Goal: Transaction & Acquisition: Purchase product/service

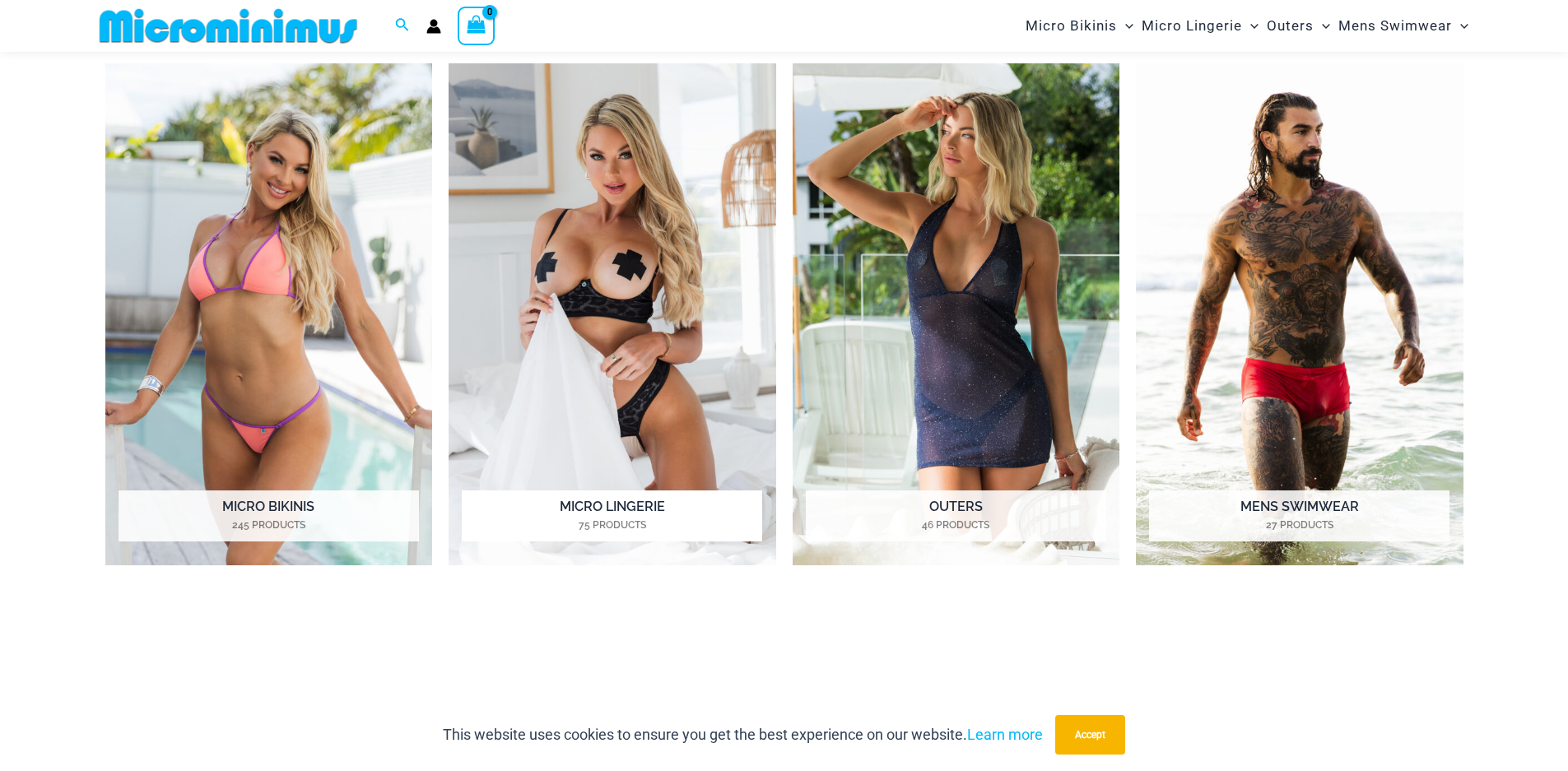
scroll to position [1466, 0]
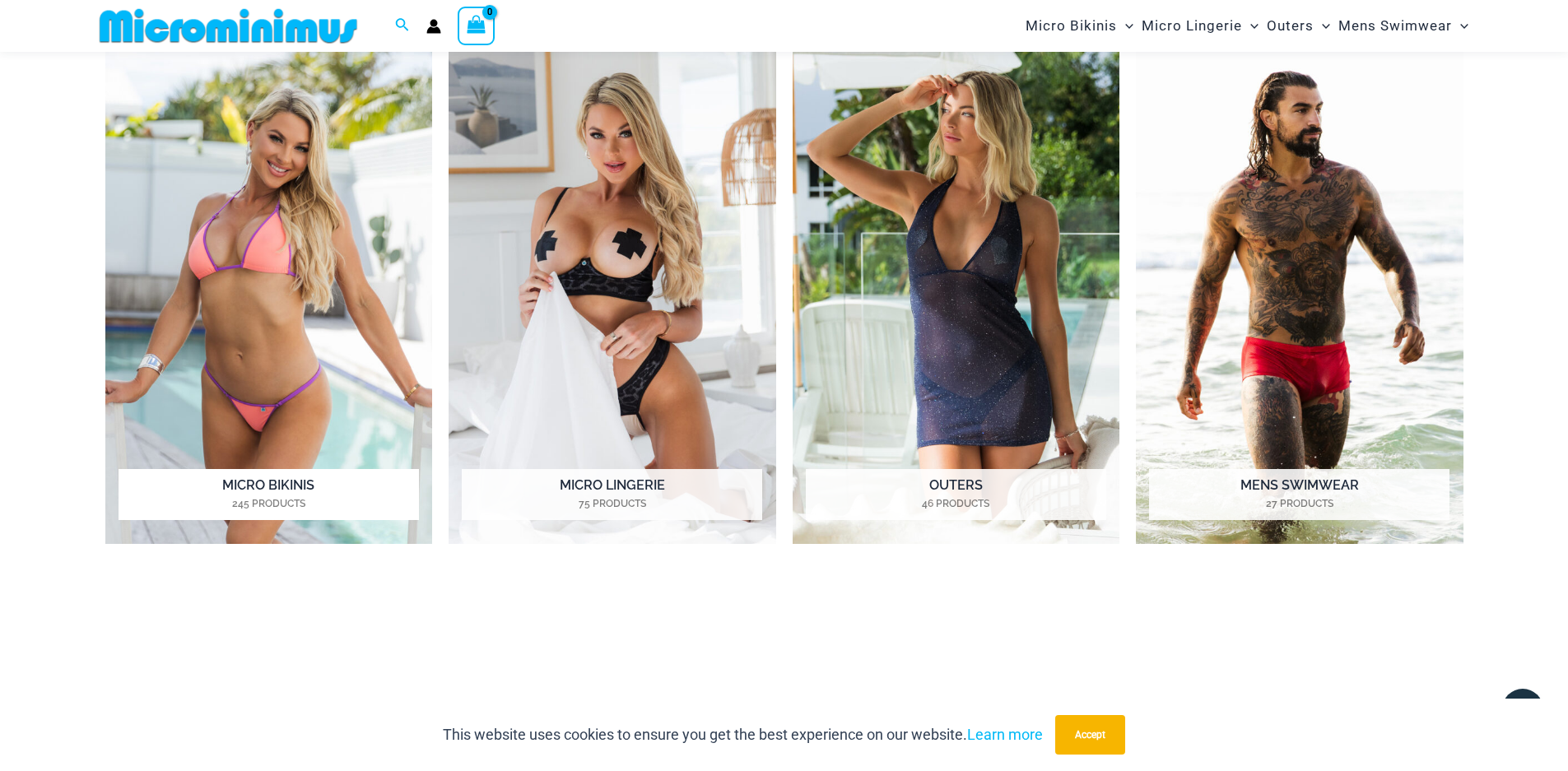
click at [254, 489] on h2 "Micro Bikinis 245 Products" at bounding box center [268, 494] width 300 height 51
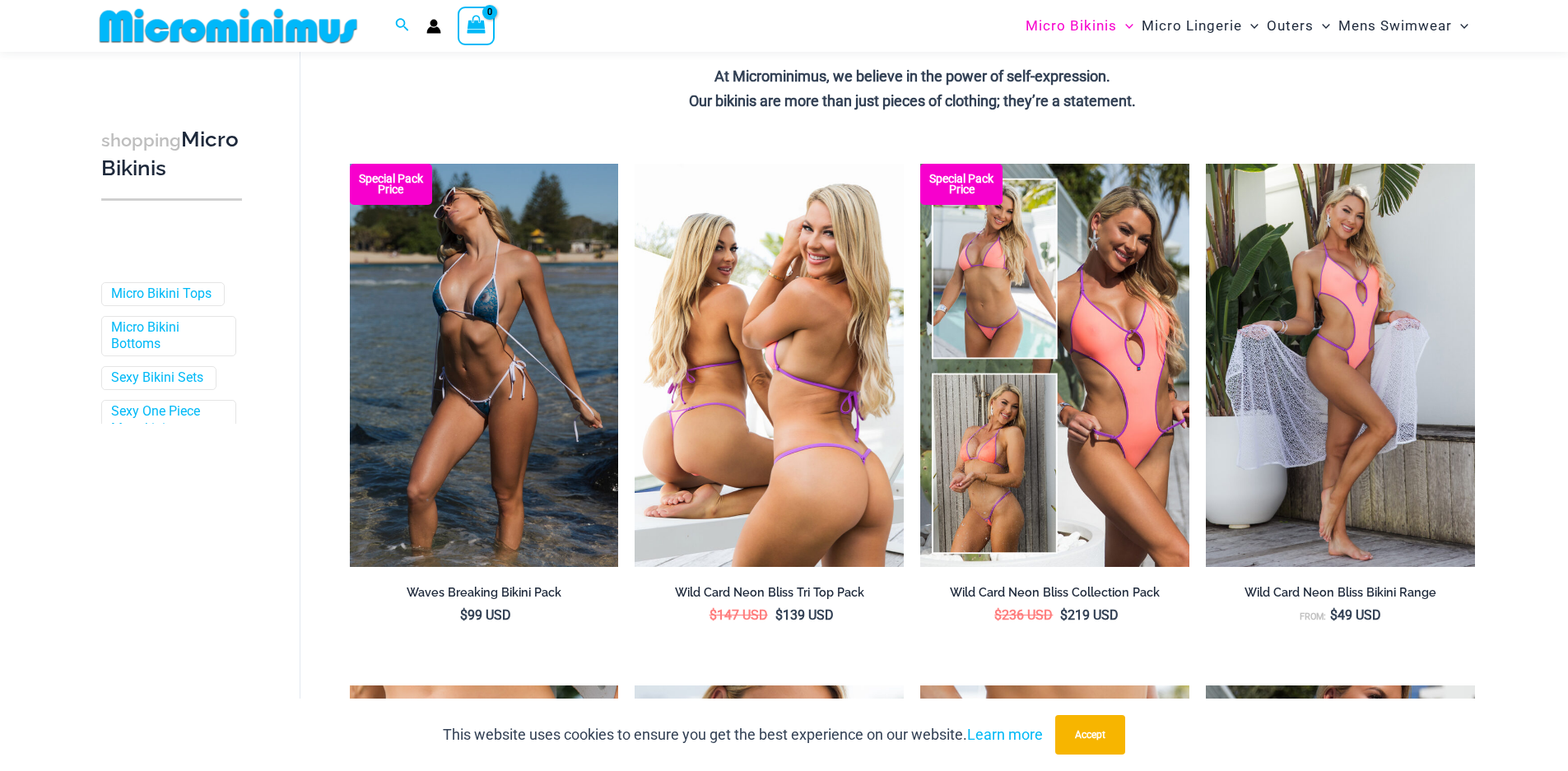
scroll to position [406, 0]
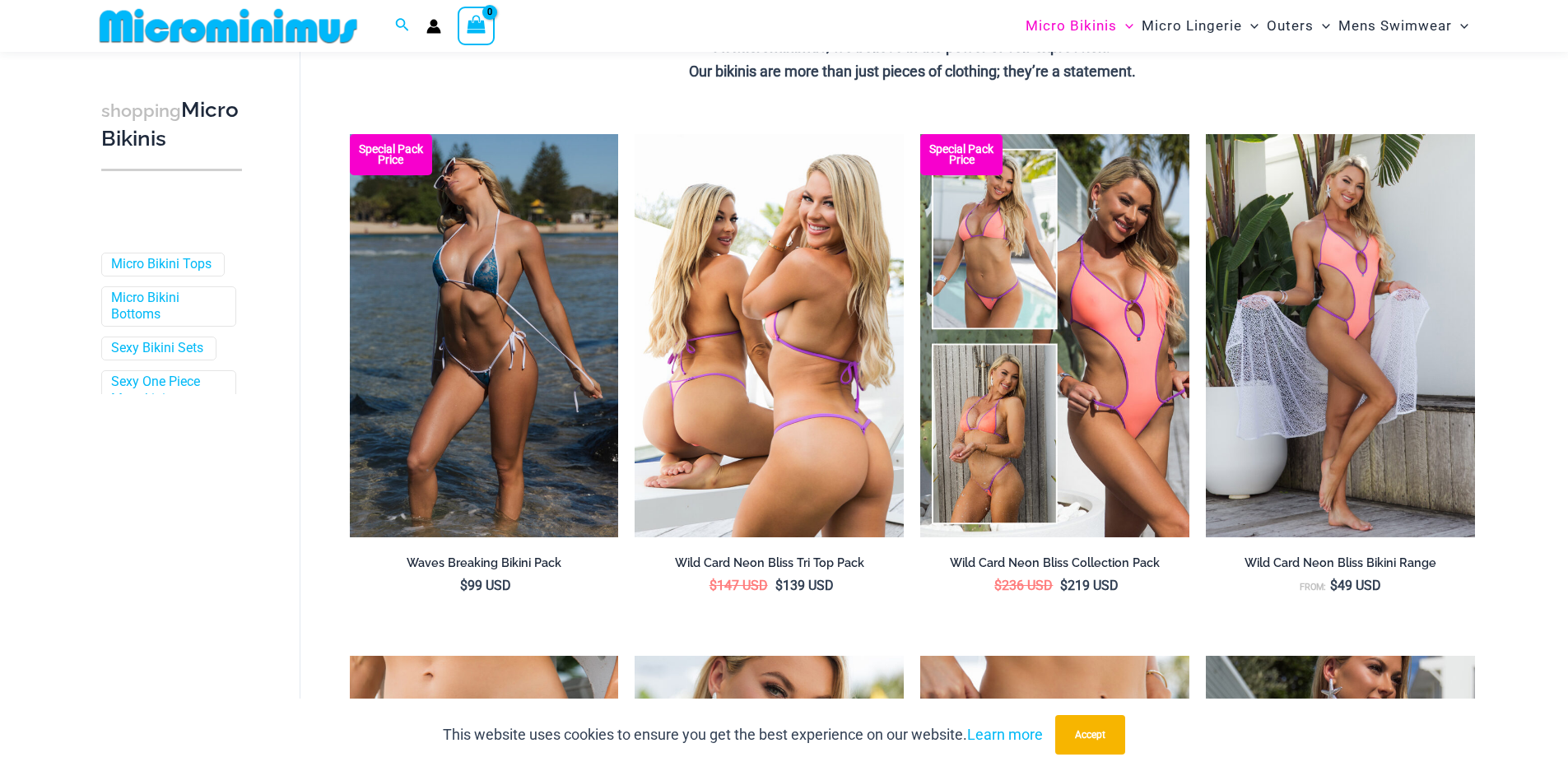
click at [793, 564] on h2 "Wild Card Neon Bliss Tri Top Pack" at bounding box center [769, 563] width 269 height 16
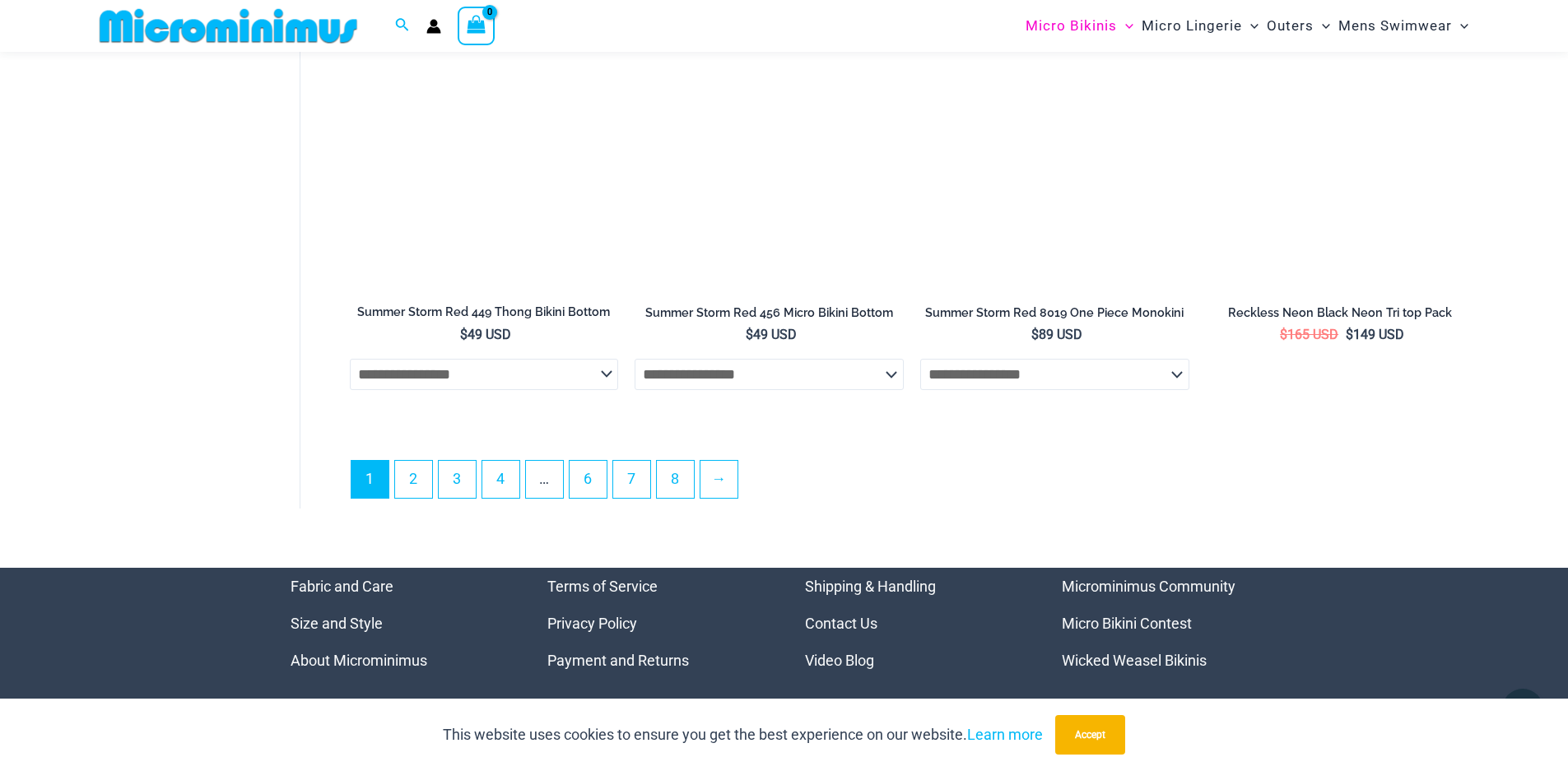
scroll to position [4439, 0]
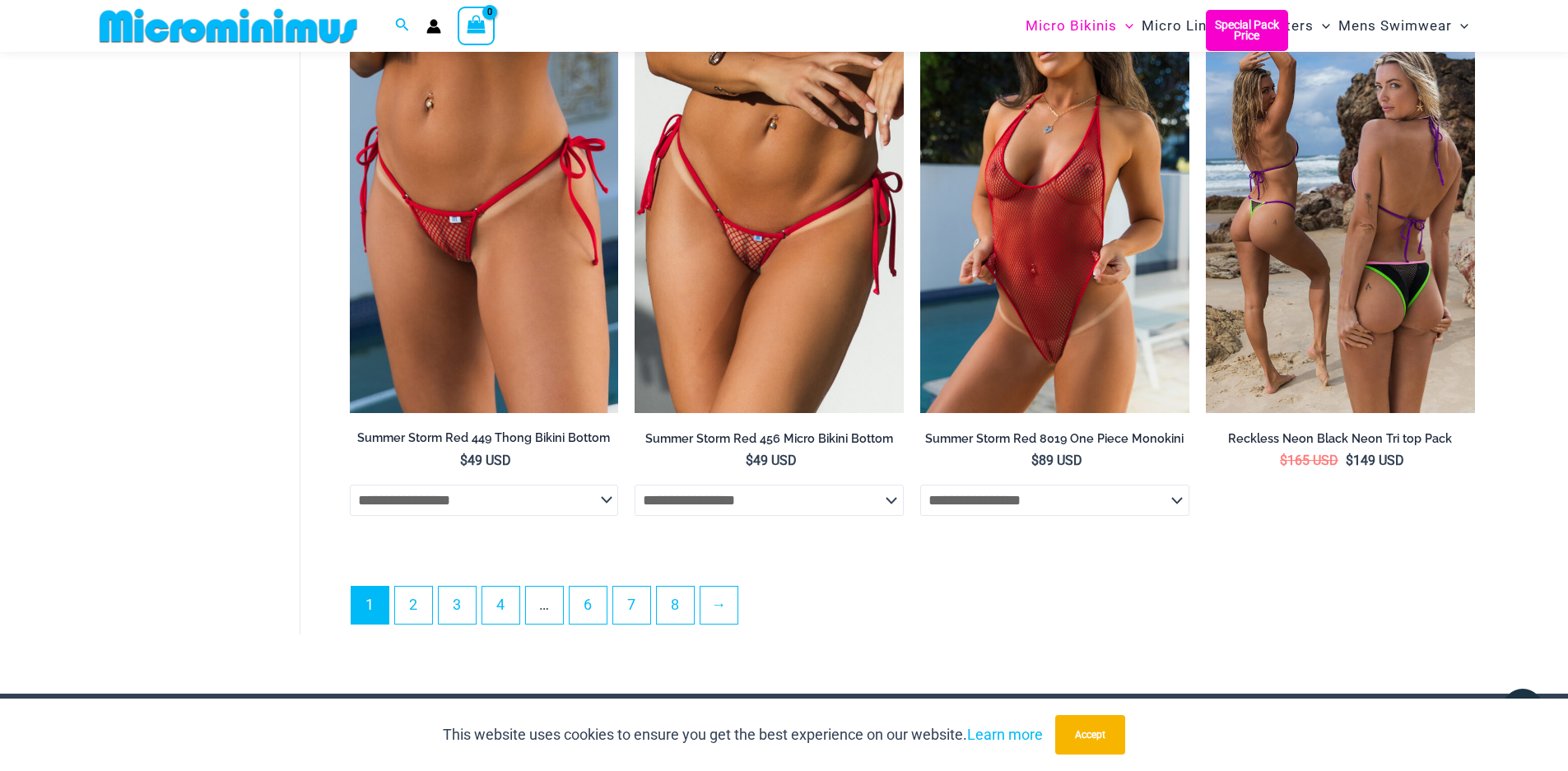
click at [1323, 312] on img at bounding box center [1340, 212] width 269 height 404
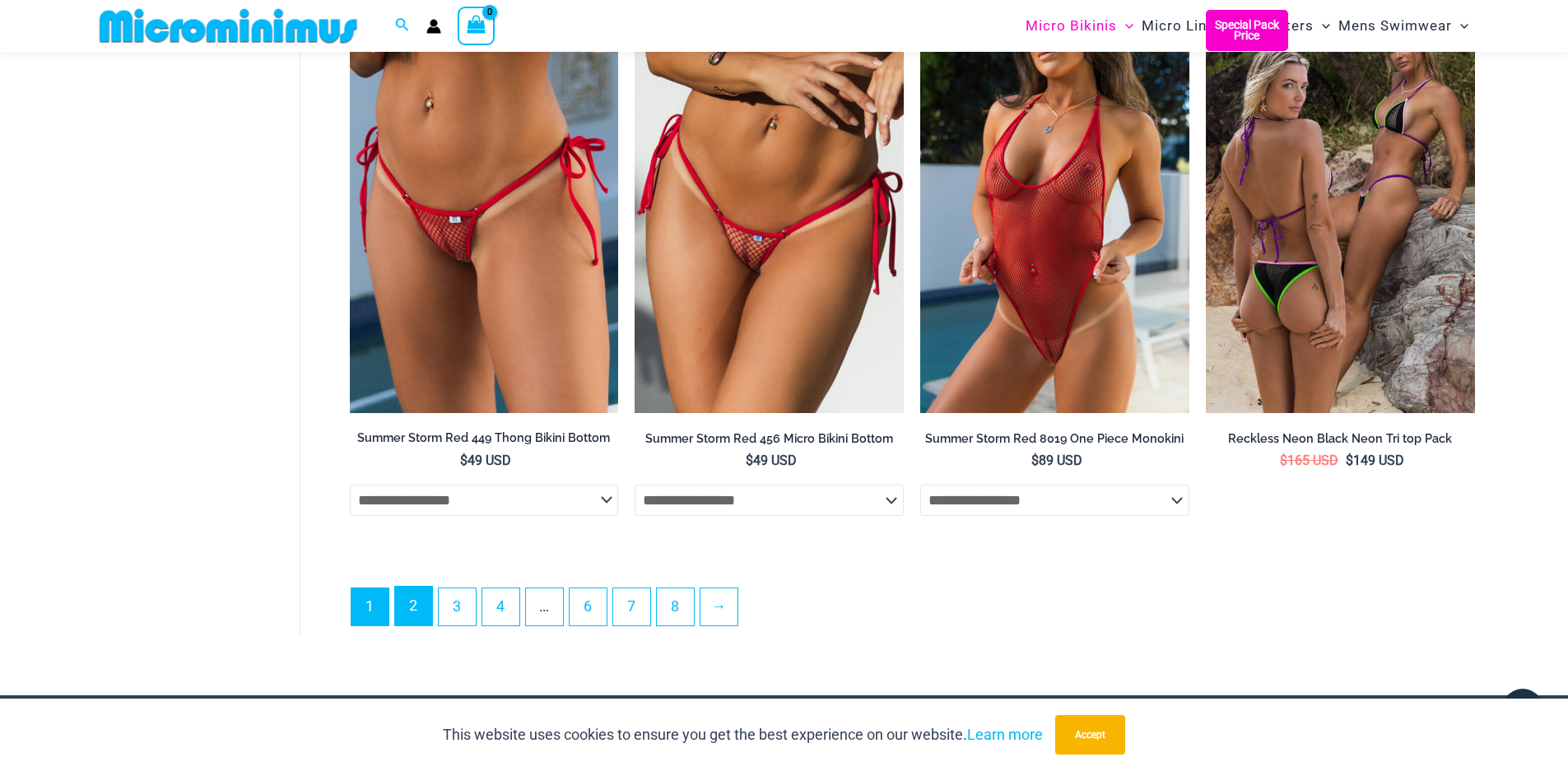
click at [418, 619] on link "2" at bounding box center [414, 605] width 37 height 38
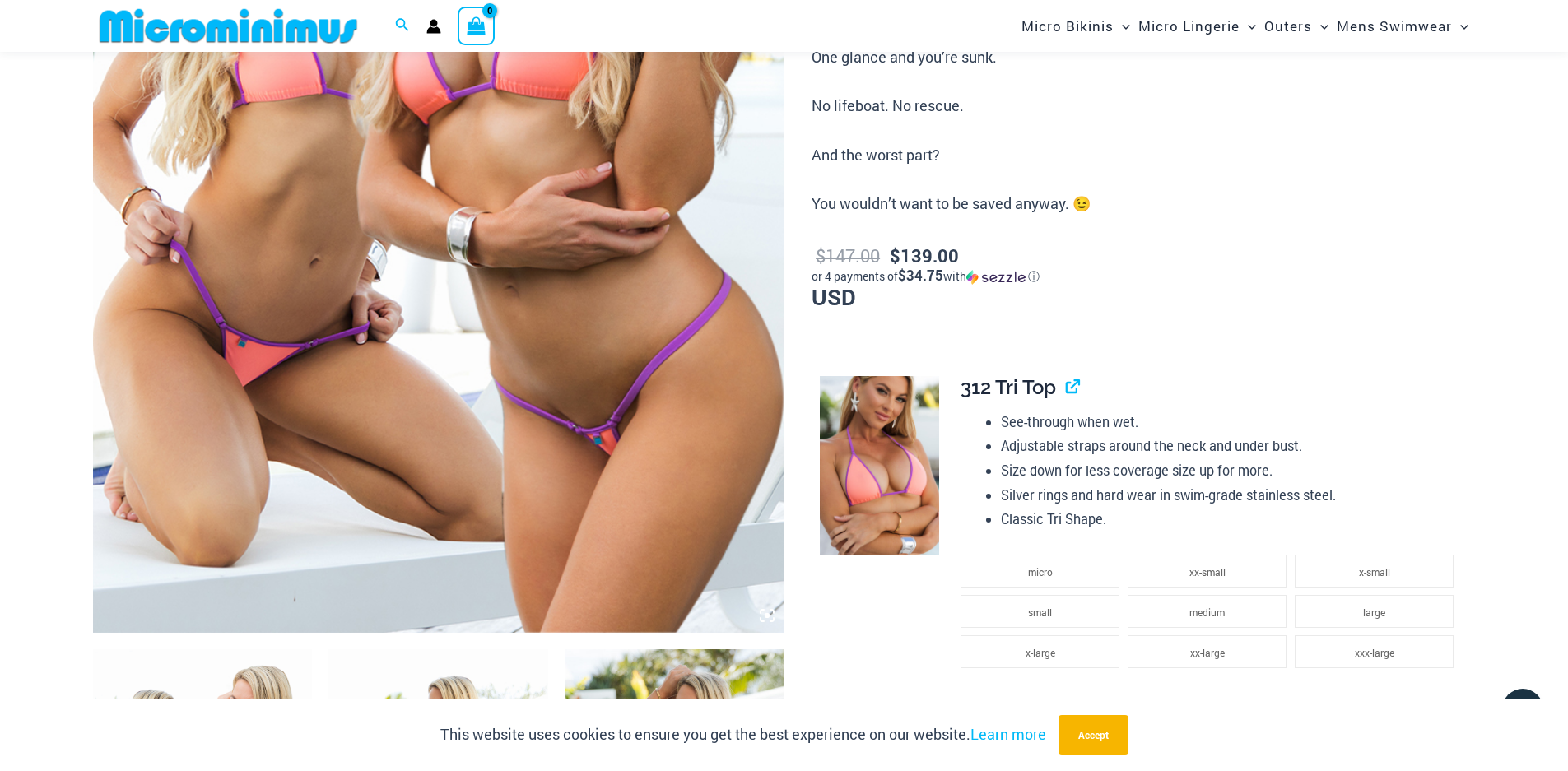
scroll to position [563, 0]
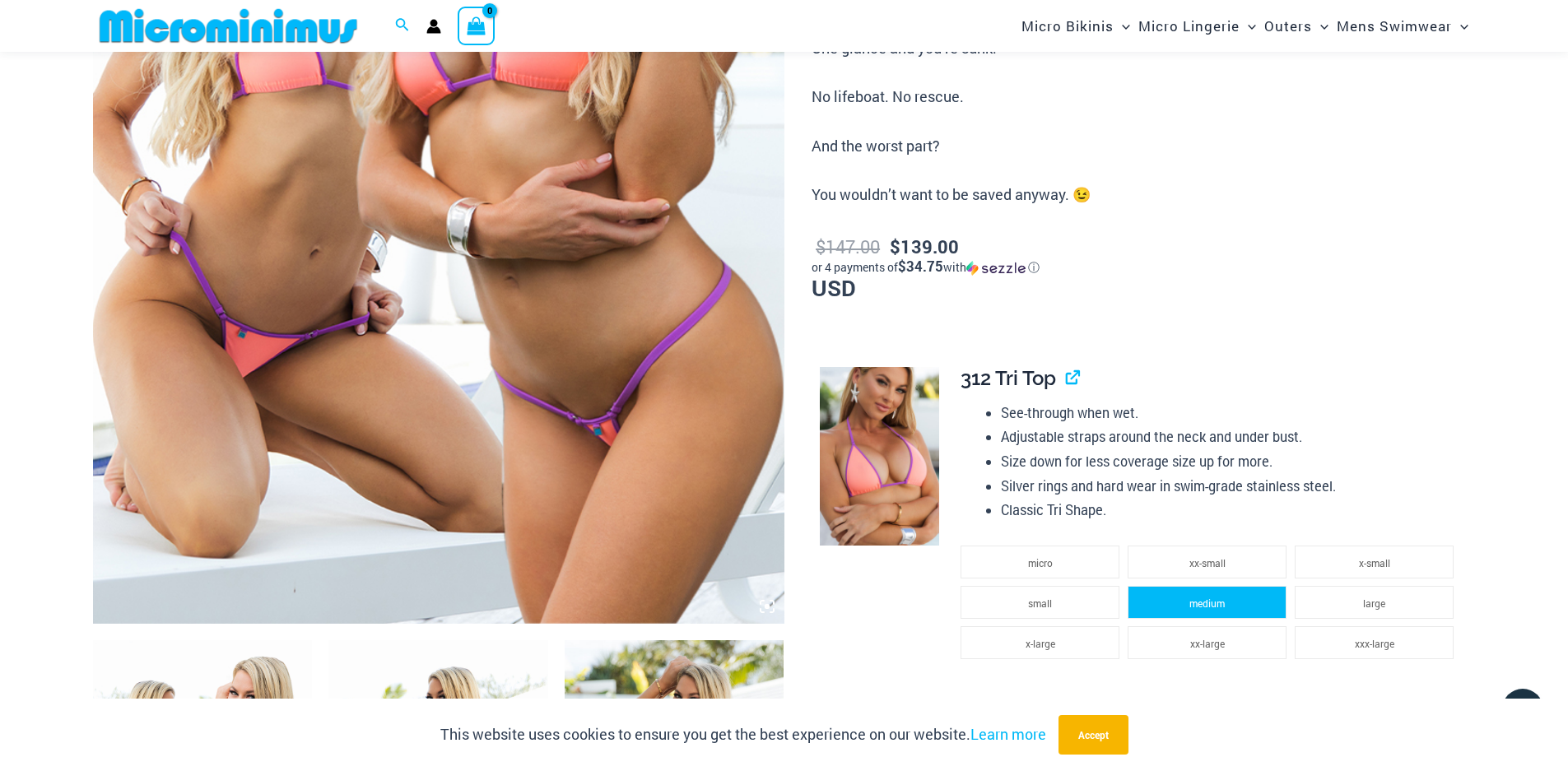
click at [1174, 609] on li "medium" at bounding box center [1206, 602] width 158 height 33
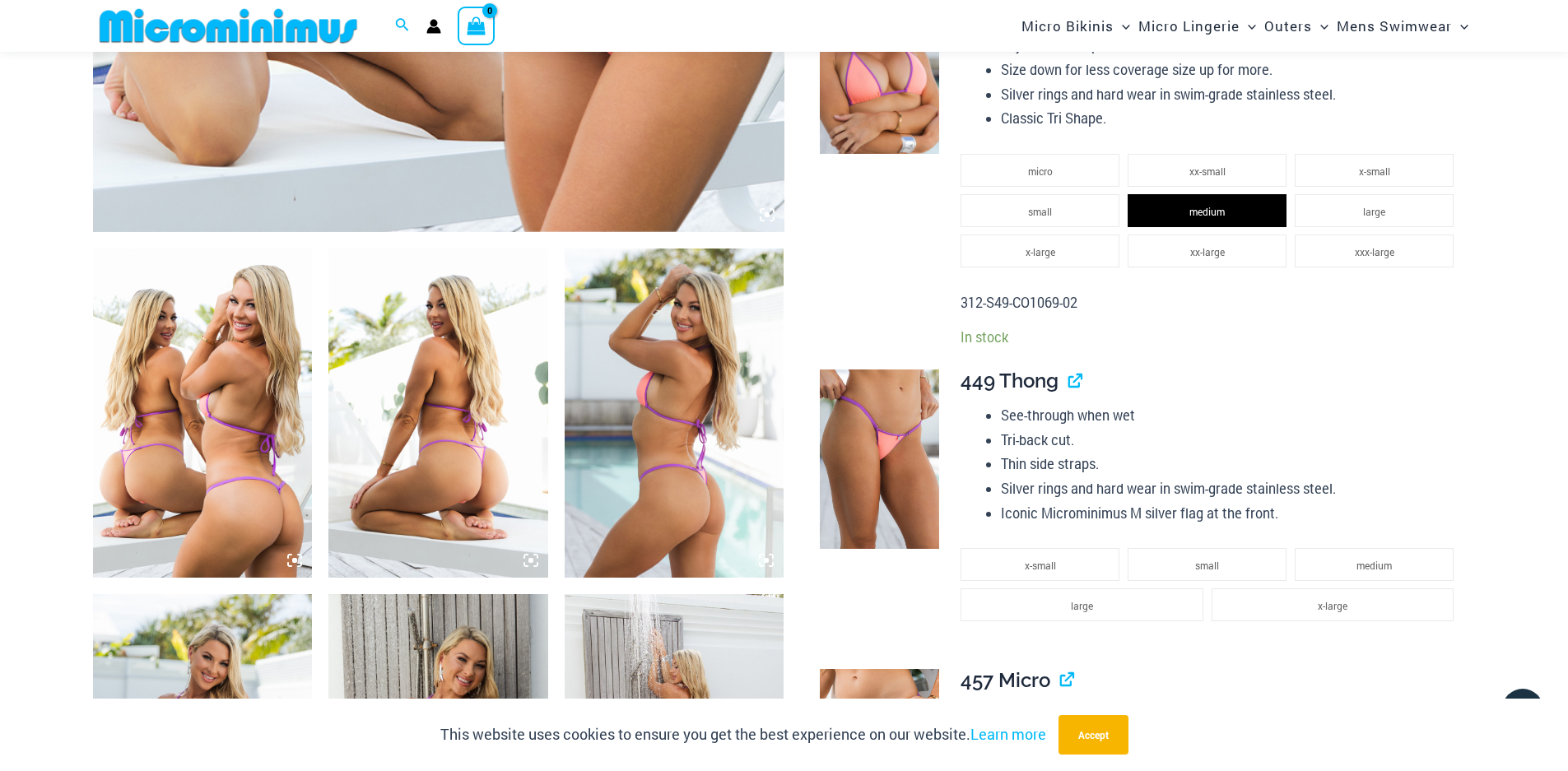
scroll to position [974, 0]
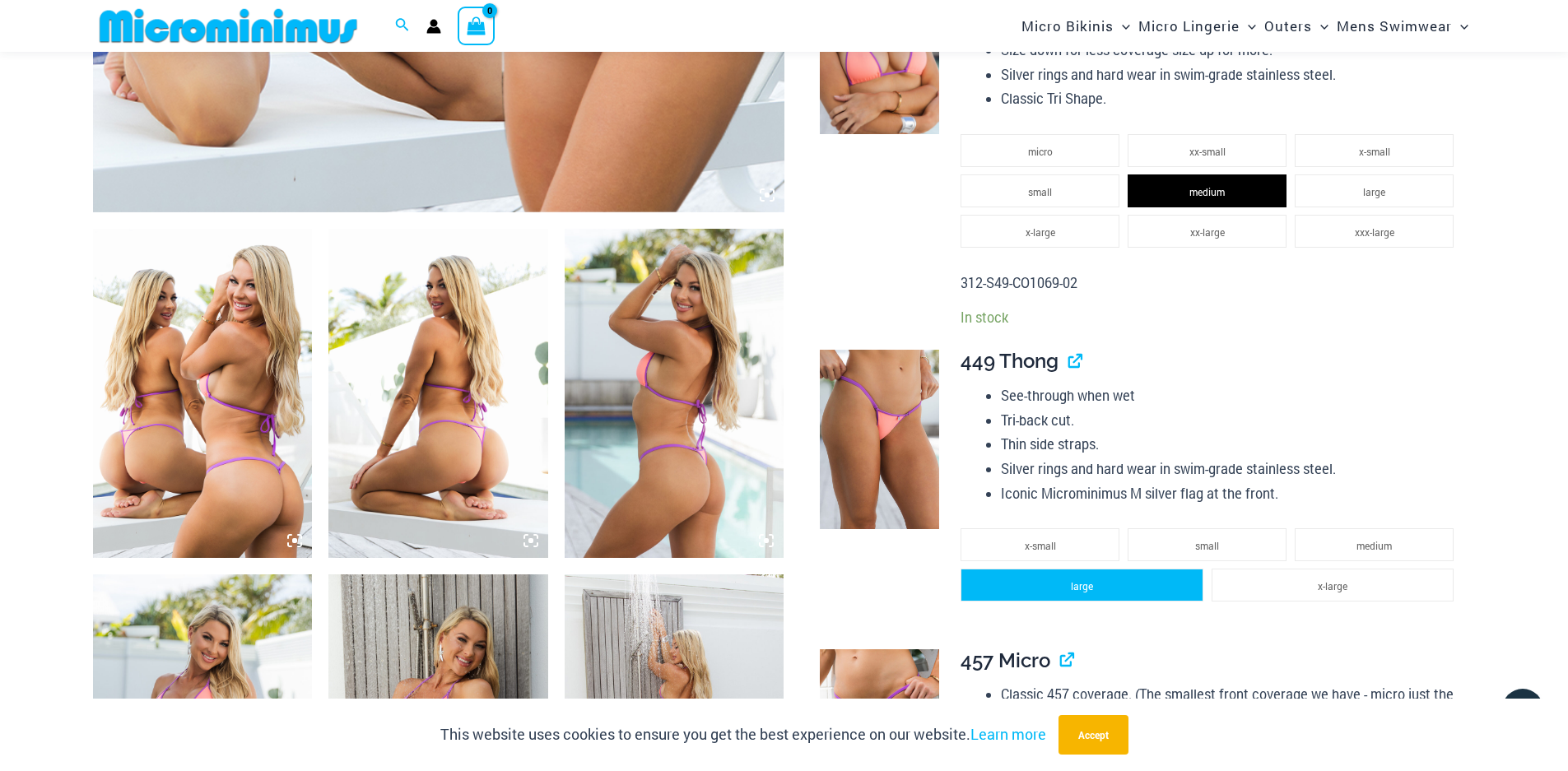
click at [1075, 590] on span "large" at bounding box center [1081, 585] width 22 height 13
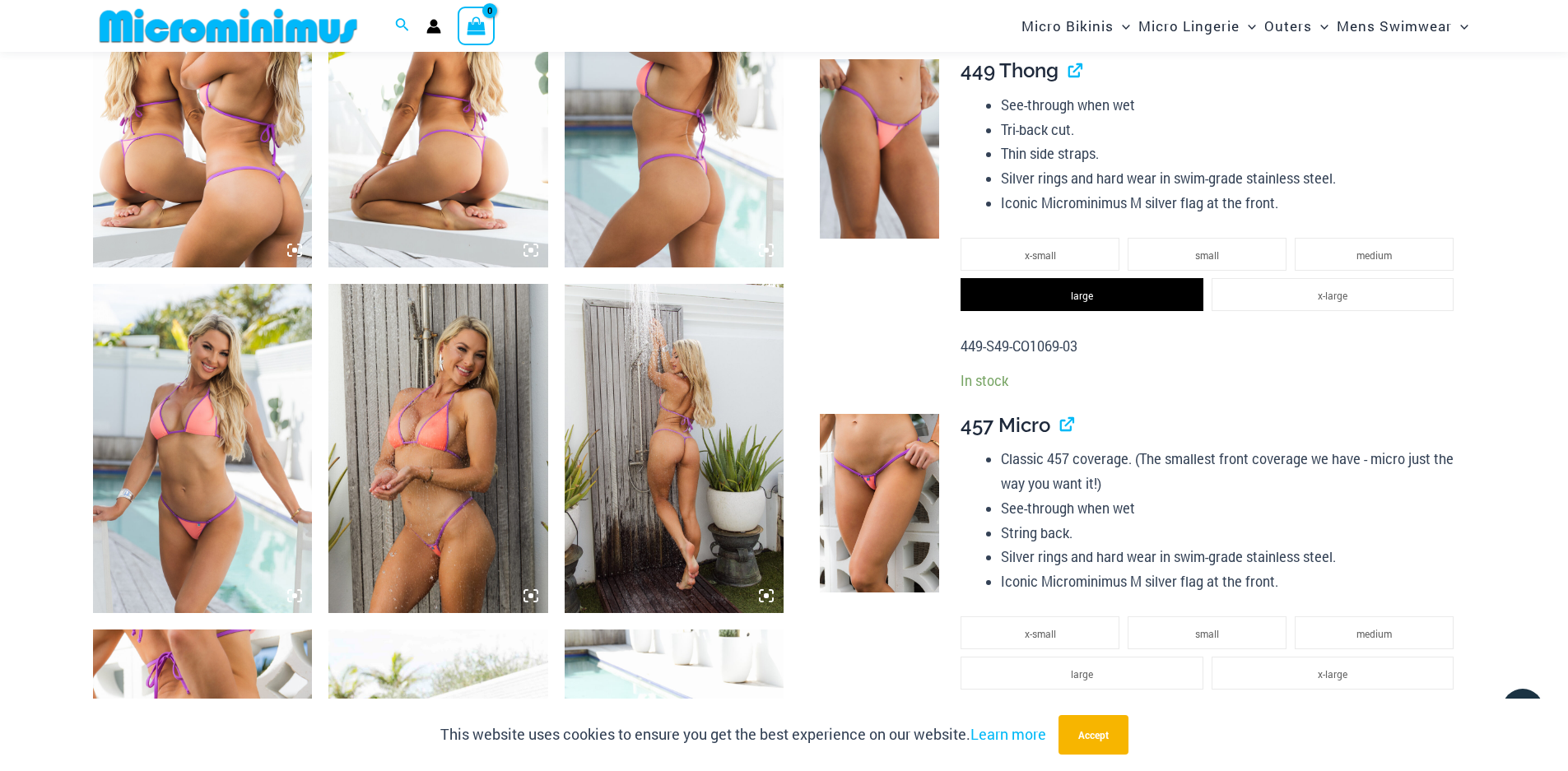
scroll to position [1303, 0]
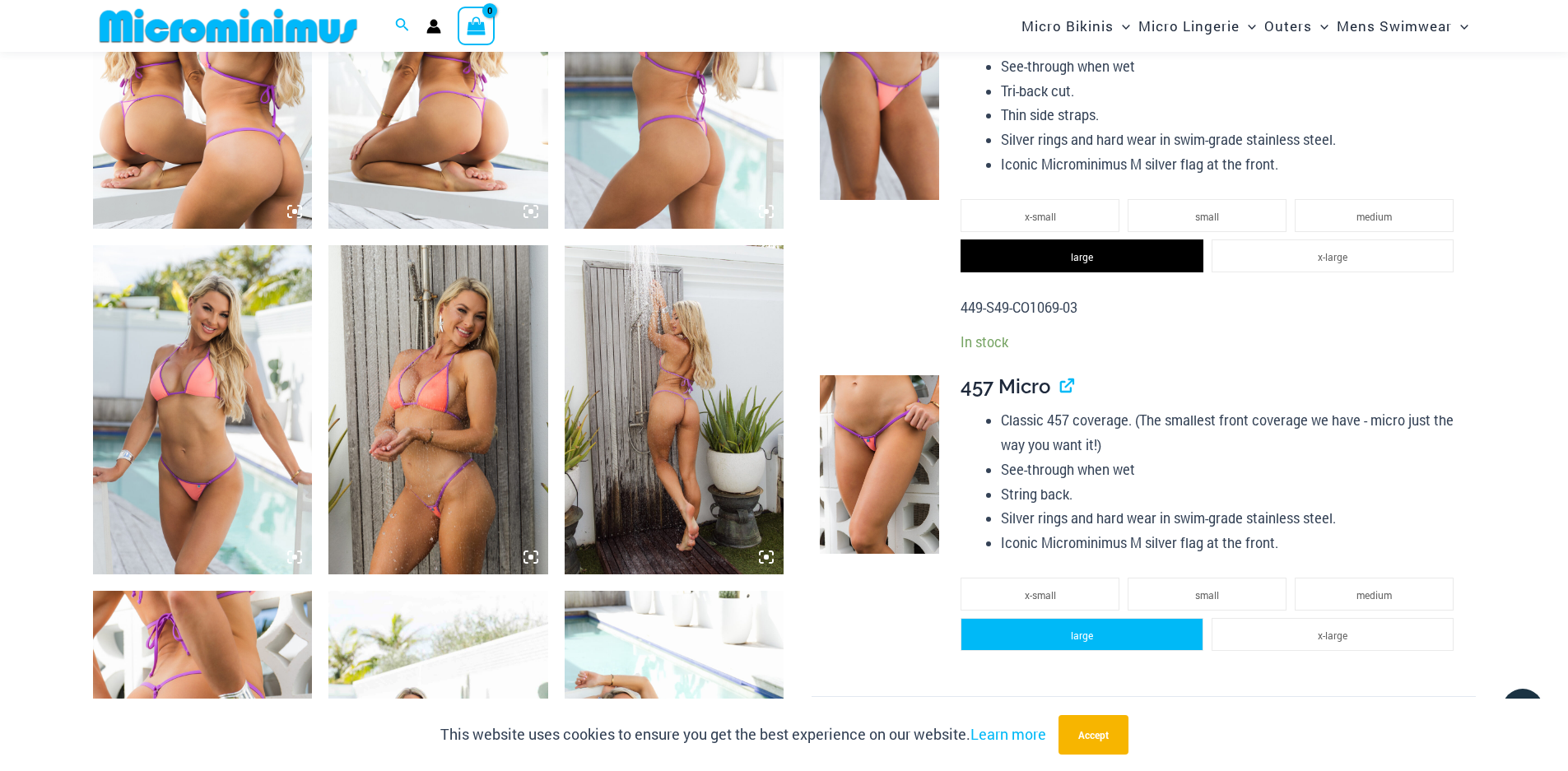
click at [1133, 641] on li "large" at bounding box center [1081, 634] width 242 height 33
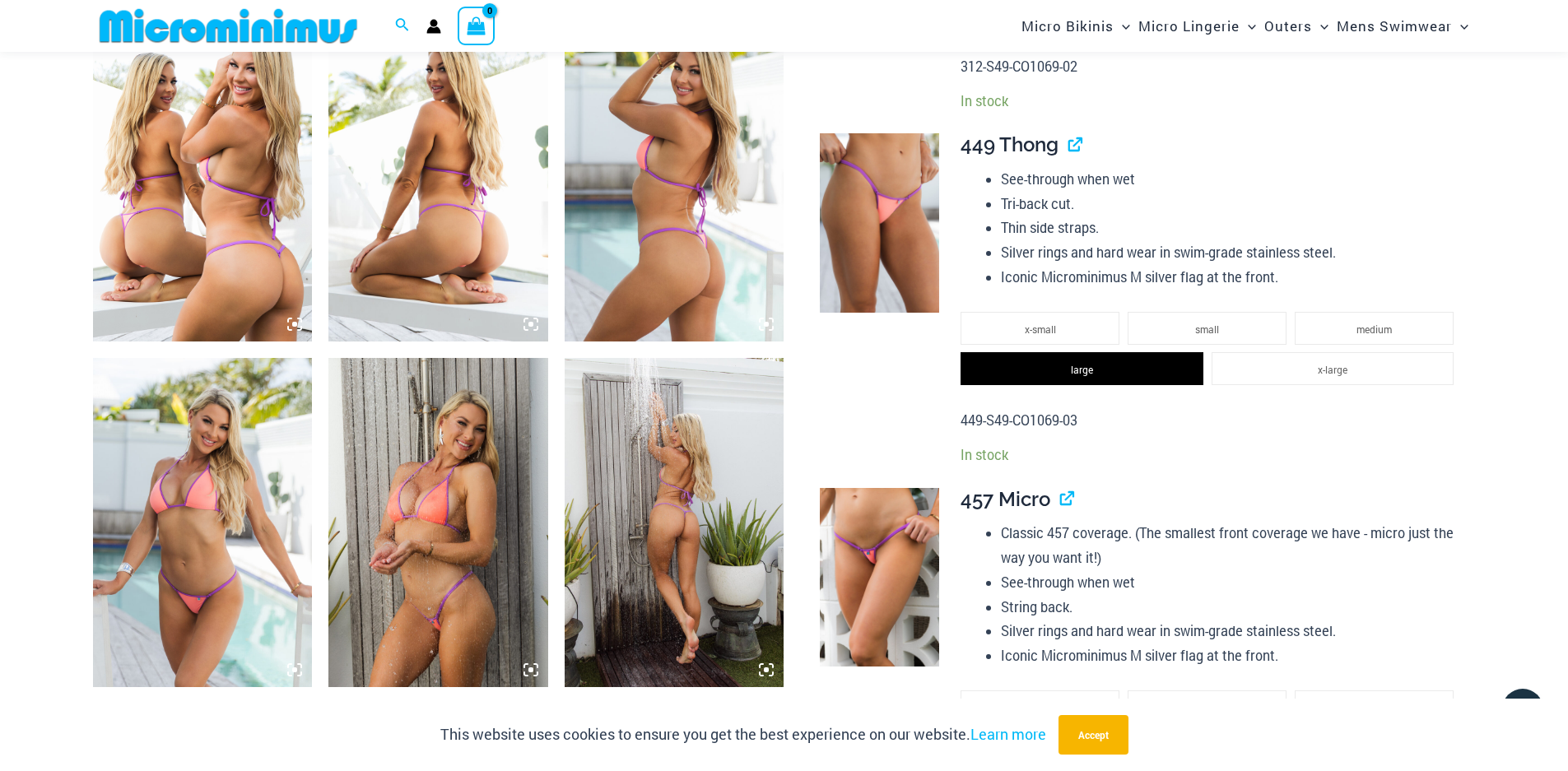
scroll to position [1219, 0]
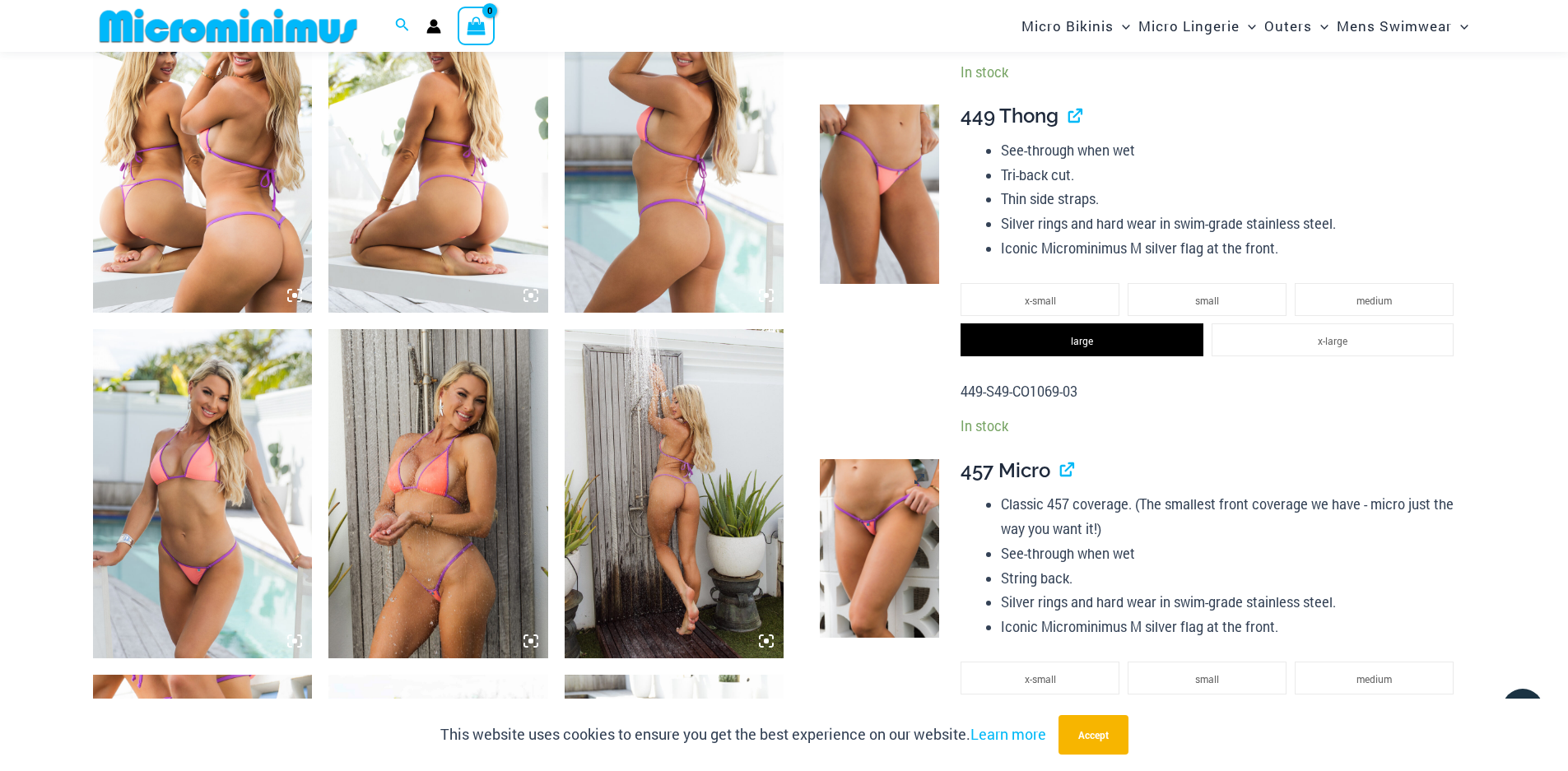
click at [858, 509] on img at bounding box center [879, 549] width 119 height 179
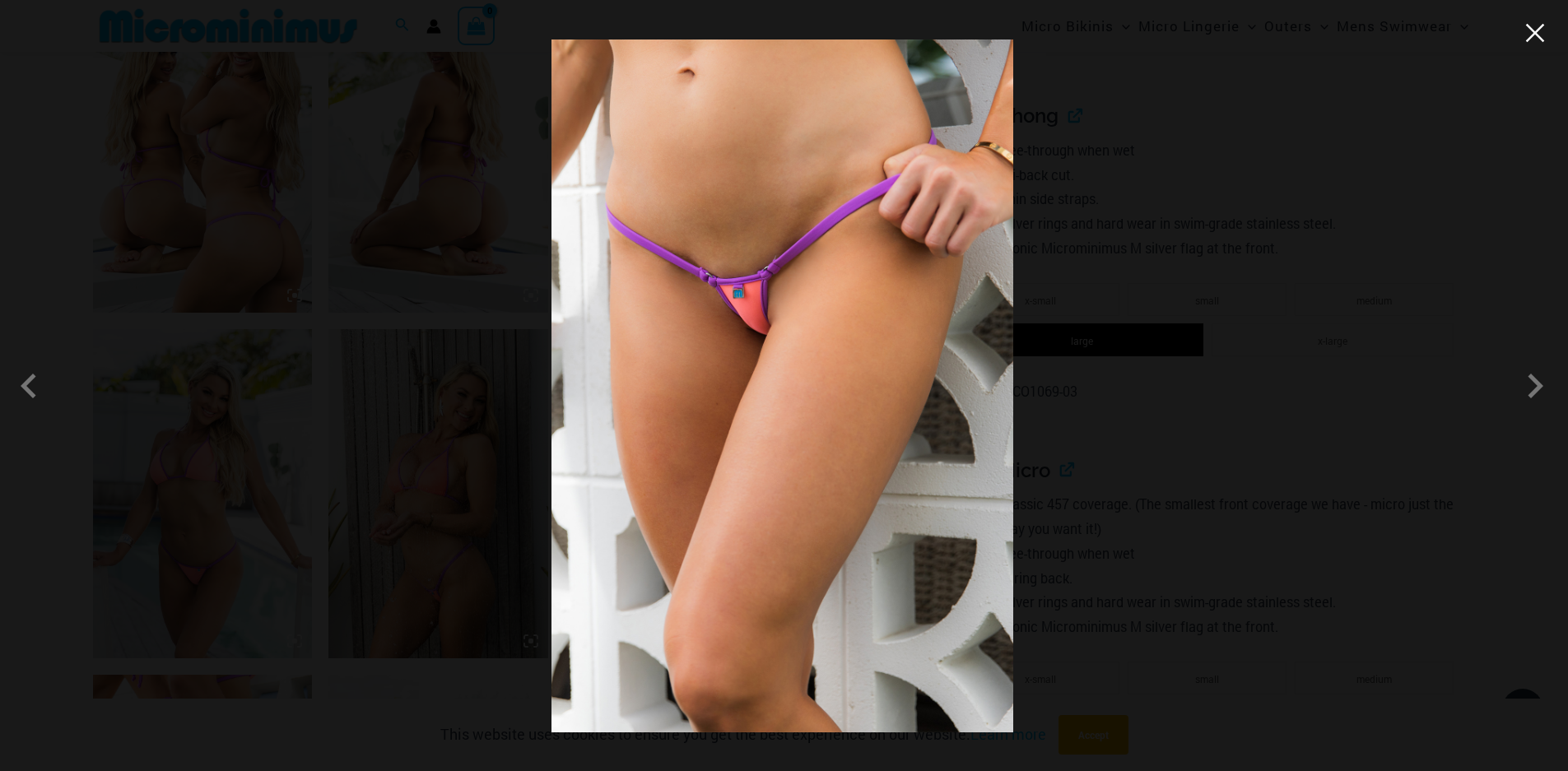
click at [1540, 35] on button "Close" at bounding box center [1534, 33] width 24 height 24
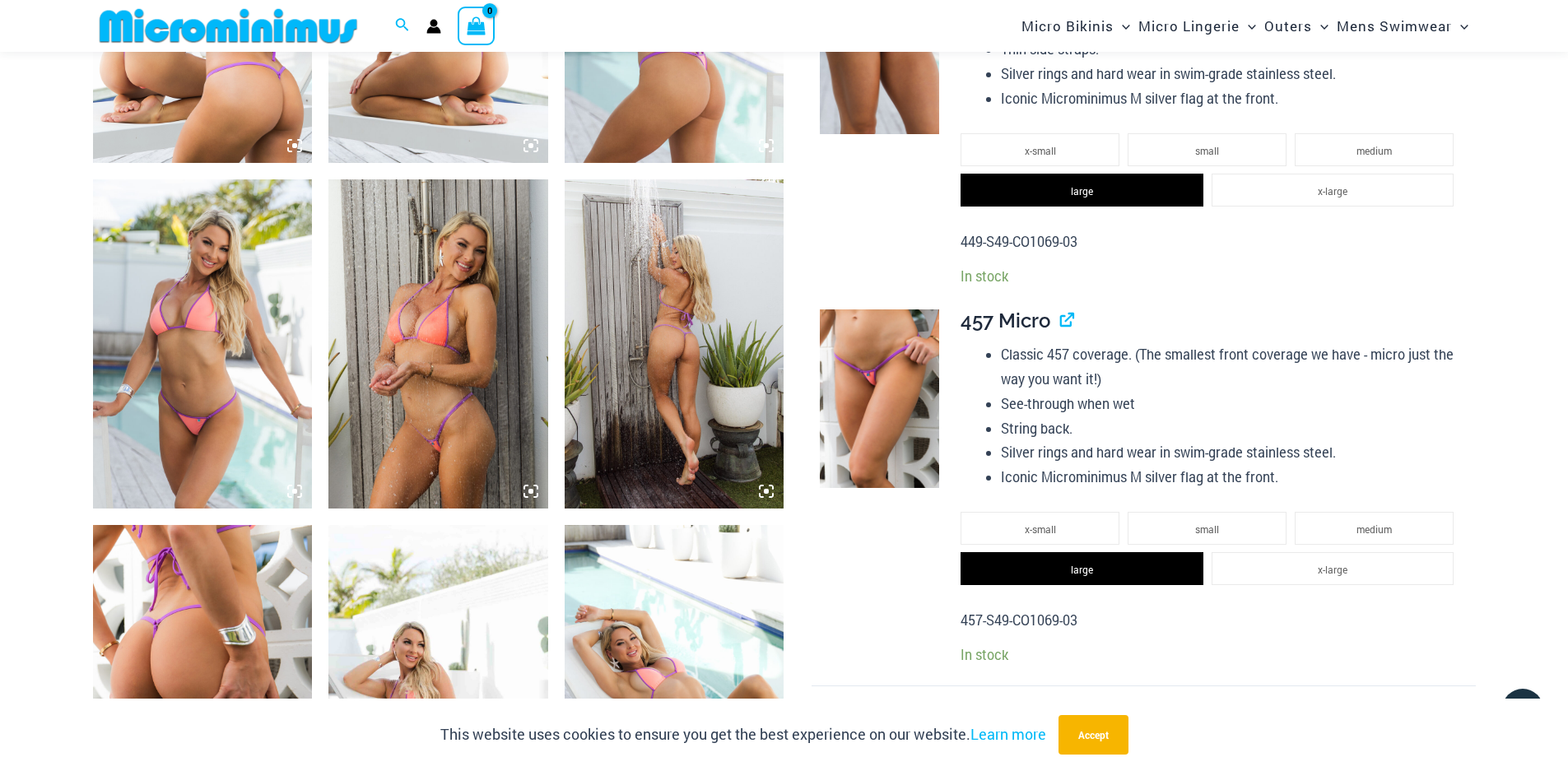
scroll to position [1549, 0]
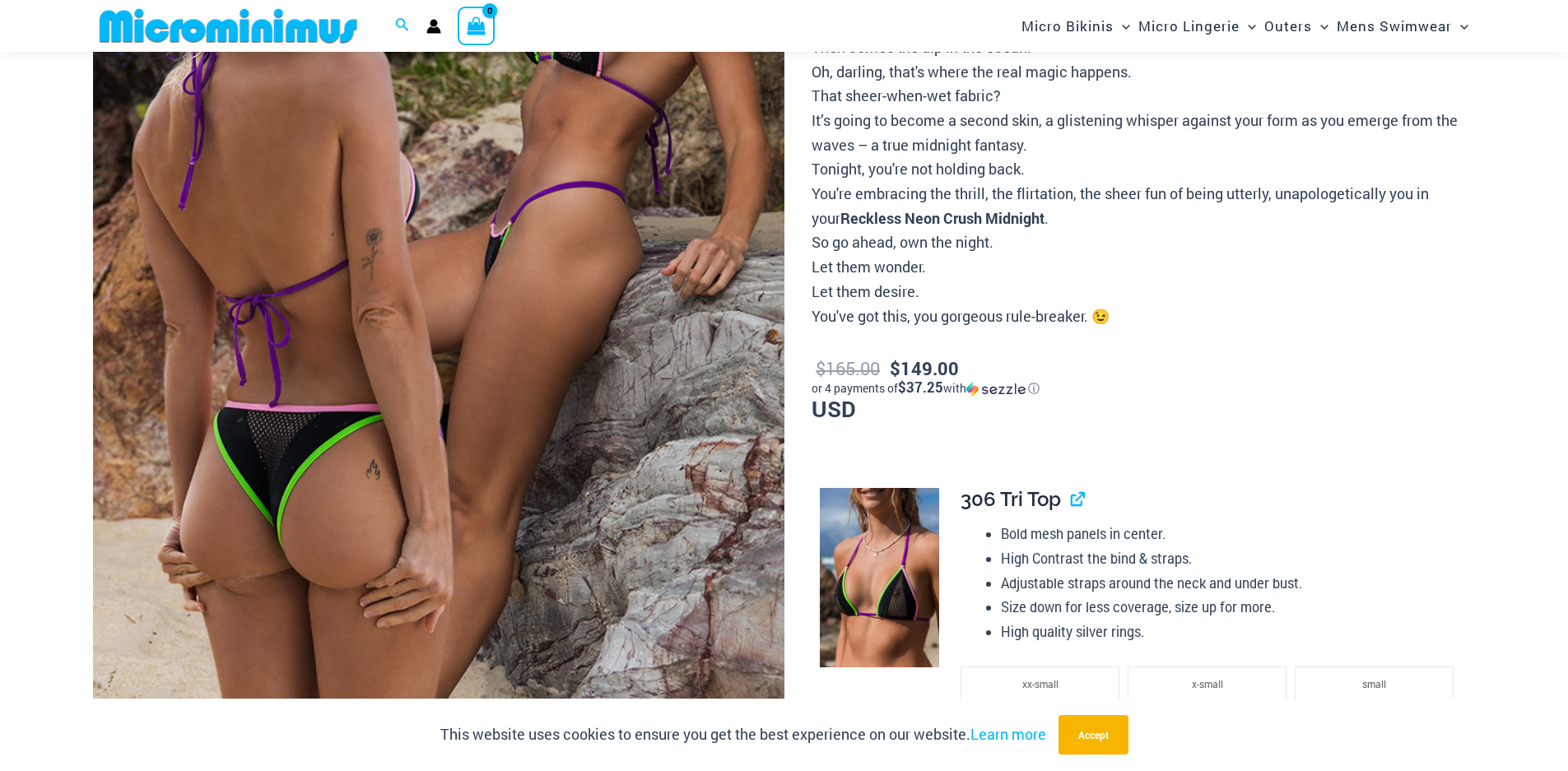
scroll to position [398, 0]
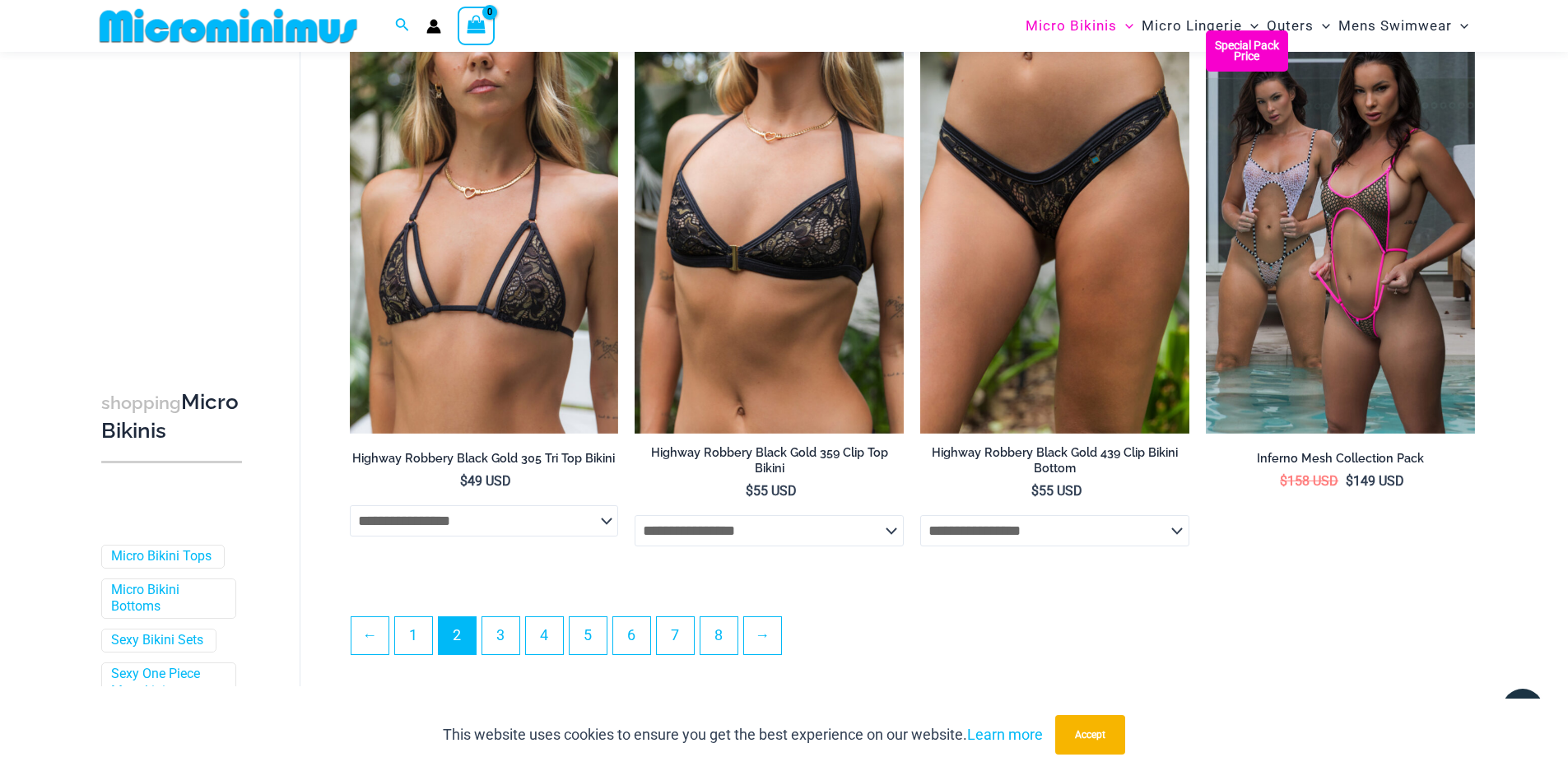
scroll to position [4333, 0]
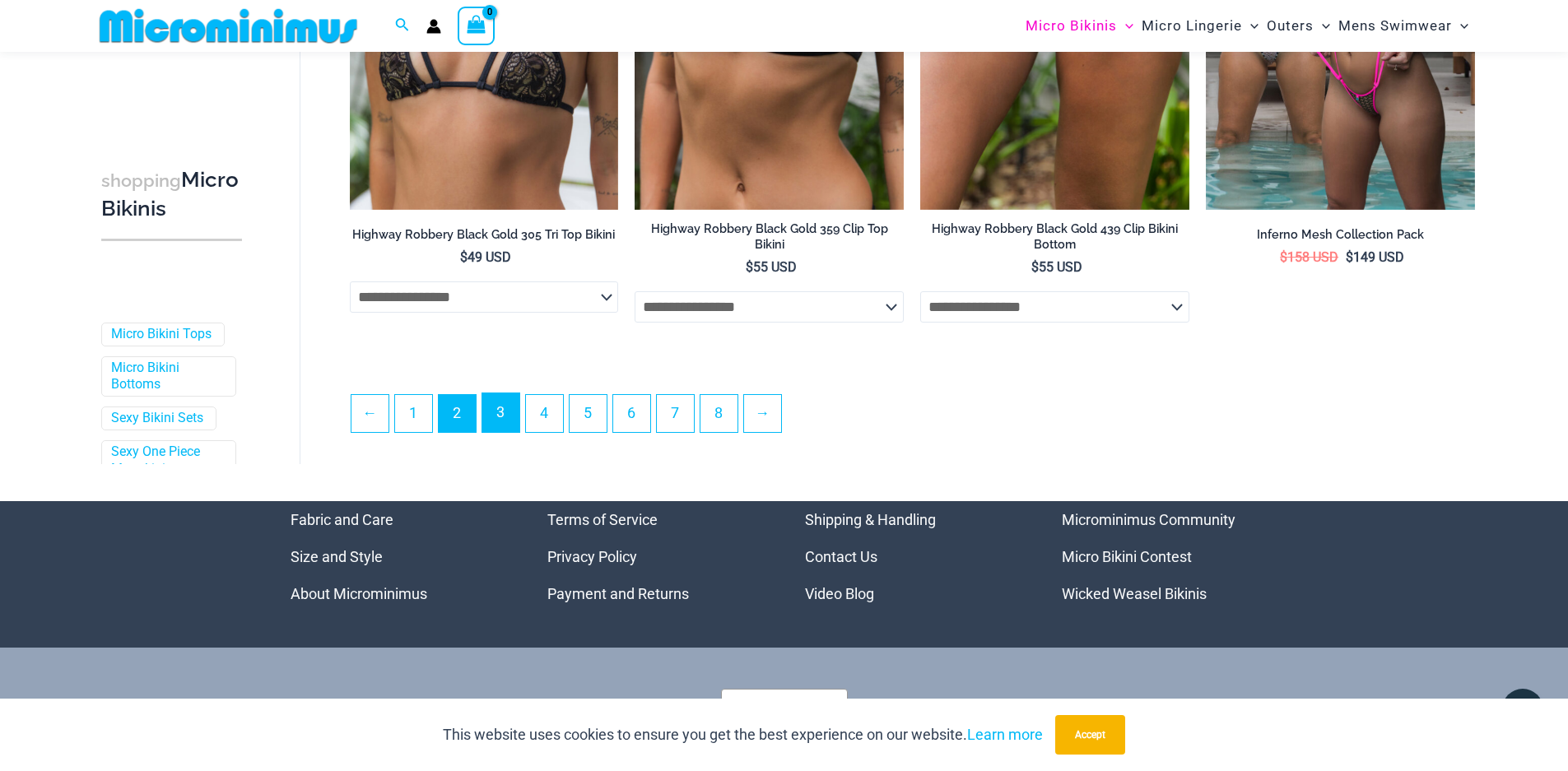
click at [505, 425] on link "3" at bounding box center [501, 412] width 37 height 38
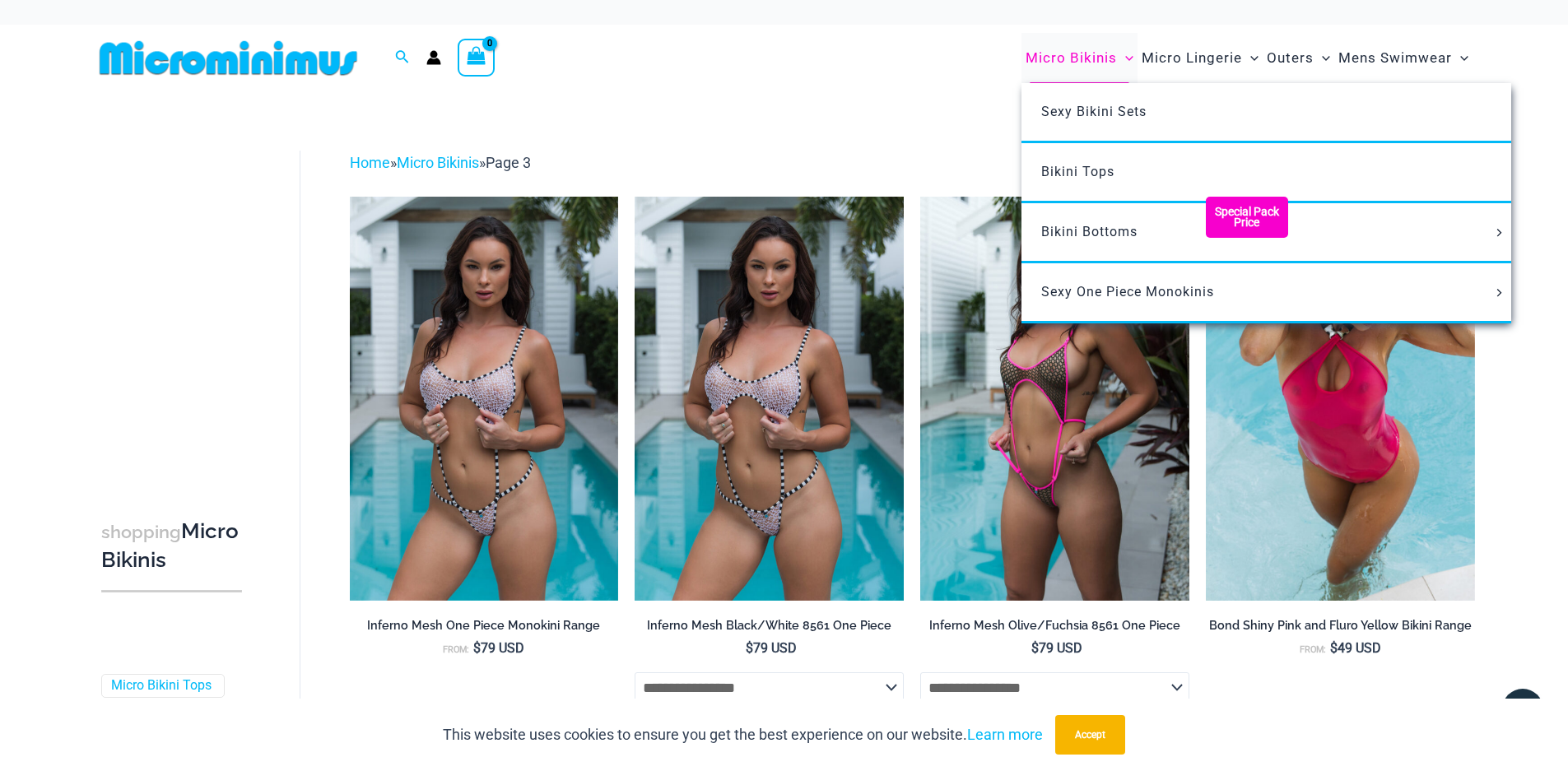
click at [1097, 59] on span "Micro Bikinis" at bounding box center [1071, 58] width 91 height 42
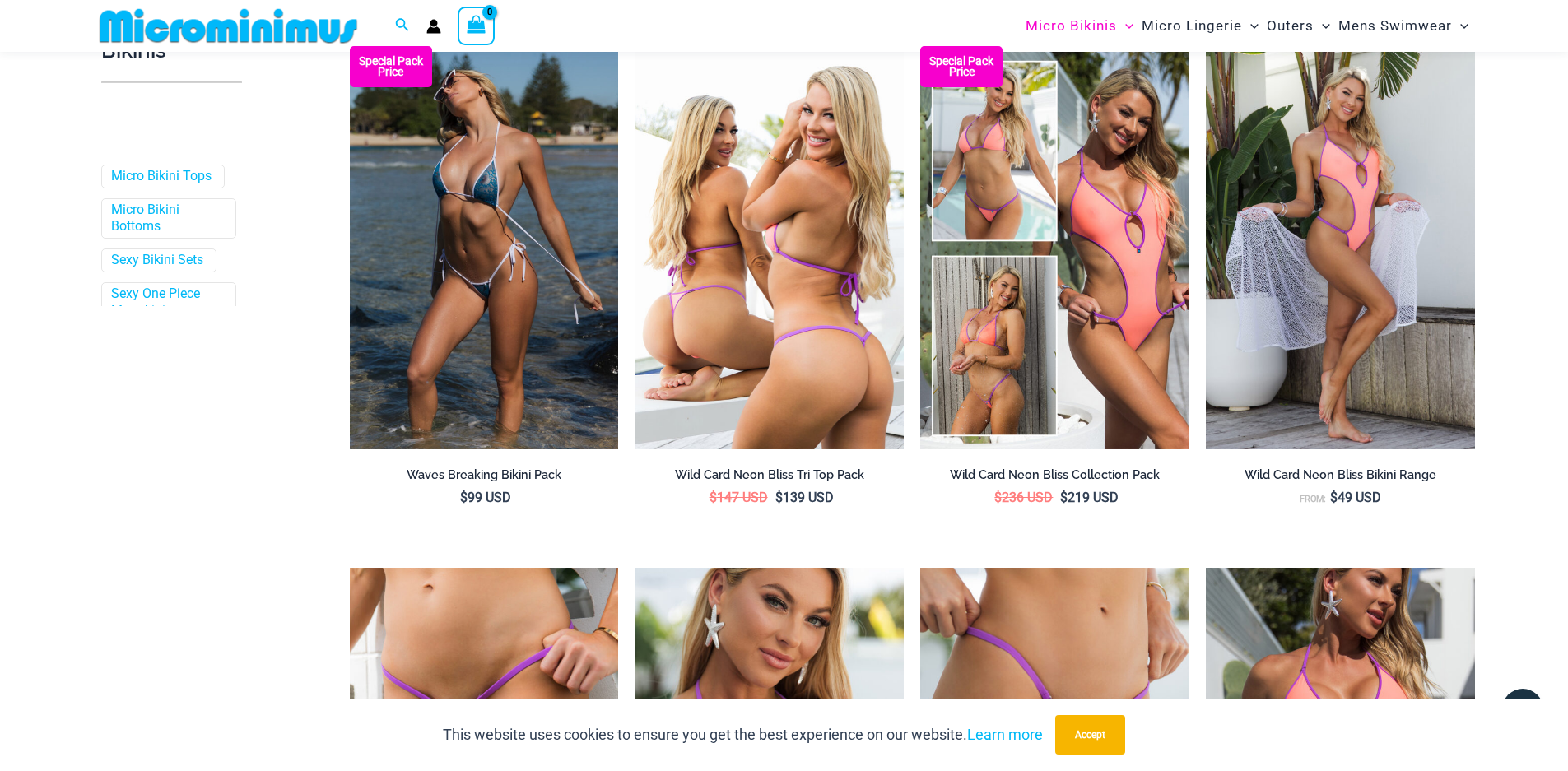
scroll to position [481, 0]
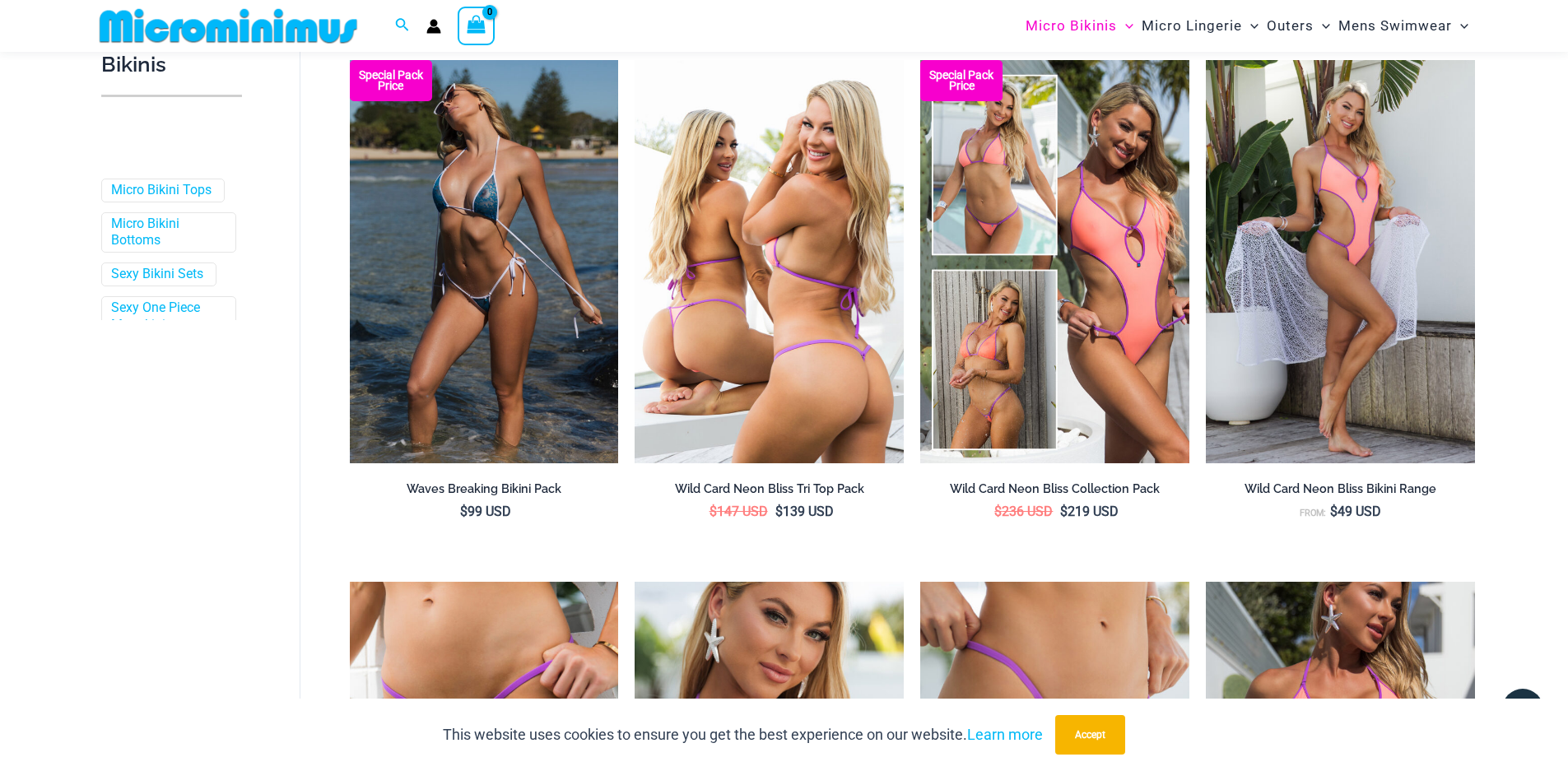
click at [772, 325] on img at bounding box center [769, 261] width 269 height 404
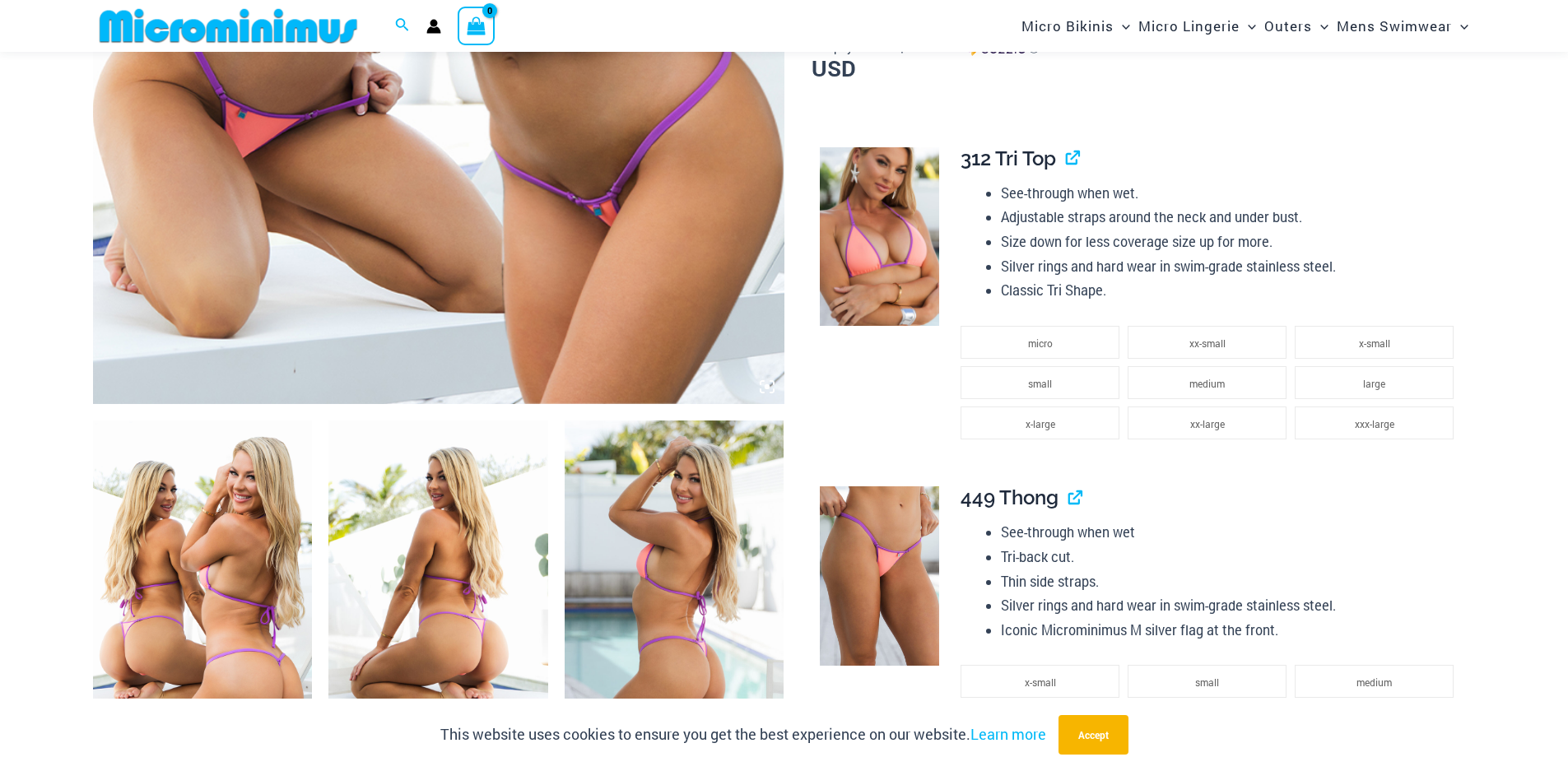
scroll to position [808, 0]
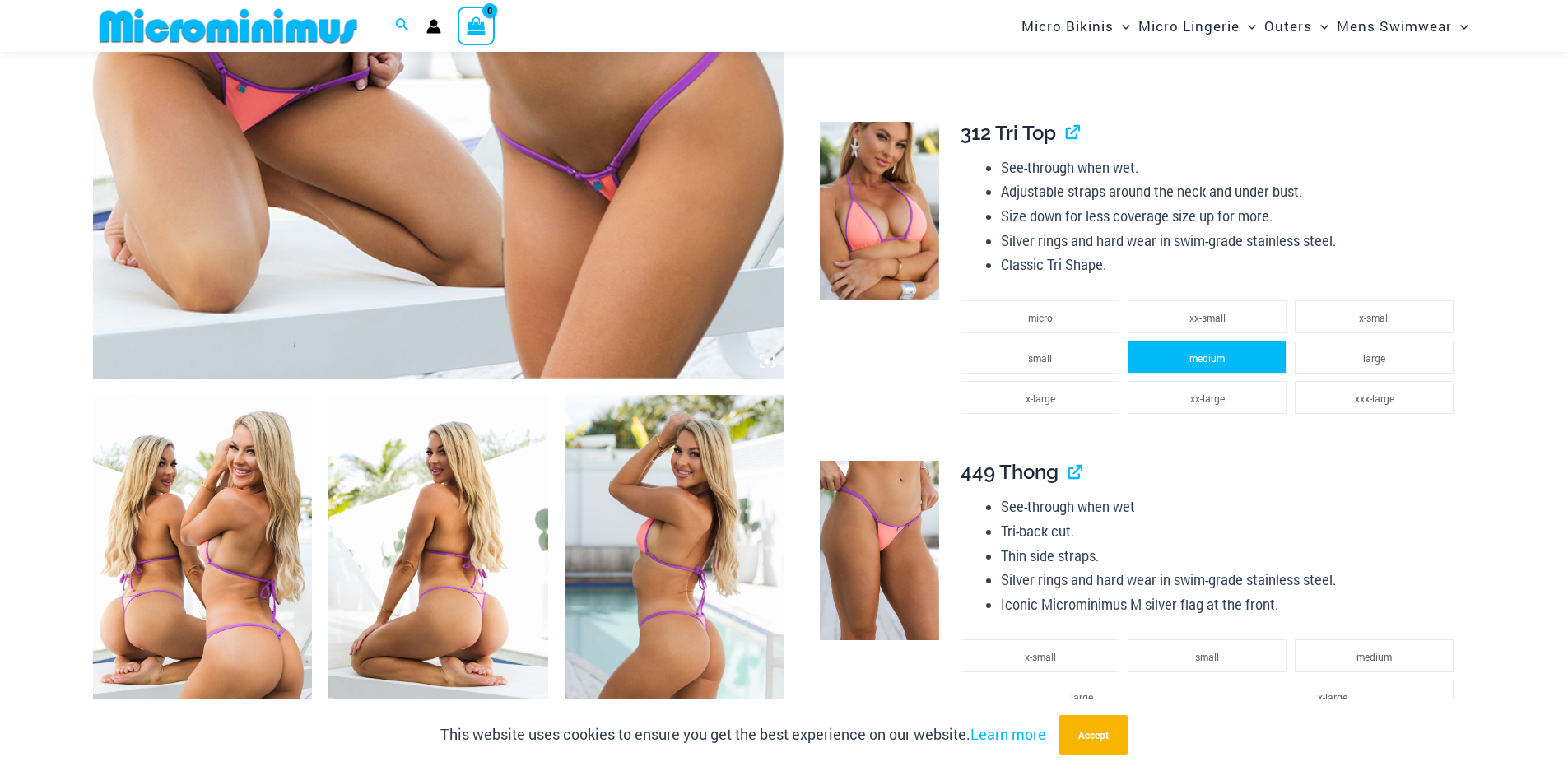
click at [1197, 356] on span "medium" at bounding box center [1207, 358] width 35 height 13
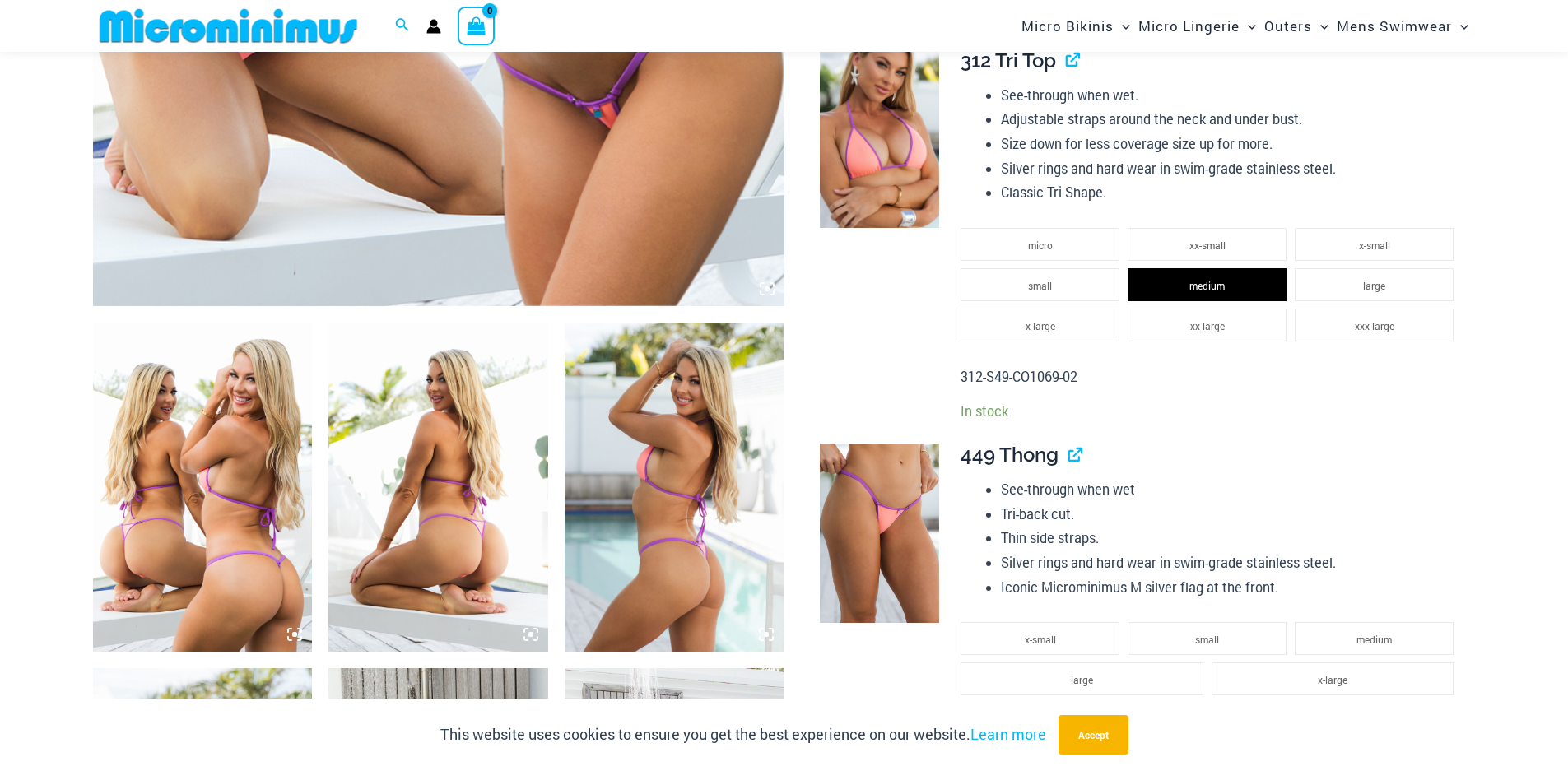
scroll to position [1137, 0]
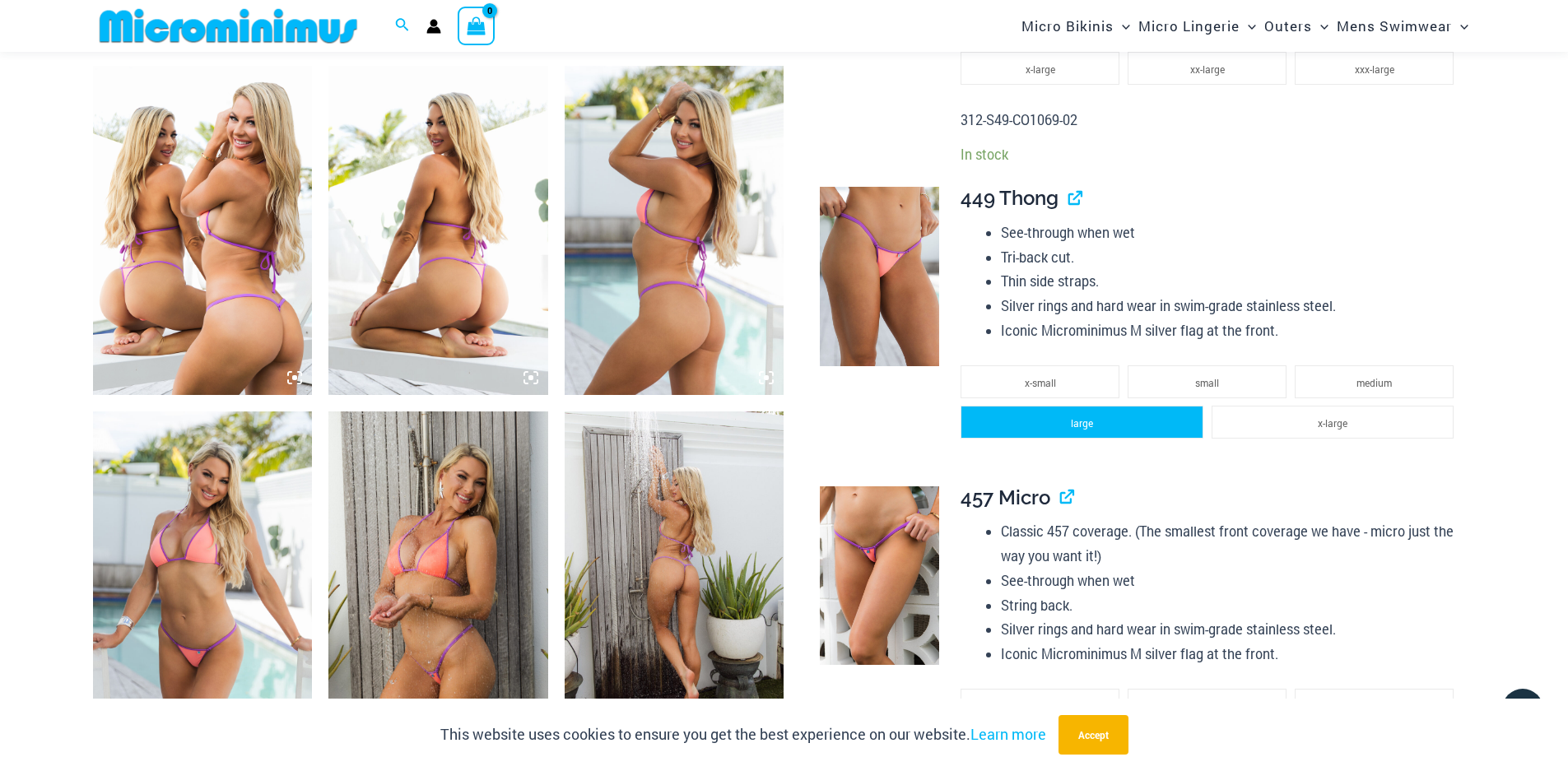
click at [1145, 422] on li "large" at bounding box center [1081, 421] width 242 height 33
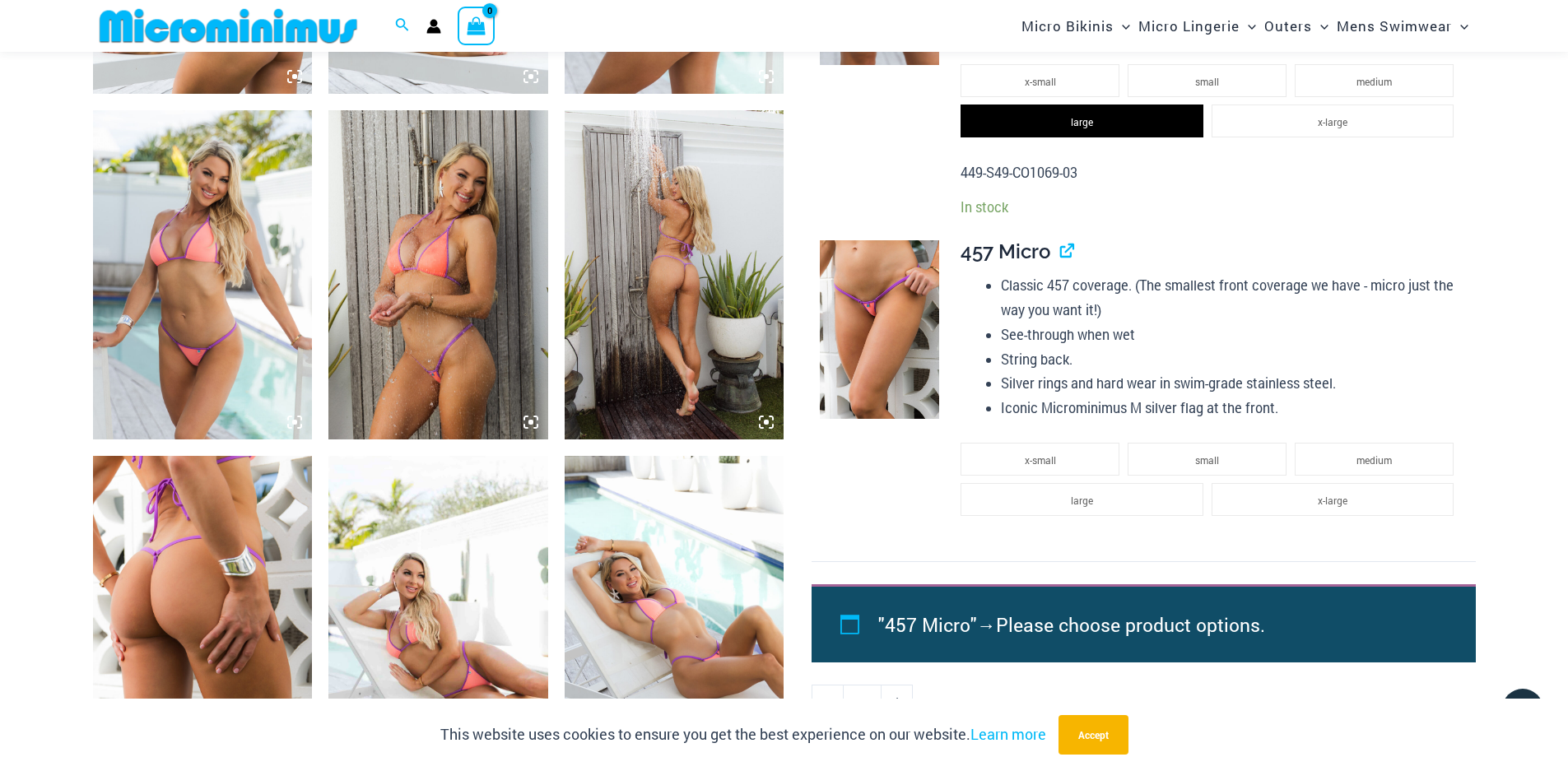
scroll to position [1466, 0]
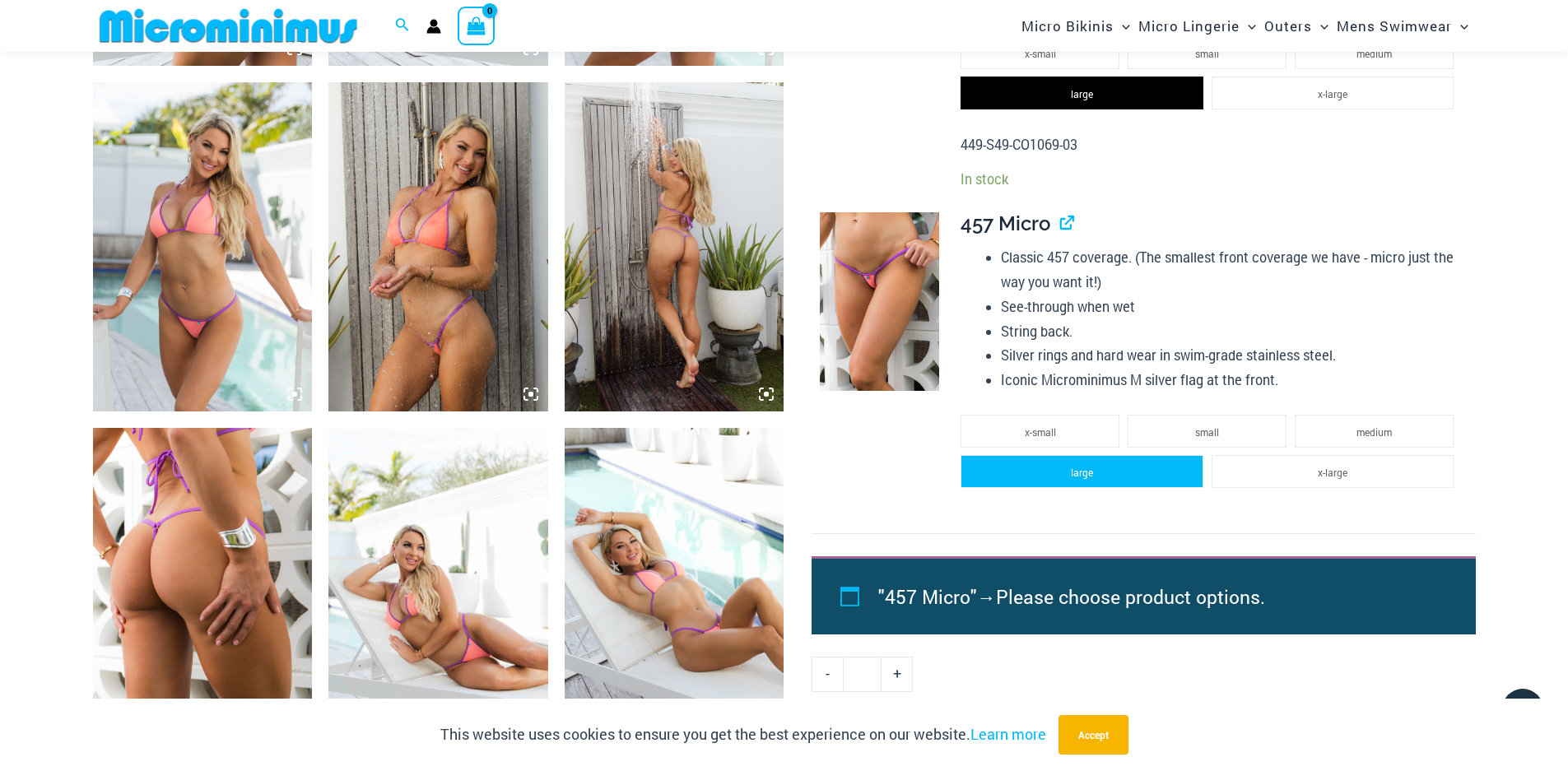
click at [1073, 484] on li "large" at bounding box center [1081, 471] width 242 height 33
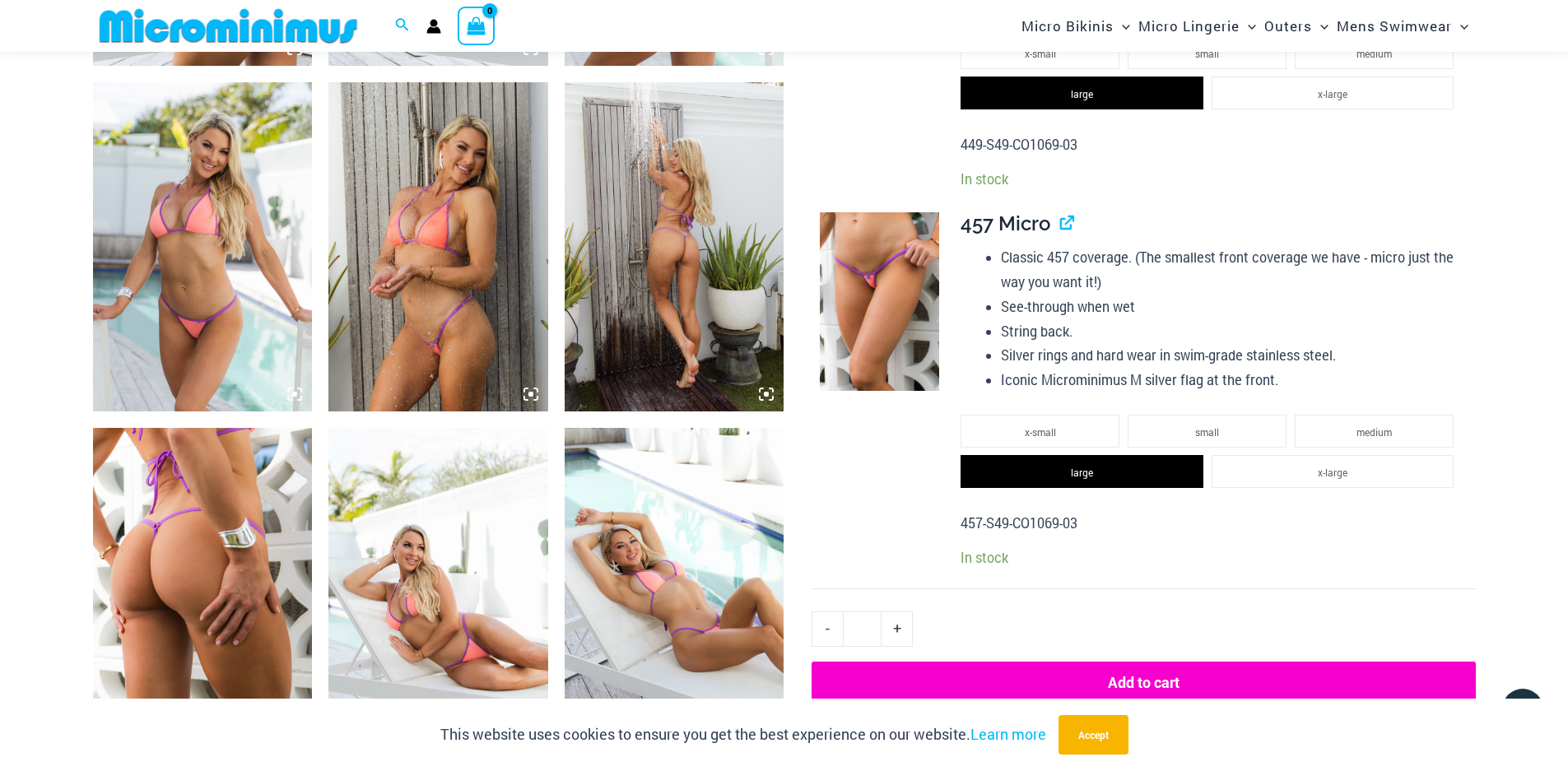
click at [1180, 681] on button "Add to cart" at bounding box center [1142, 682] width 663 height 41
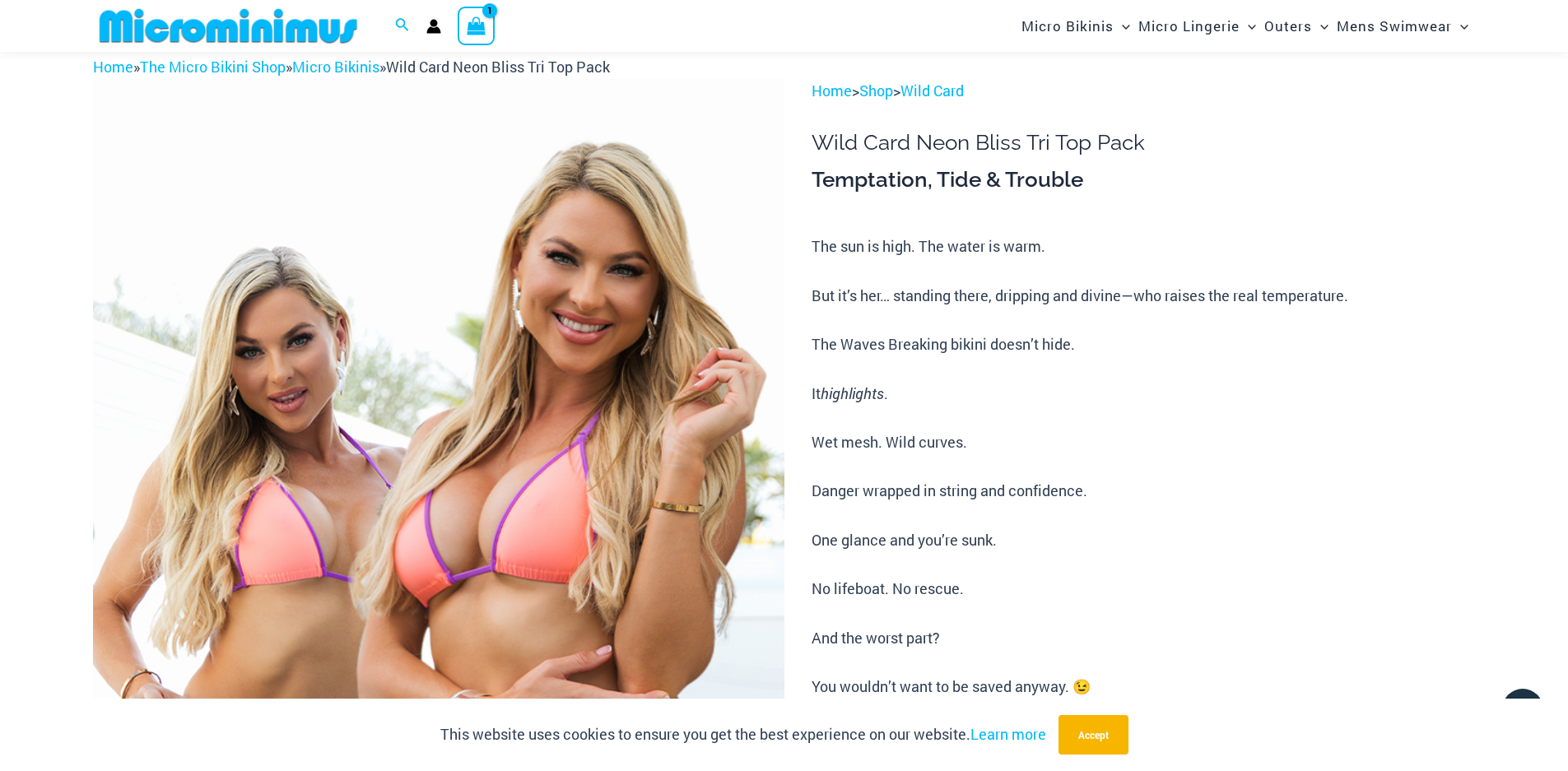
scroll to position [67, 0]
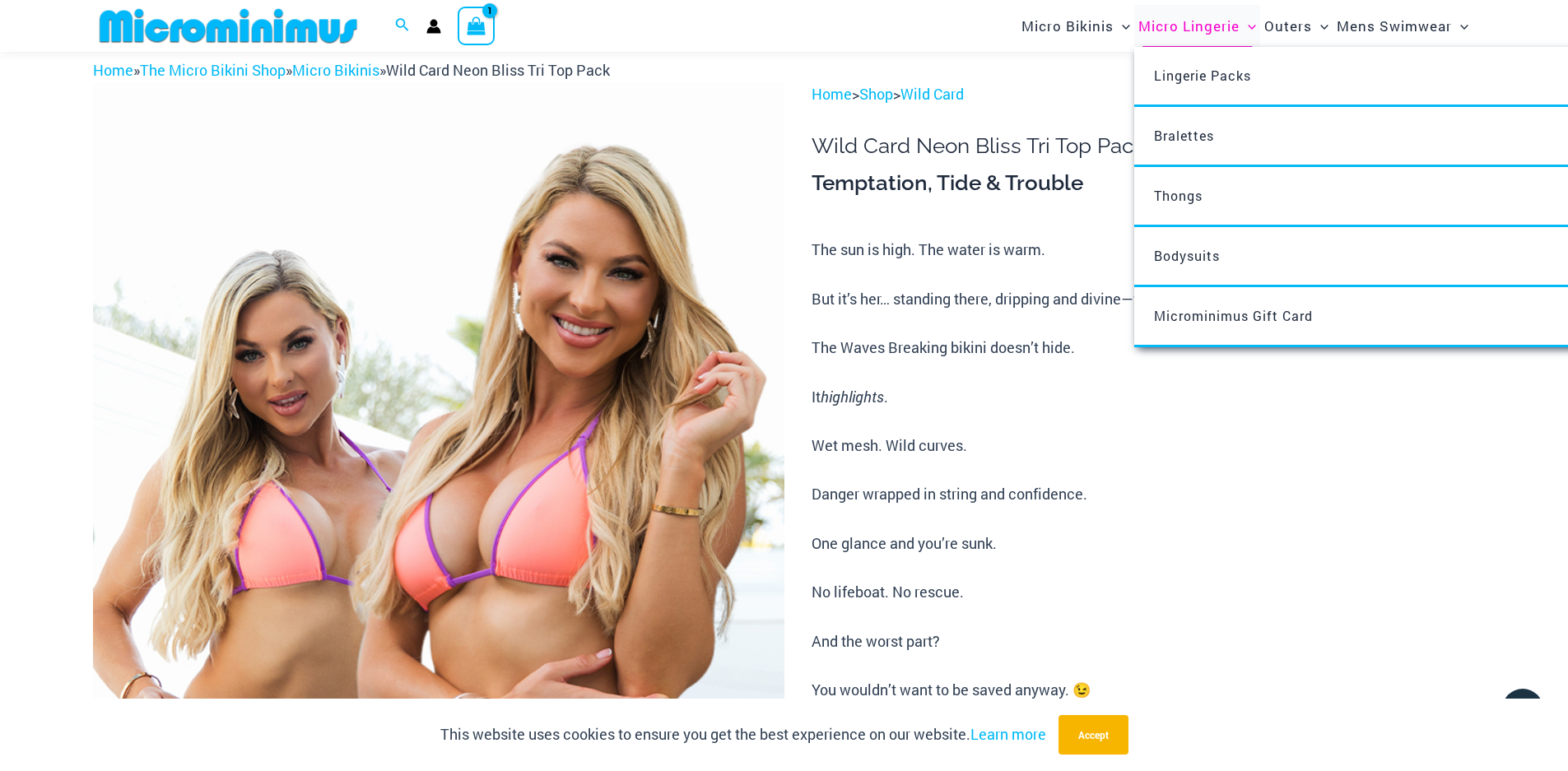
click at [1181, 30] on span "Micro Lingerie" at bounding box center [1189, 25] width 102 height 42
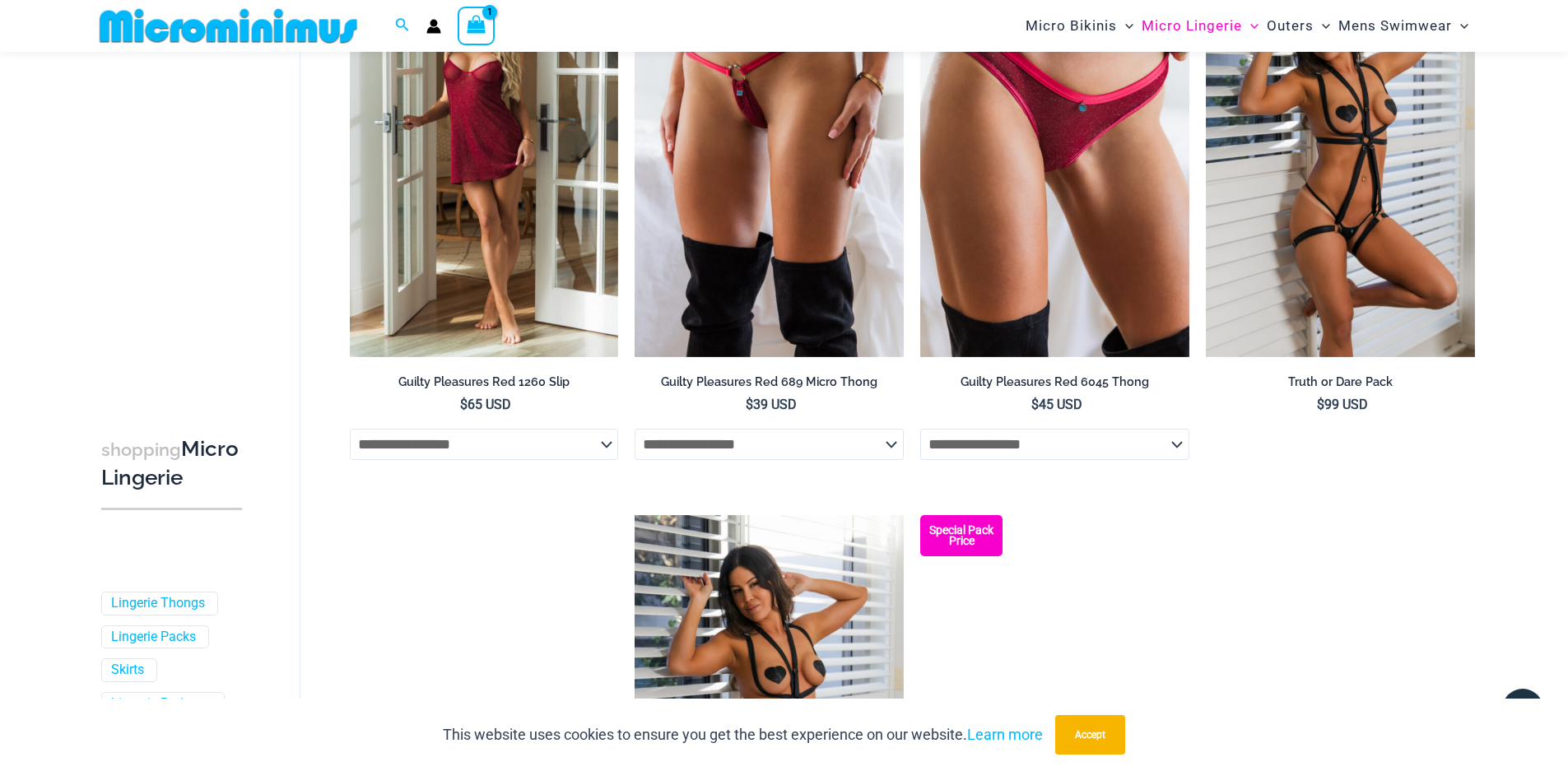
scroll to position [892, 0]
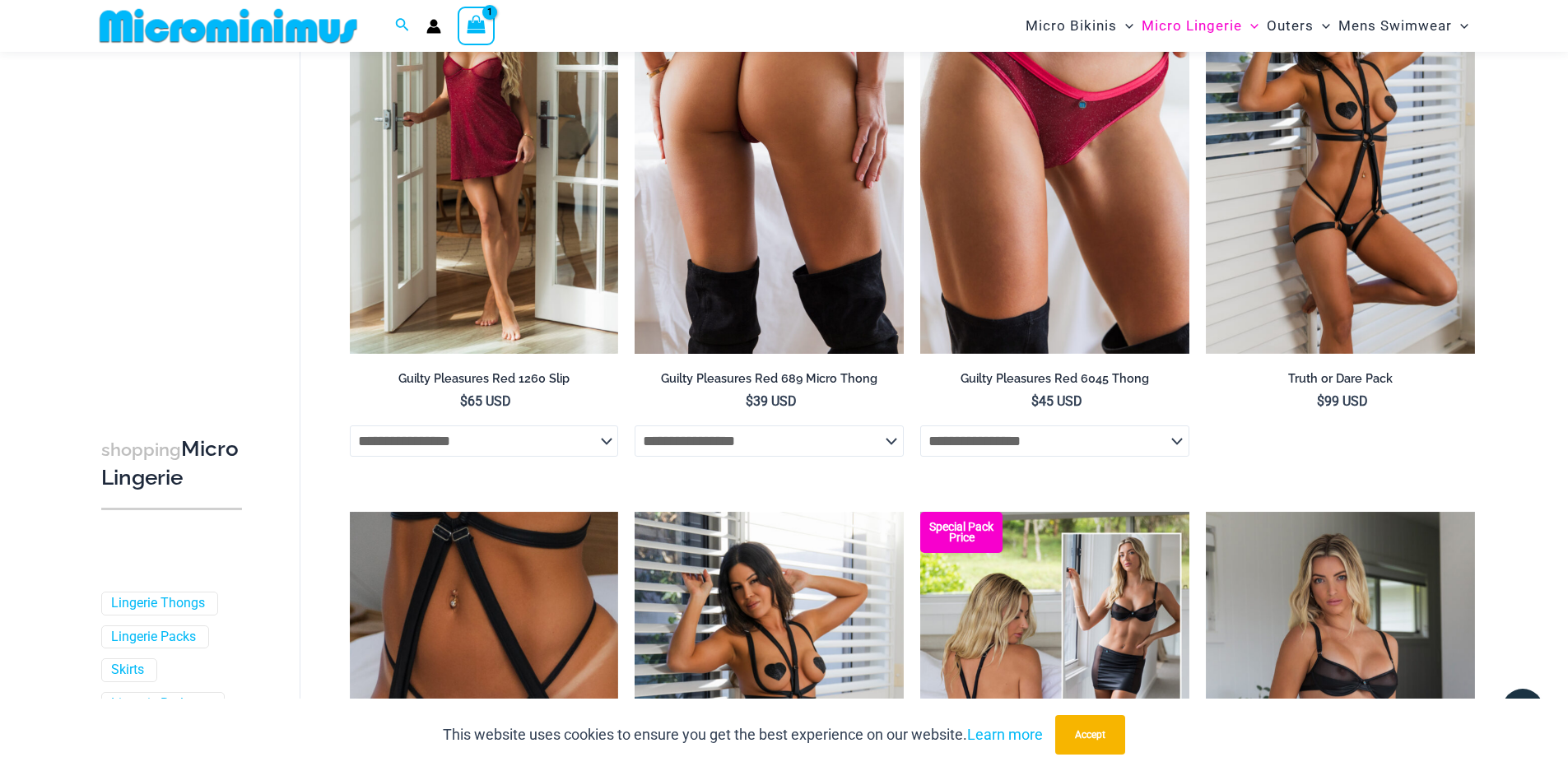
click at [796, 438] on select "**********" at bounding box center [769, 441] width 269 height 32
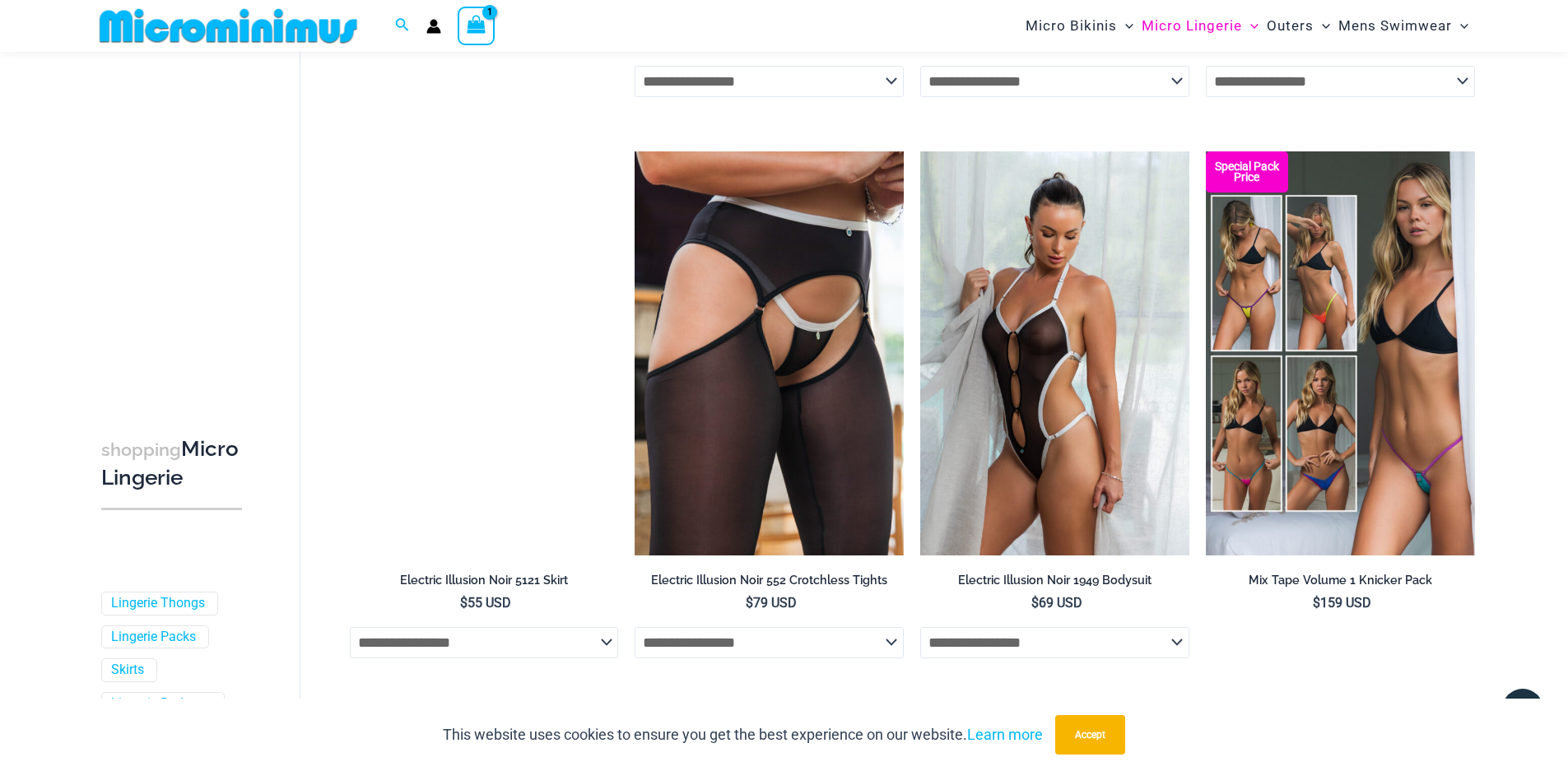
scroll to position [3526, 0]
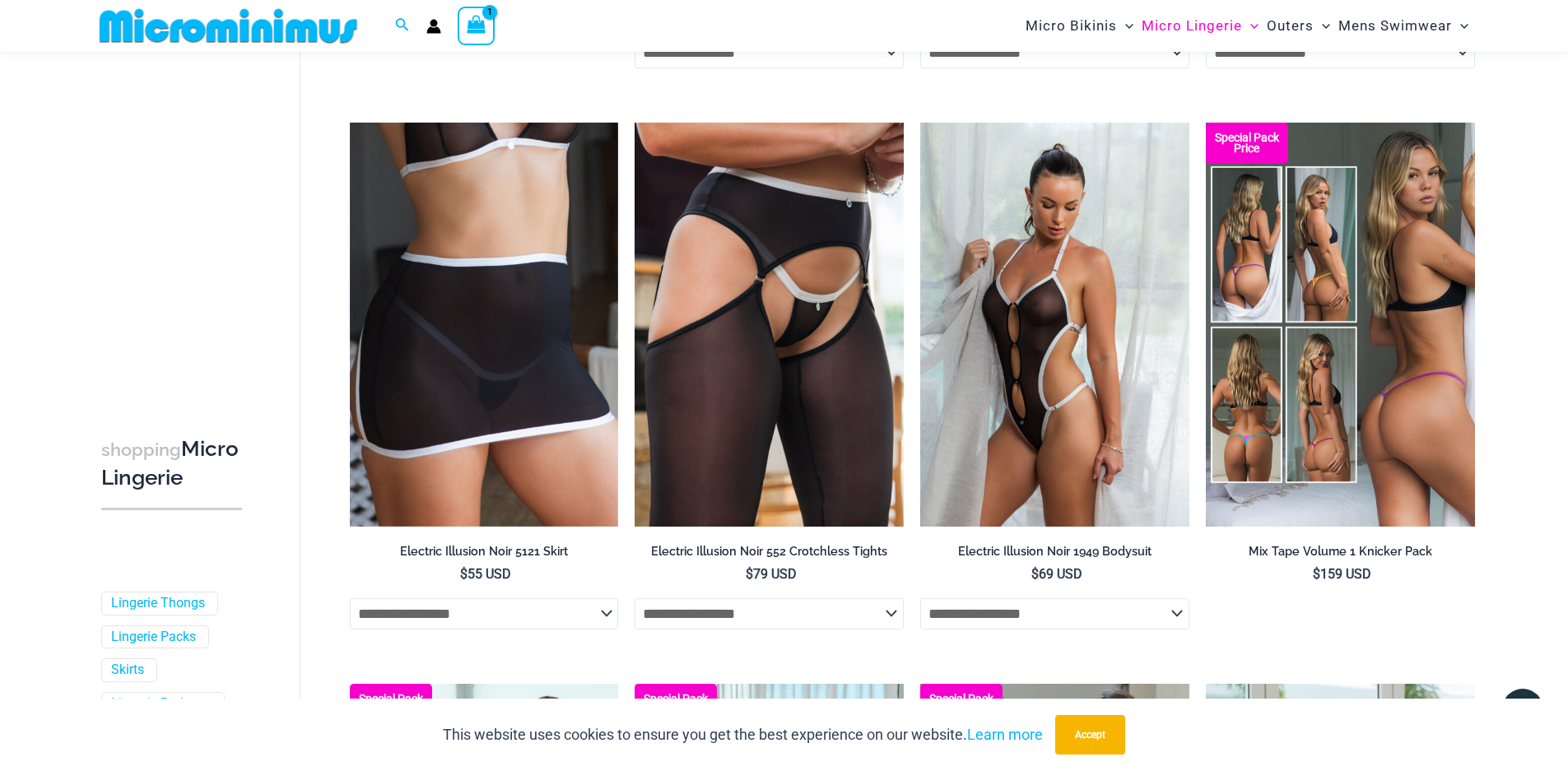
click at [1355, 556] on h2 "Mix Tape Volume 1 Knicker Pack" at bounding box center [1340, 551] width 269 height 16
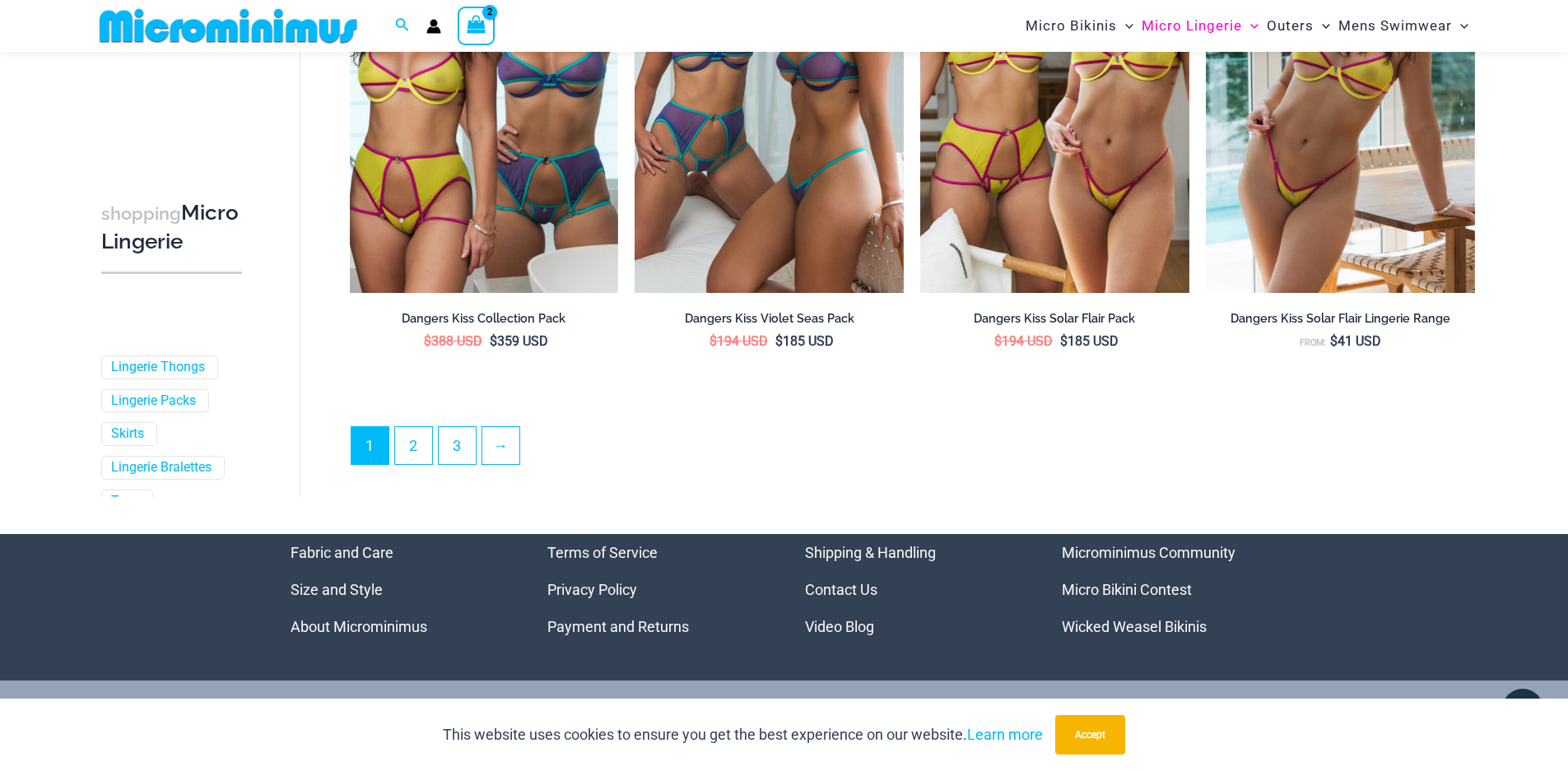
scroll to position [4348, 0]
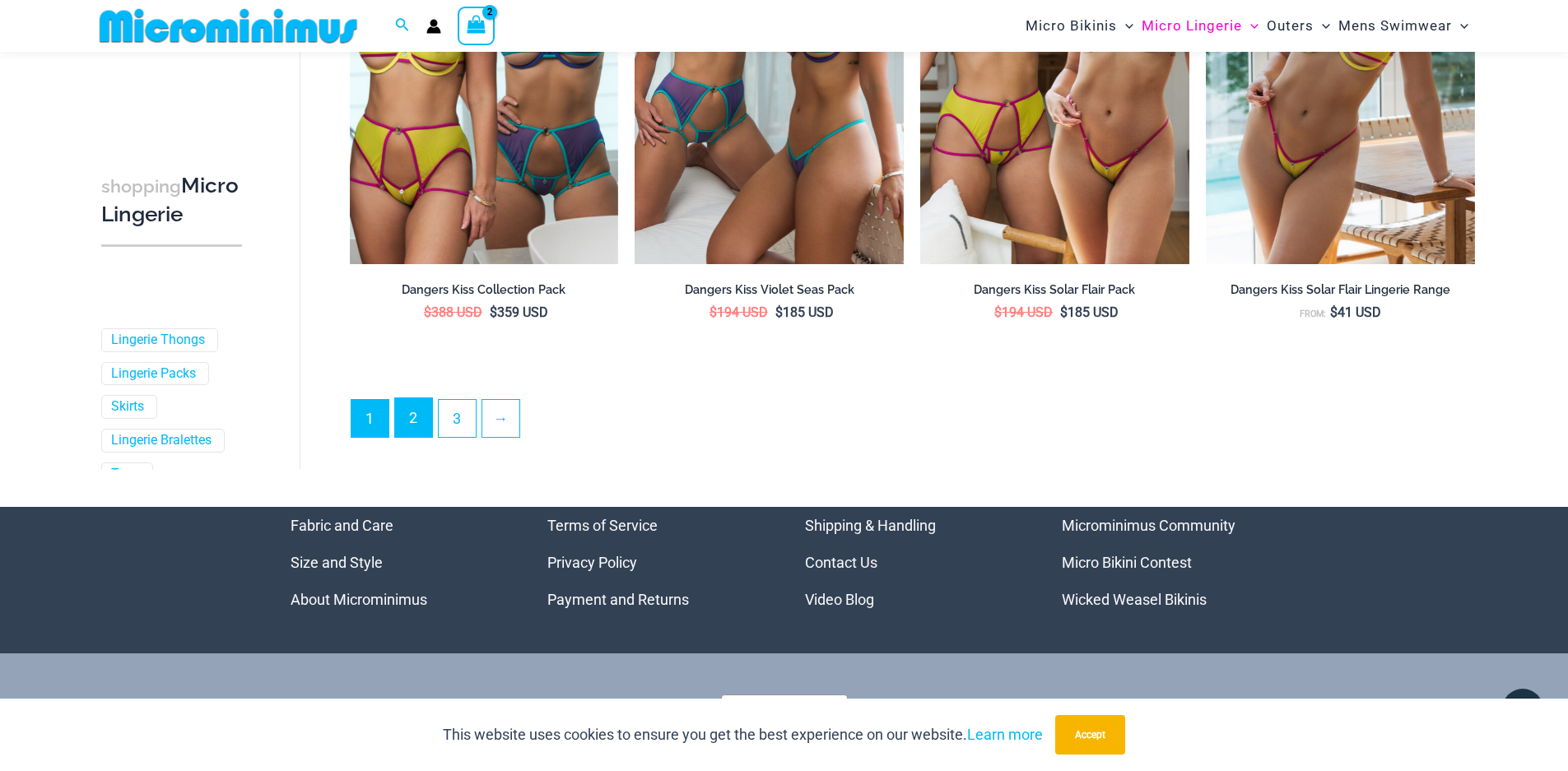
click at [422, 433] on link "2" at bounding box center [414, 417] width 37 height 38
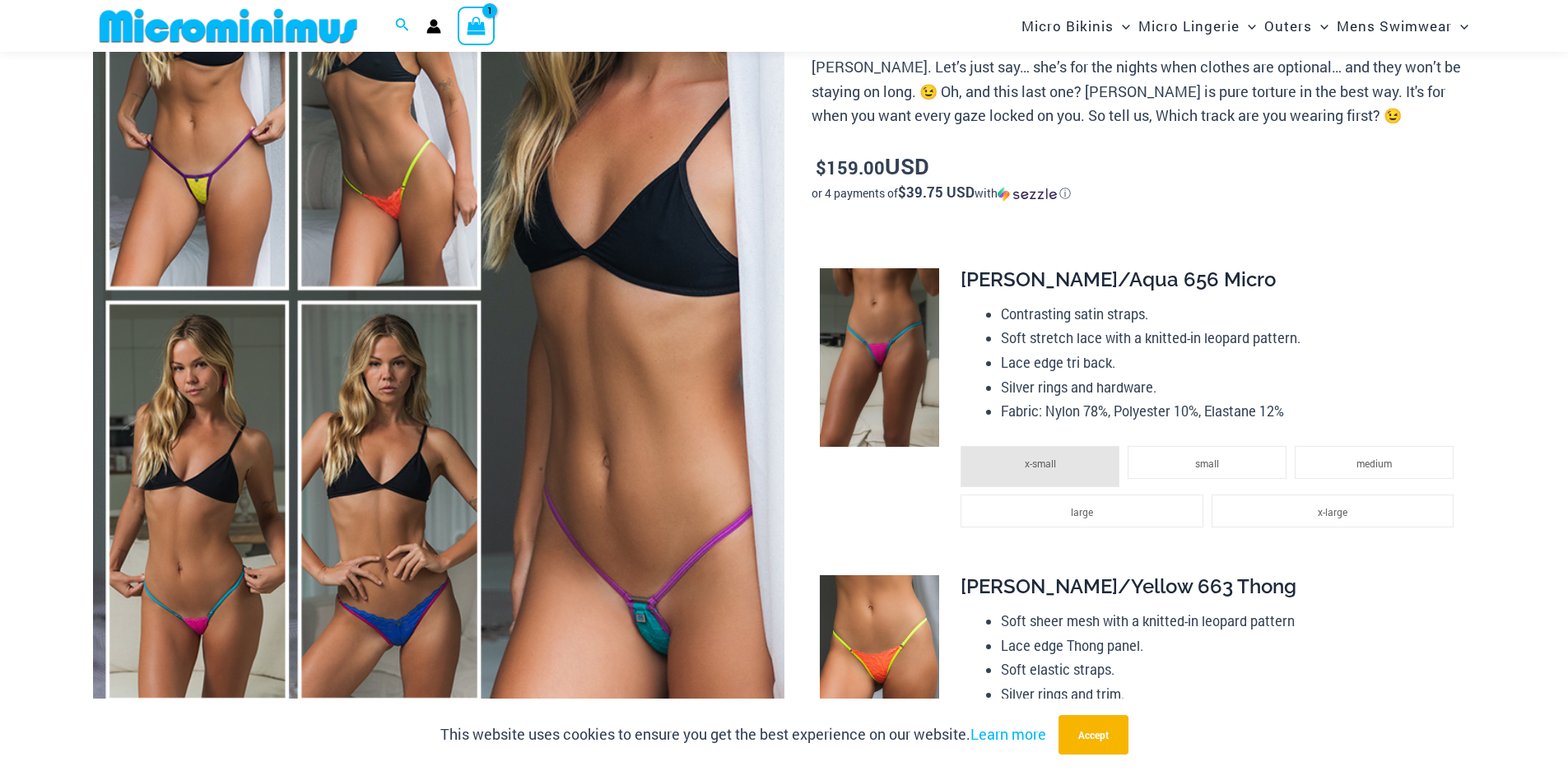
scroll to position [396, 0]
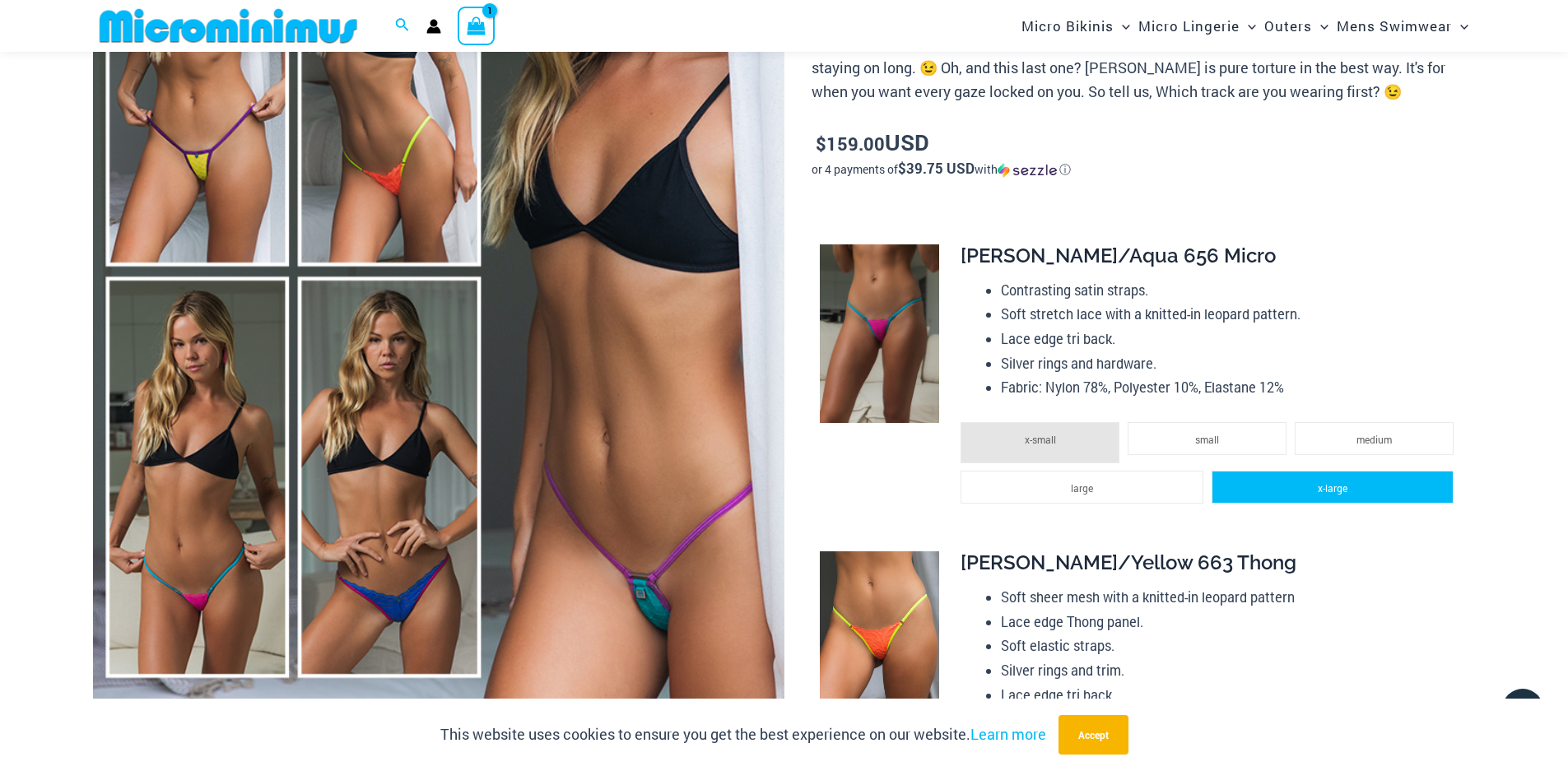
click at [1277, 489] on li "x-large" at bounding box center [1332, 487] width 242 height 33
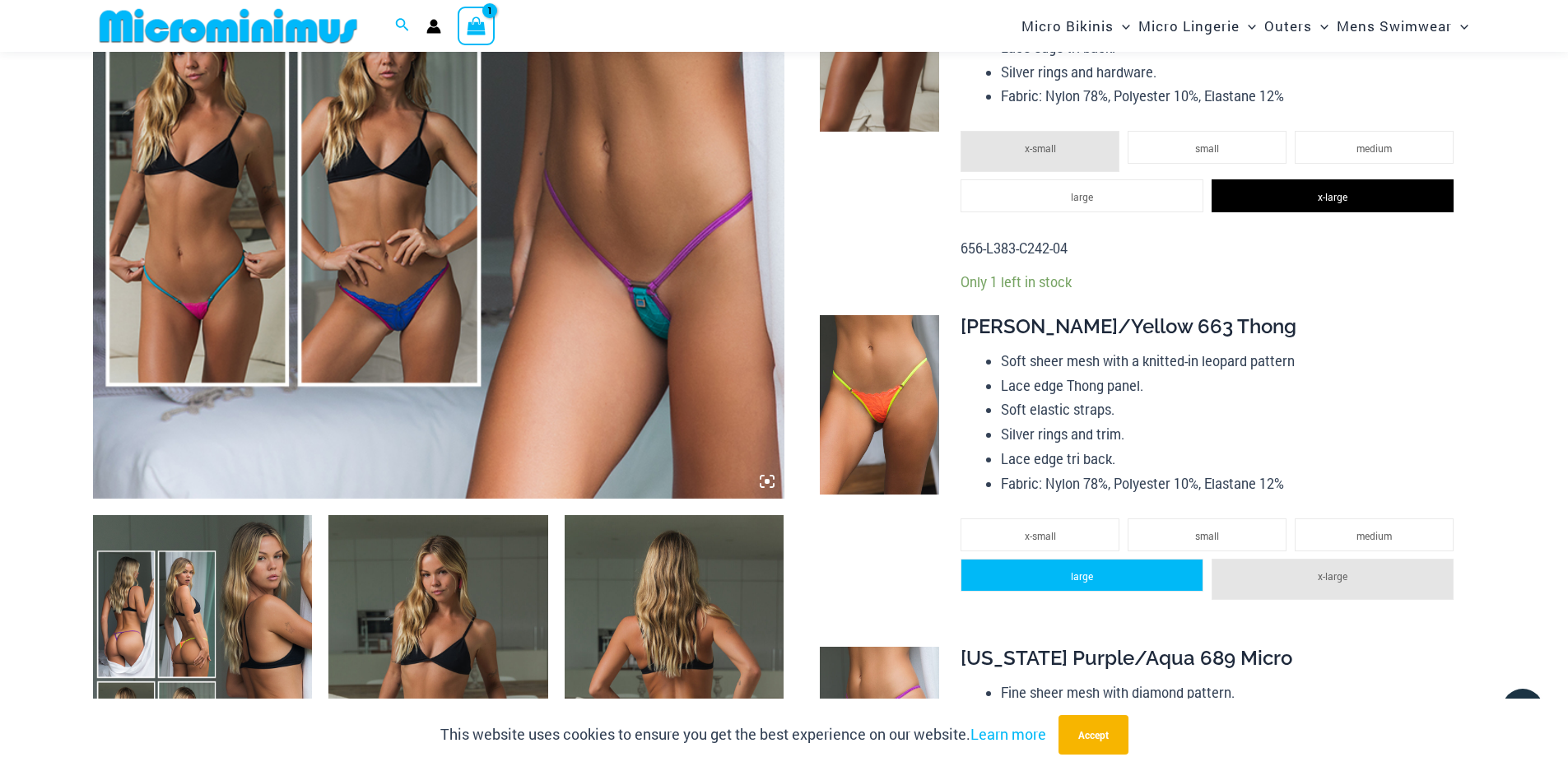
scroll to position [726, 0]
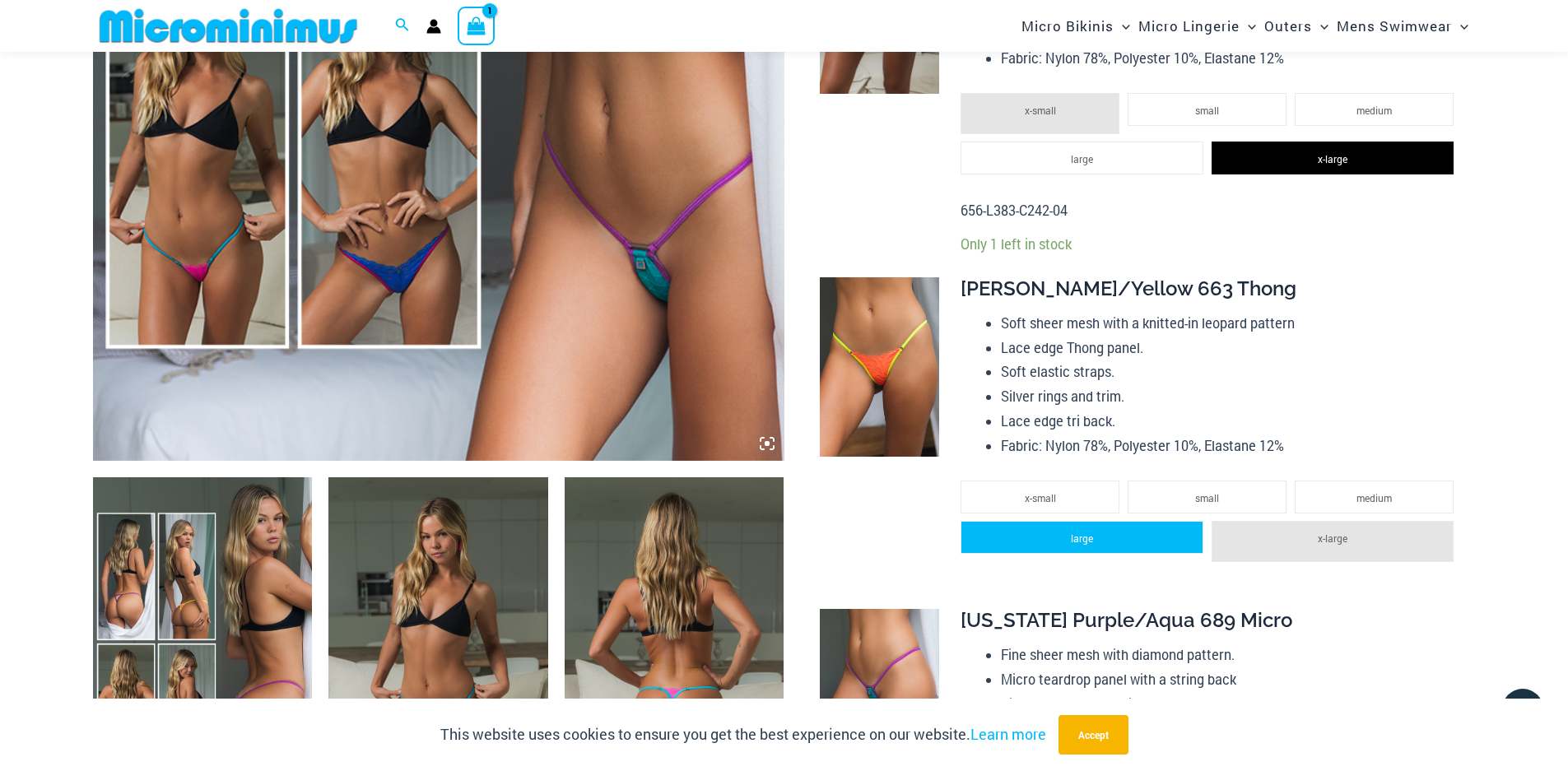
click at [1131, 544] on li "large" at bounding box center [1081, 537] width 242 height 33
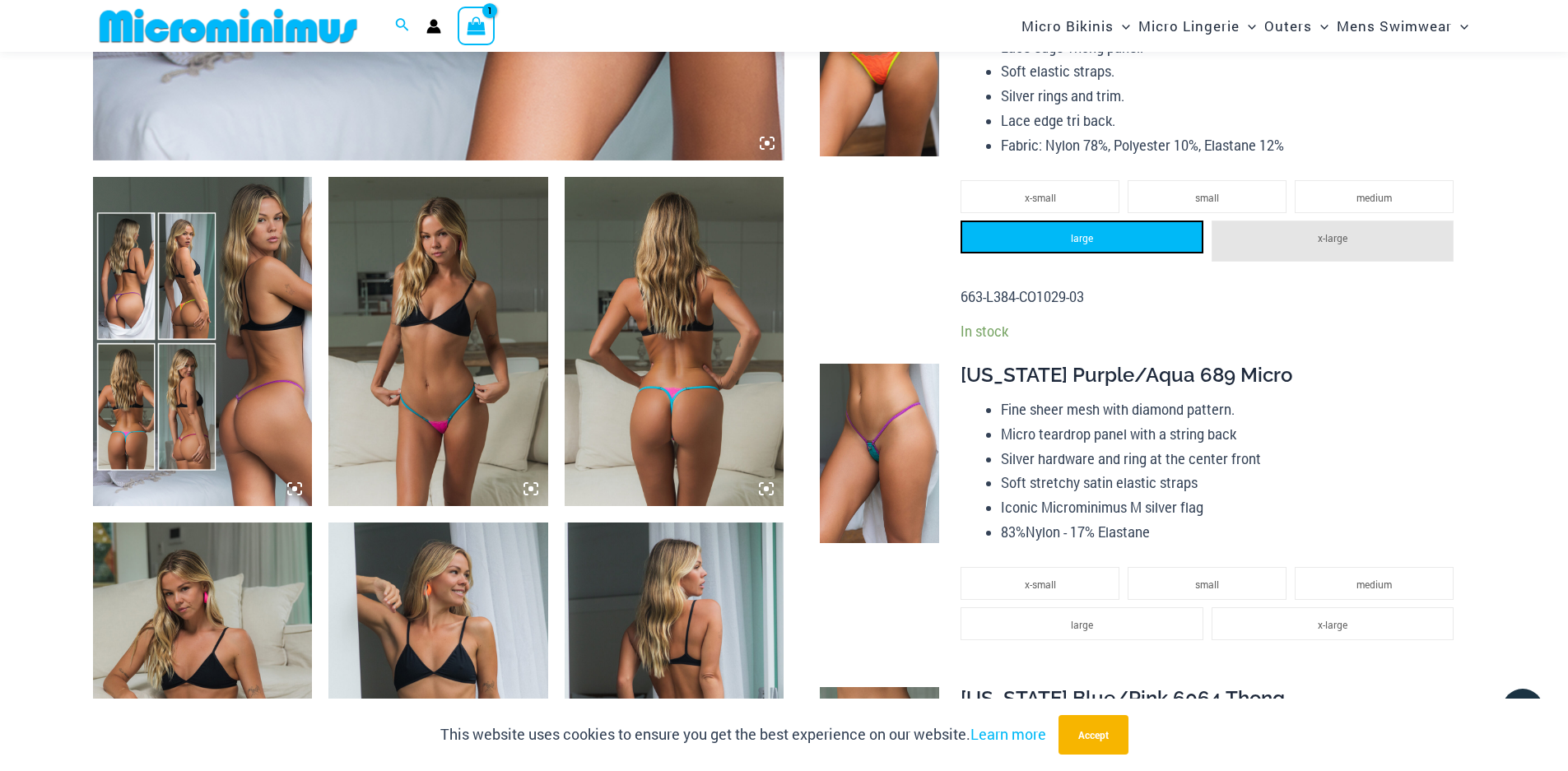
scroll to position [1055, 0]
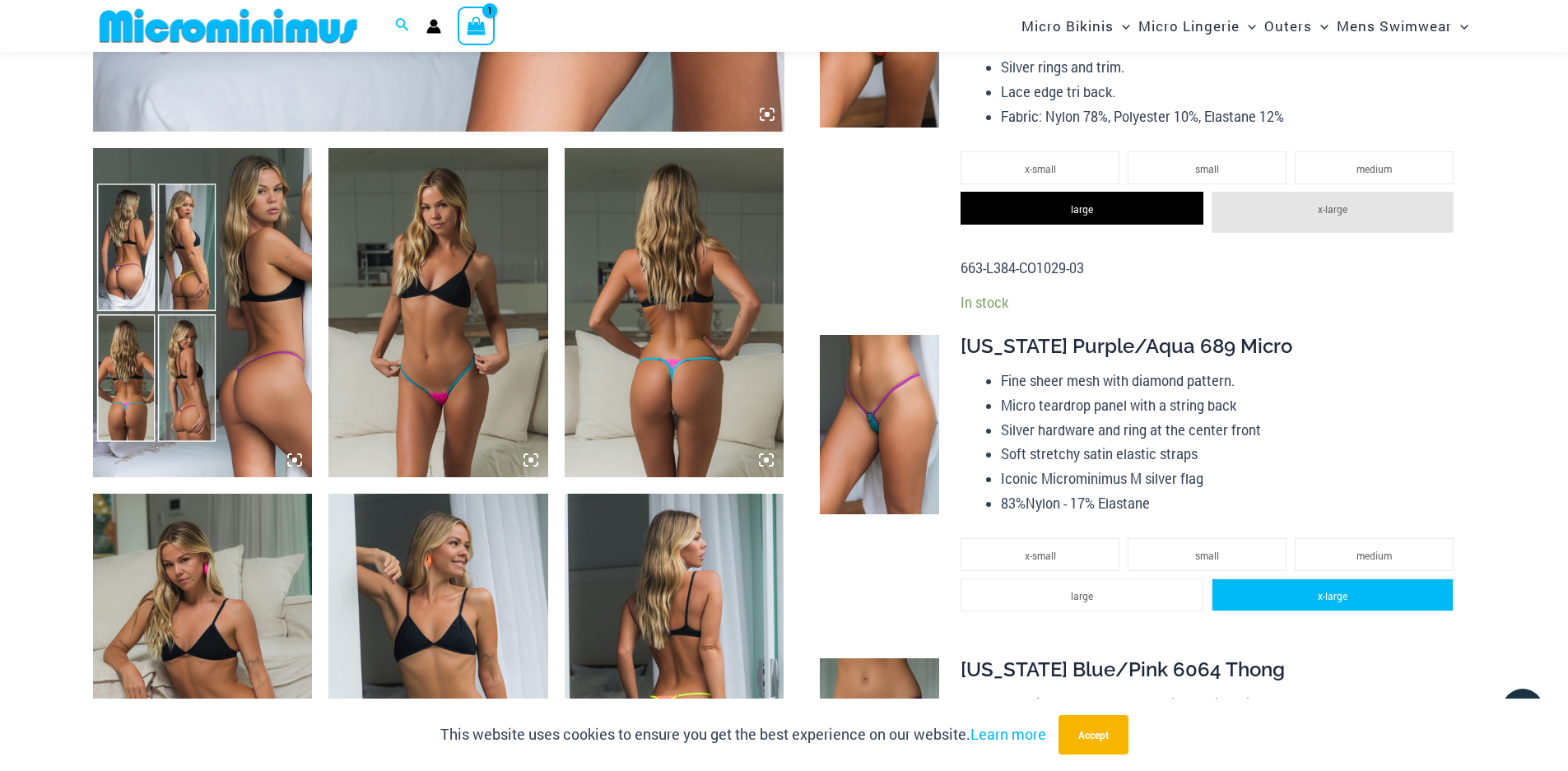
click at [1249, 602] on li "x-large" at bounding box center [1332, 595] width 242 height 33
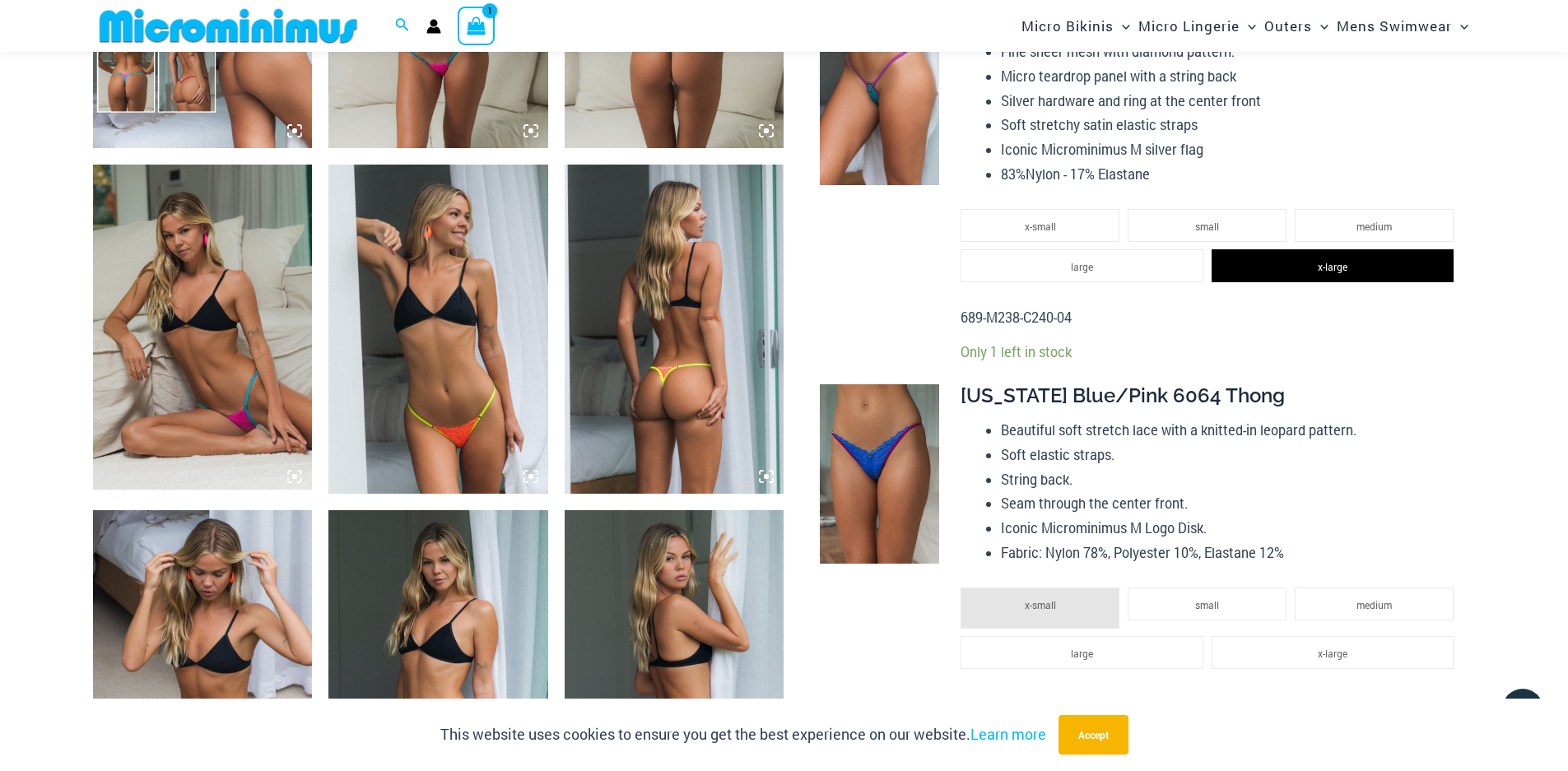
scroll to position [1466, 0]
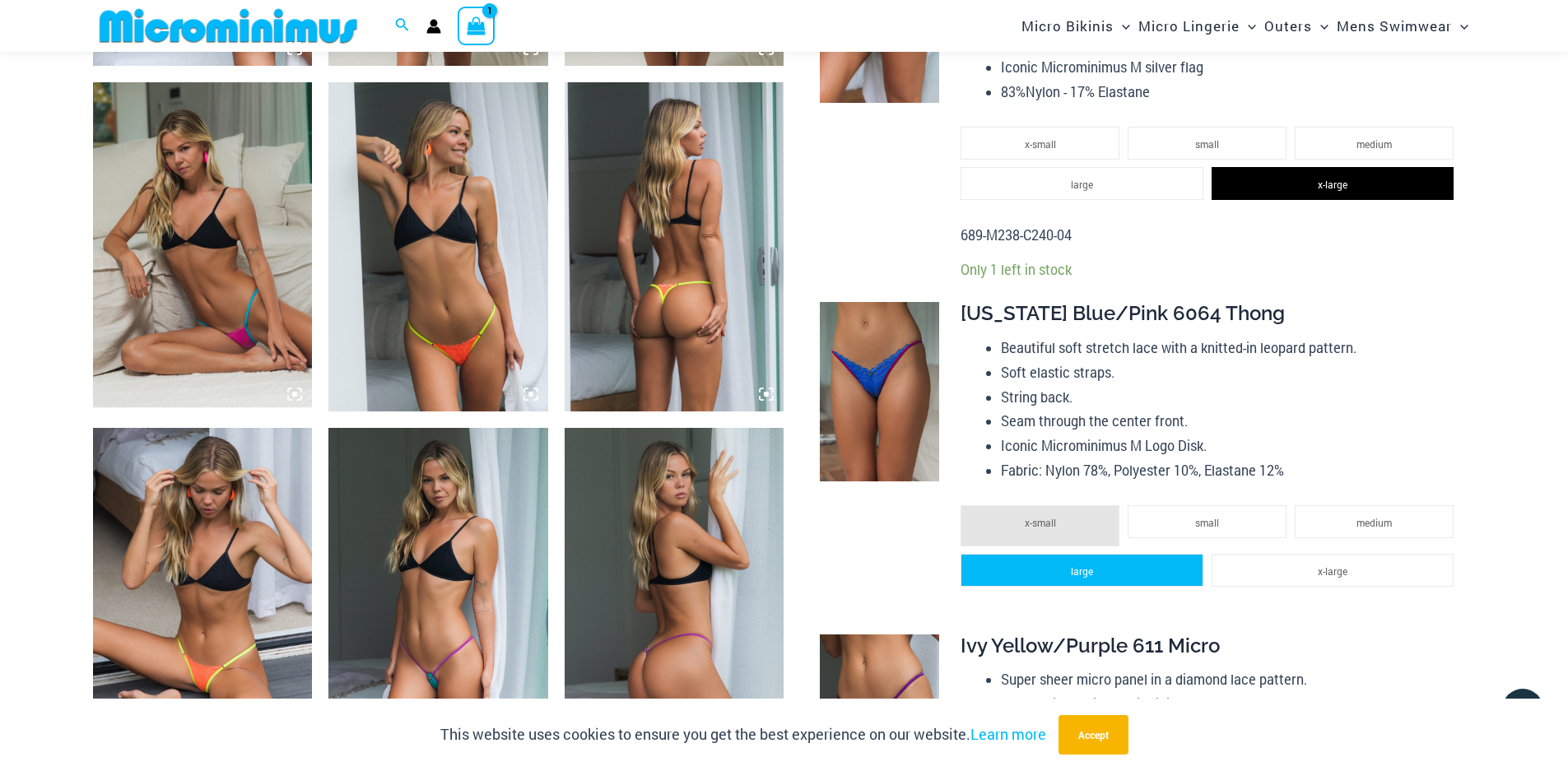
click at [1144, 572] on li "large" at bounding box center [1081, 570] width 242 height 33
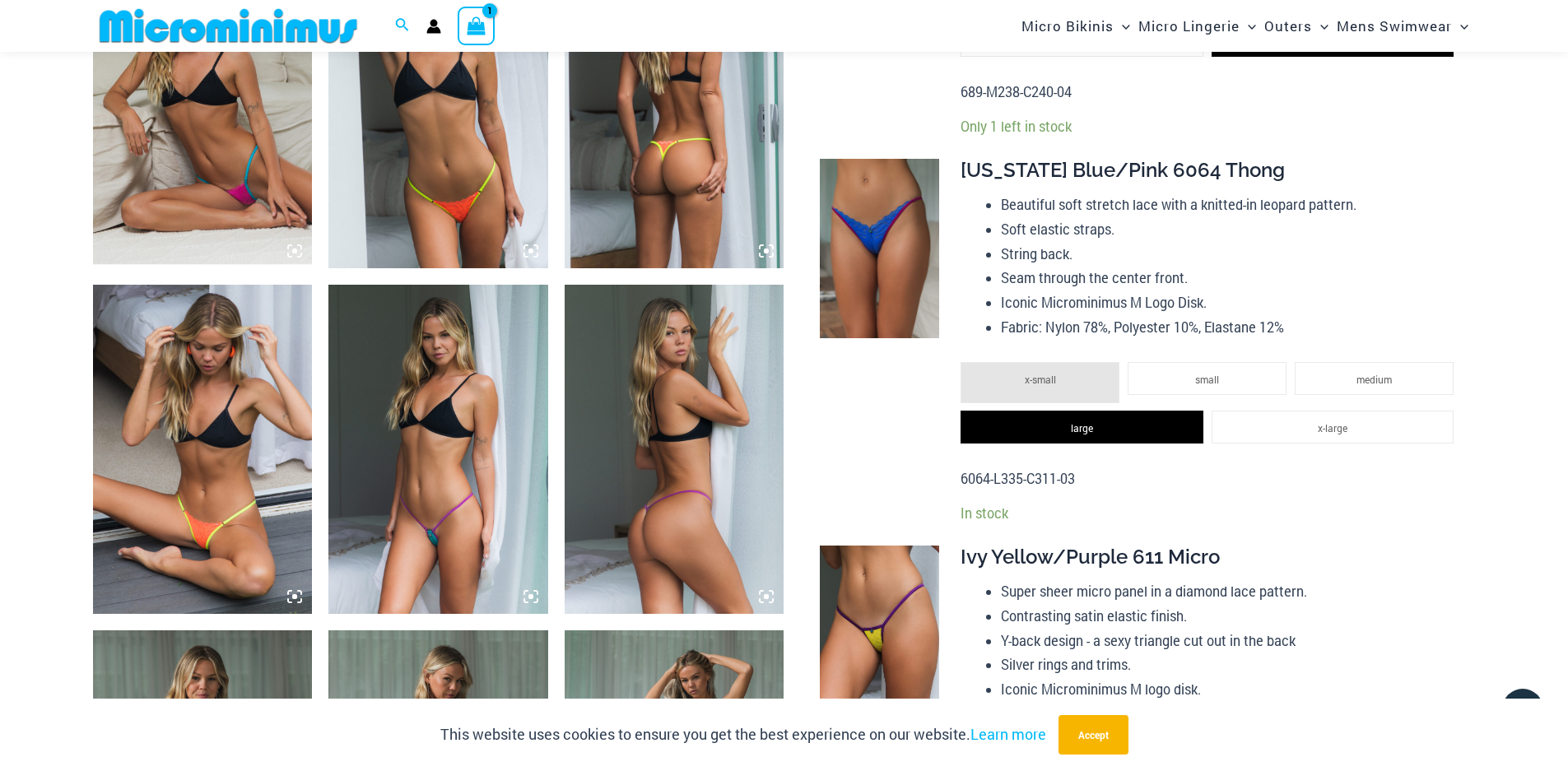
scroll to position [1796, 0]
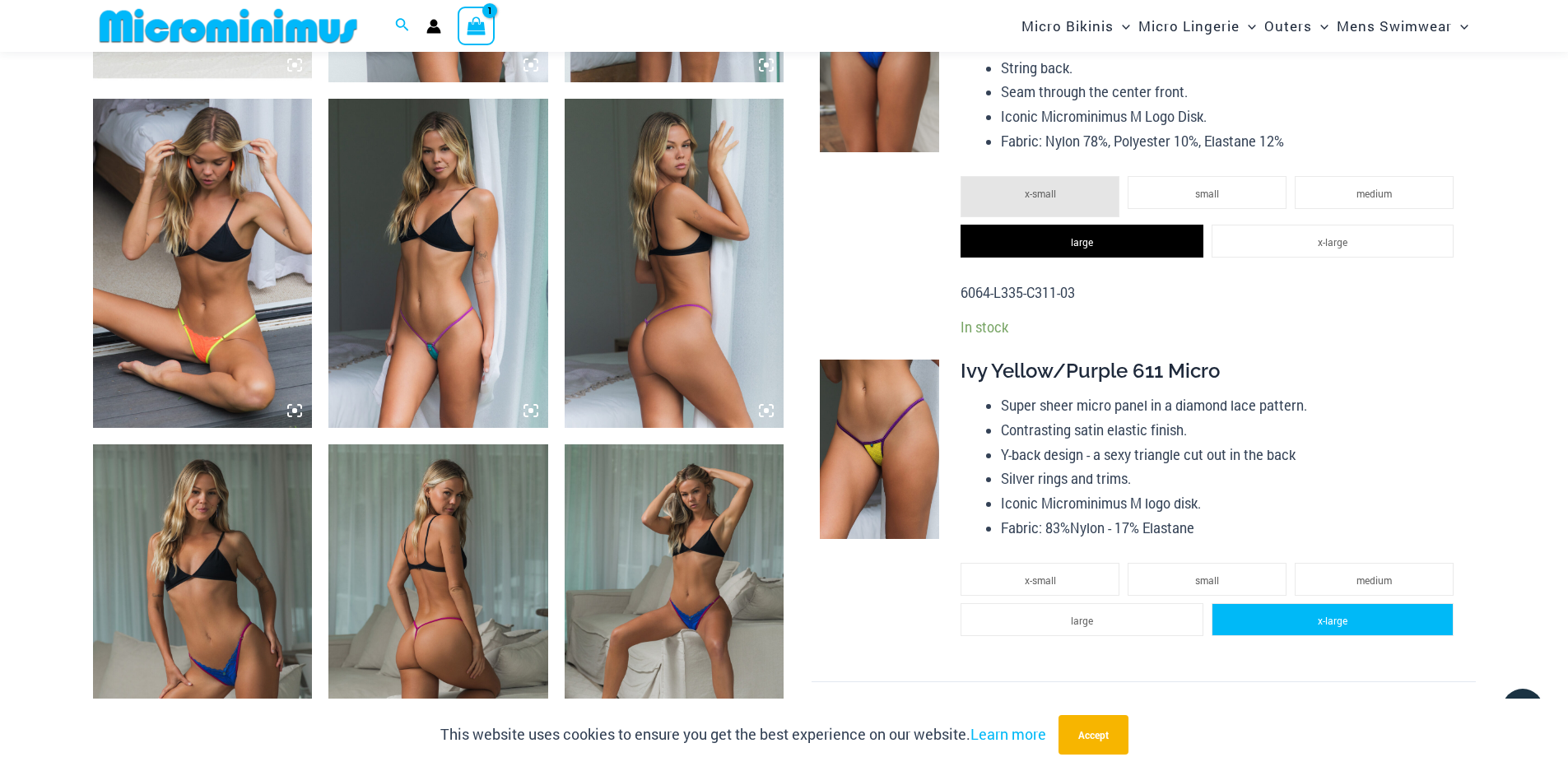
click at [1273, 625] on li "x-large" at bounding box center [1332, 619] width 242 height 33
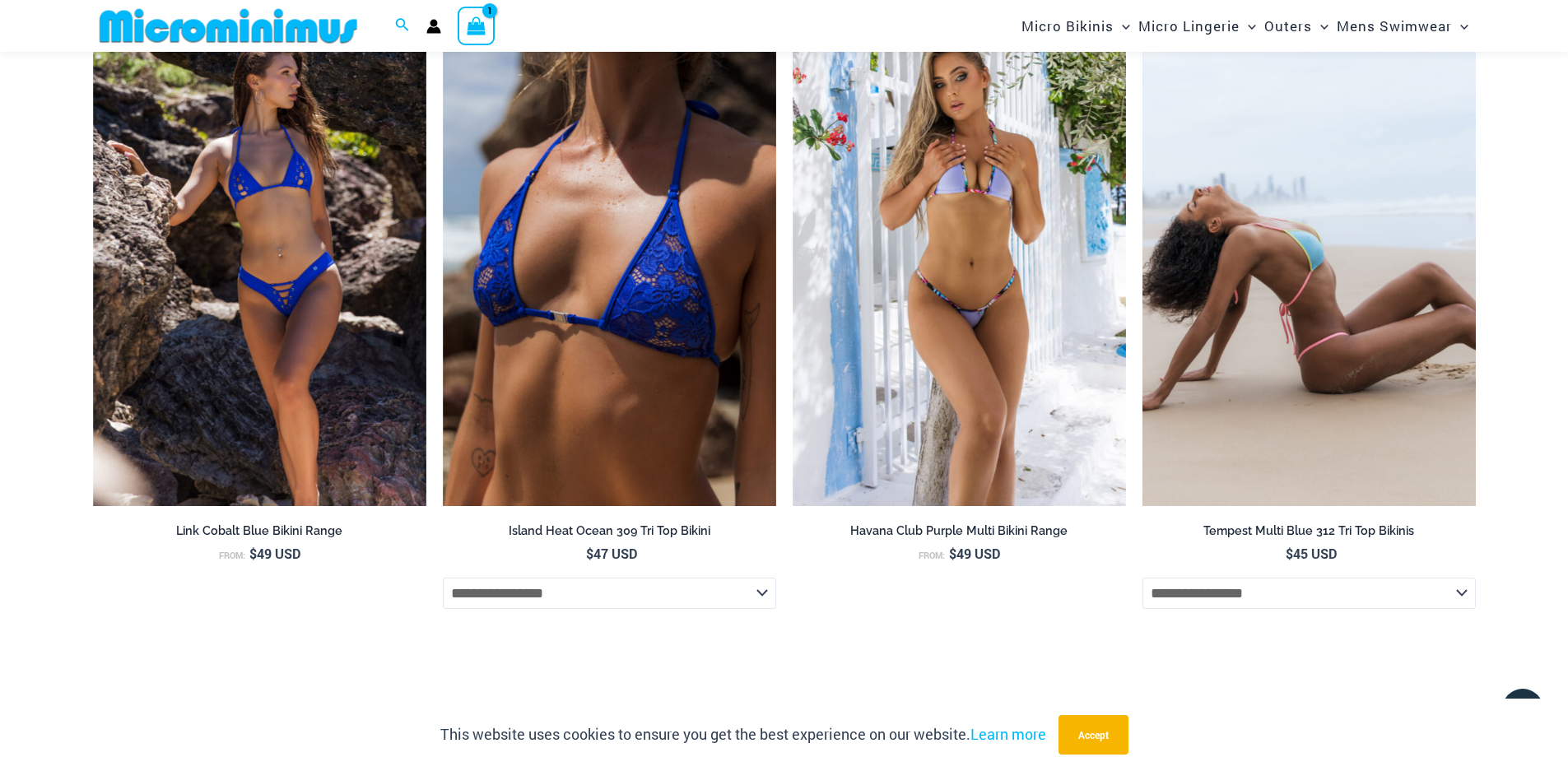
scroll to position [5828, 0]
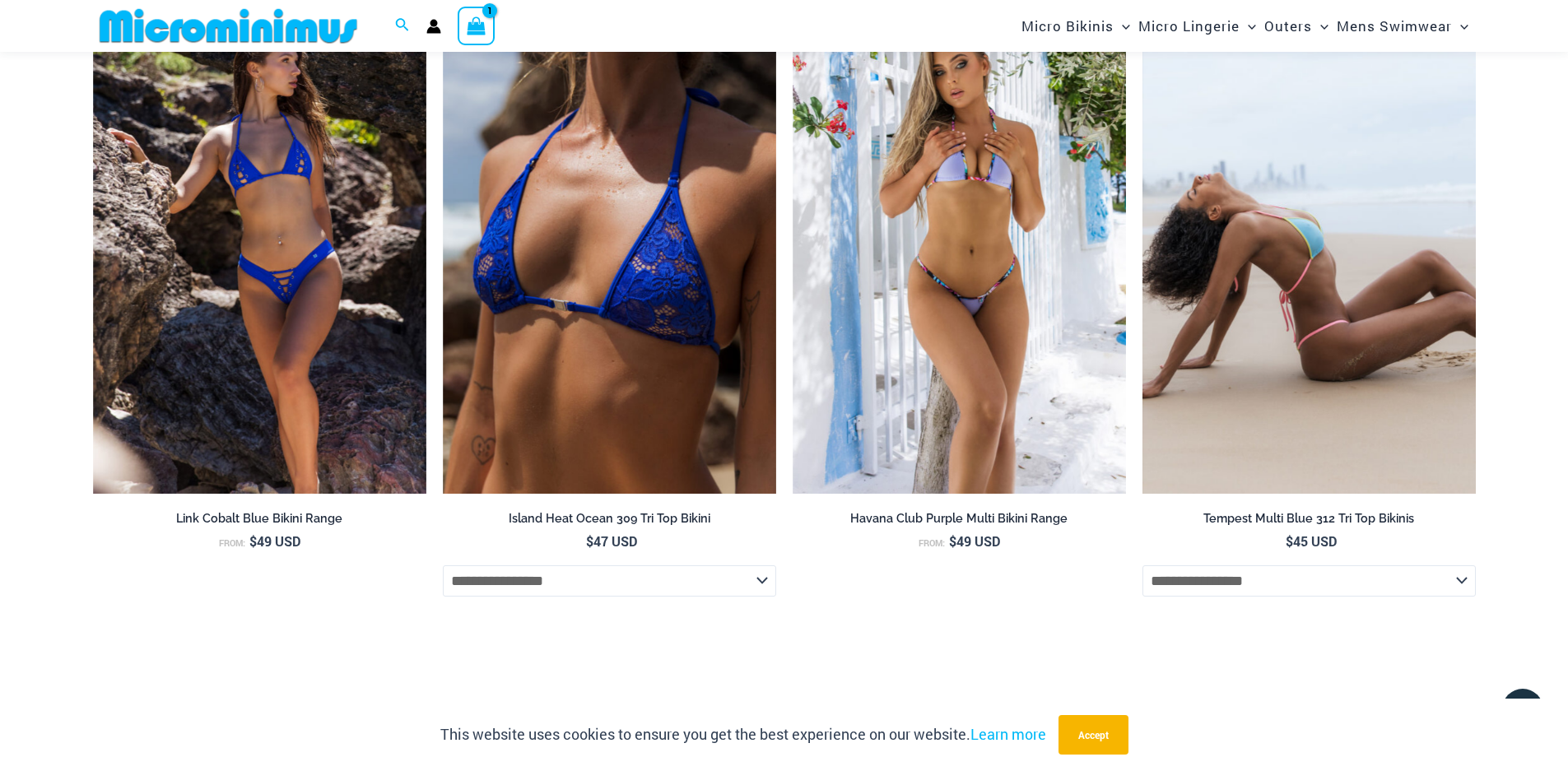
click at [1373, 597] on select "**********" at bounding box center [1309, 581] width 334 height 32
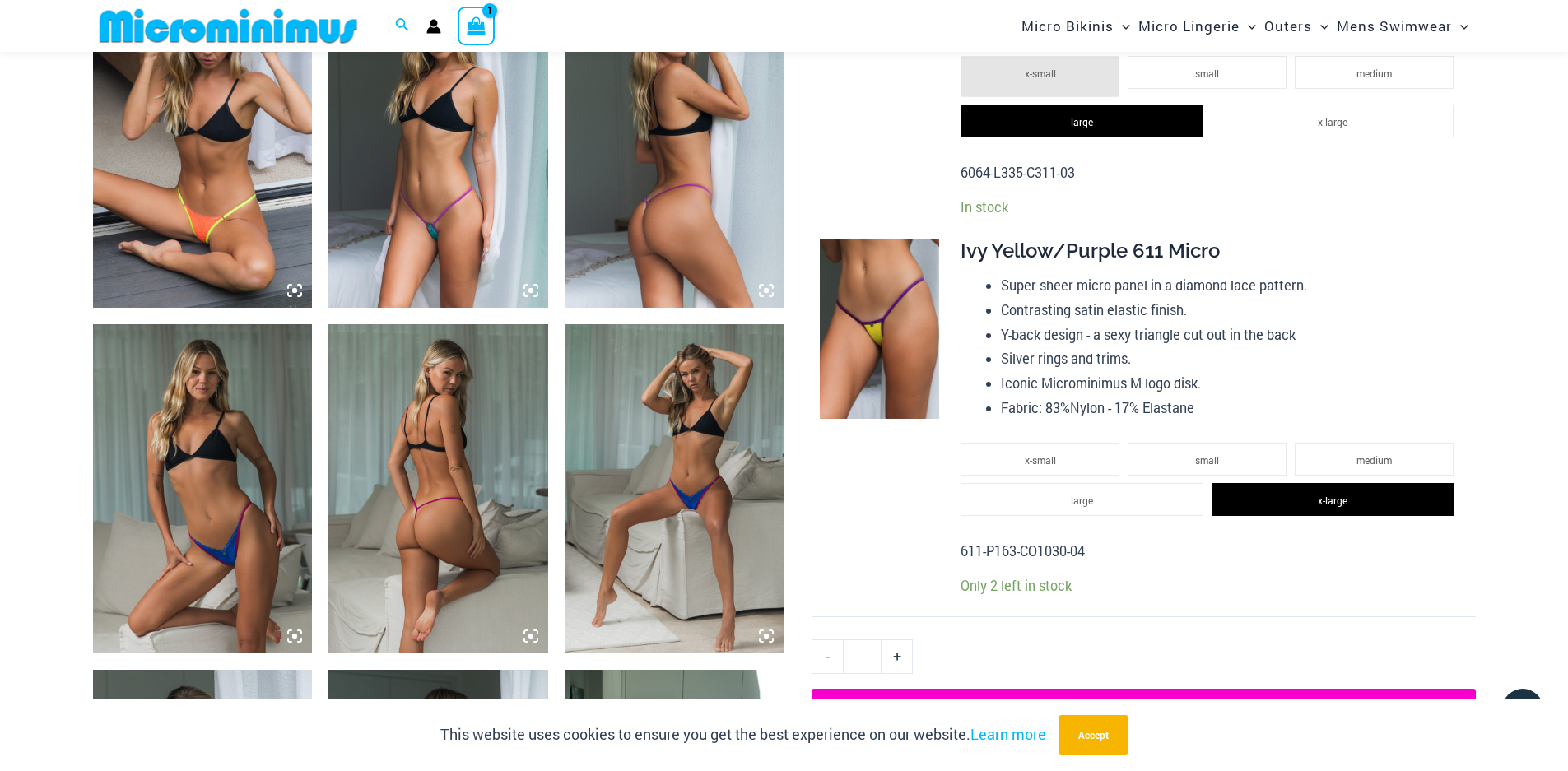
scroll to position [2164, 0]
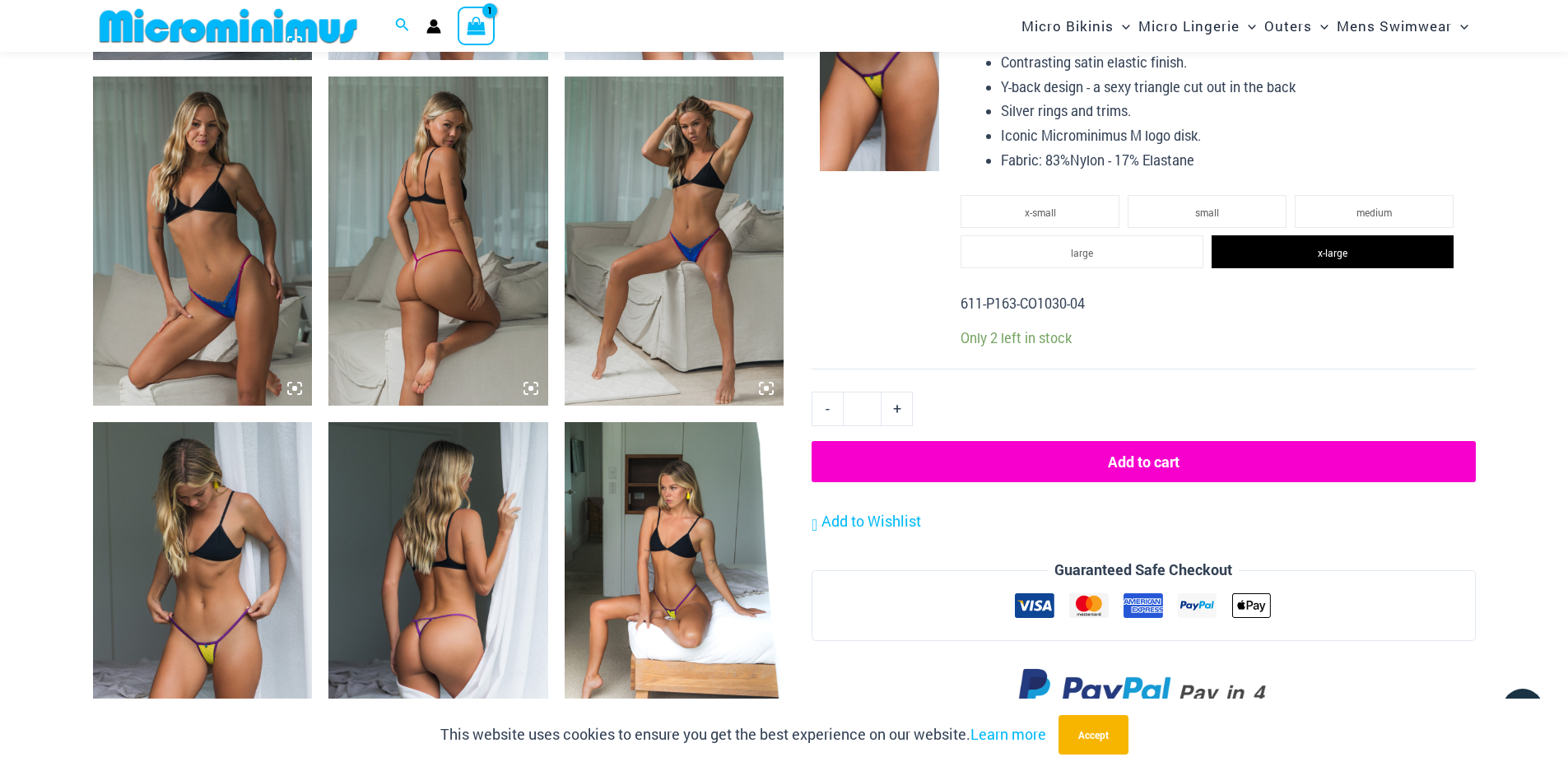
click at [1156, 461] on button "Add to cart" at bounding box center [1142, 461] width 663 height 41
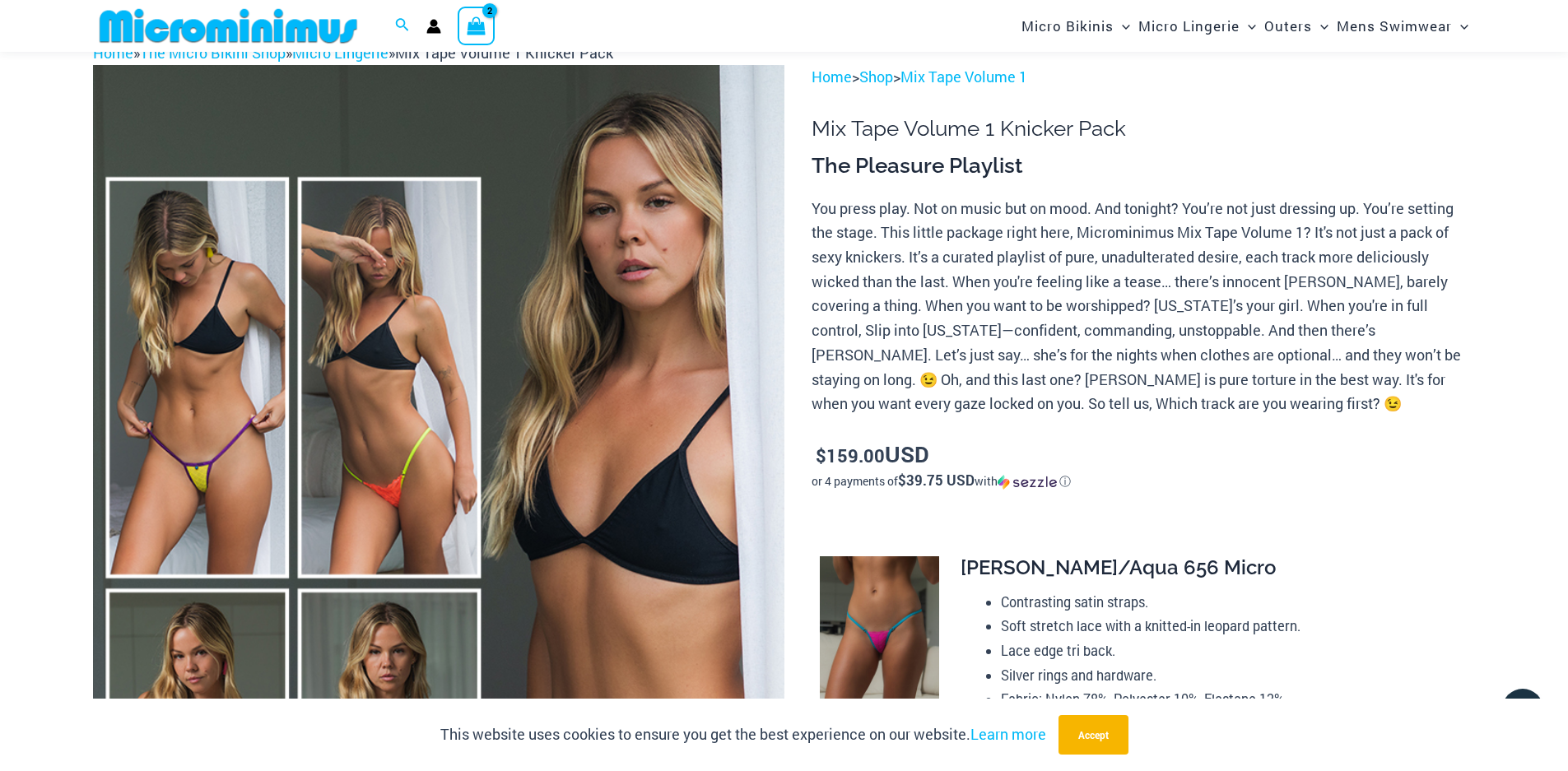
scroll to position [67, 0]
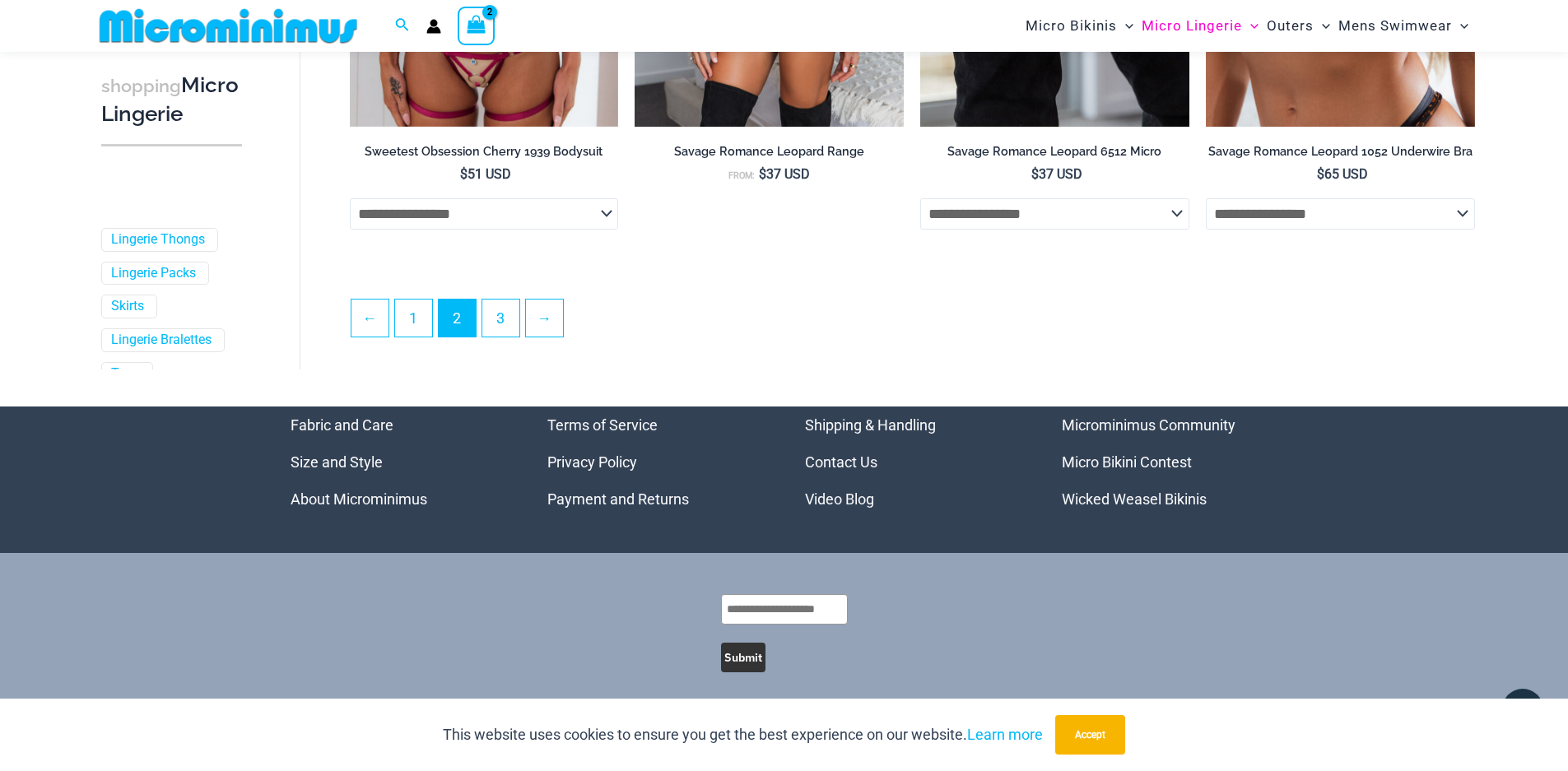
scroll to position [4416, 0]
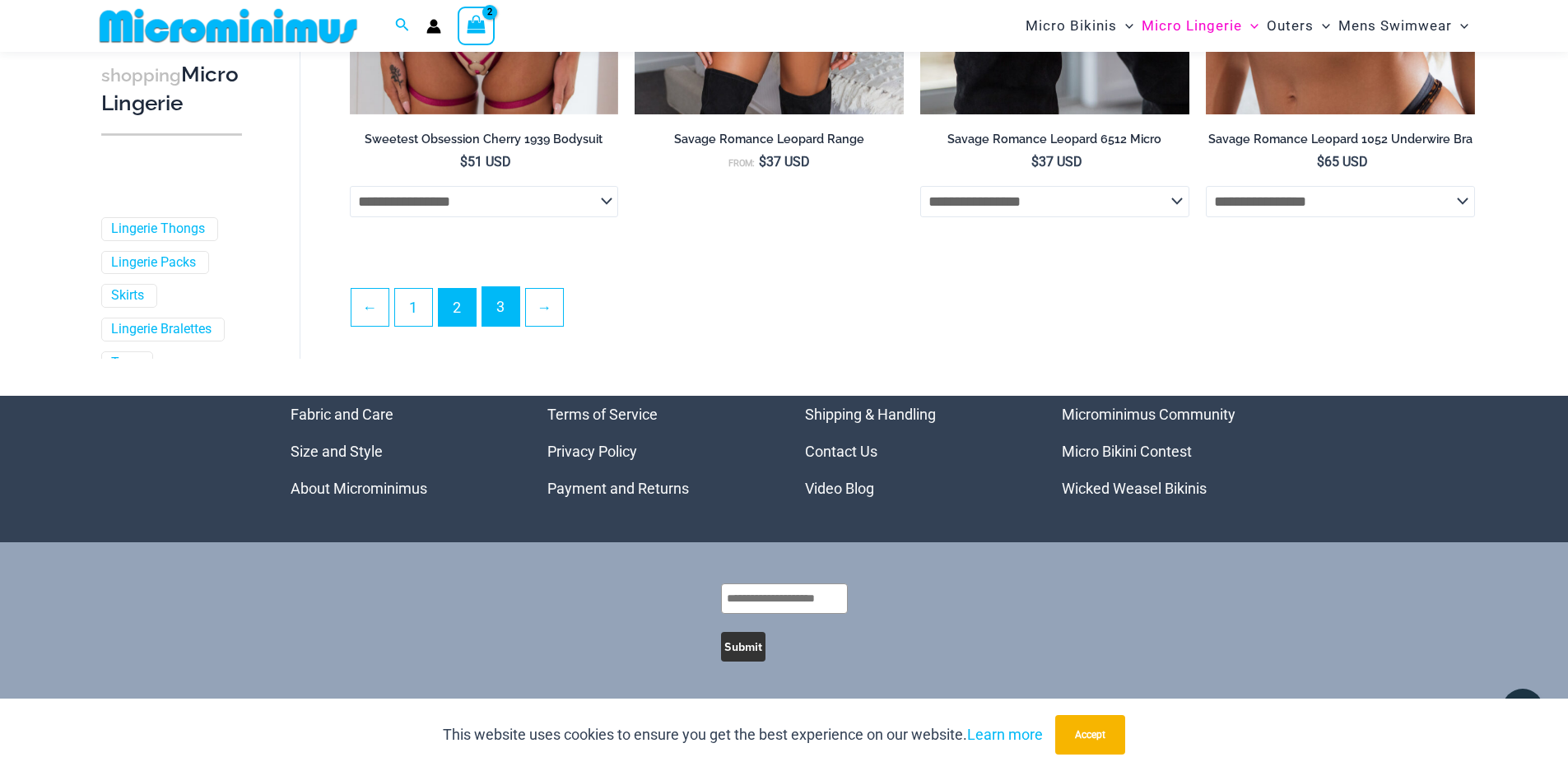
click at [517, 305] on link "3" at bounding box center [501, 306] width 37 height 38
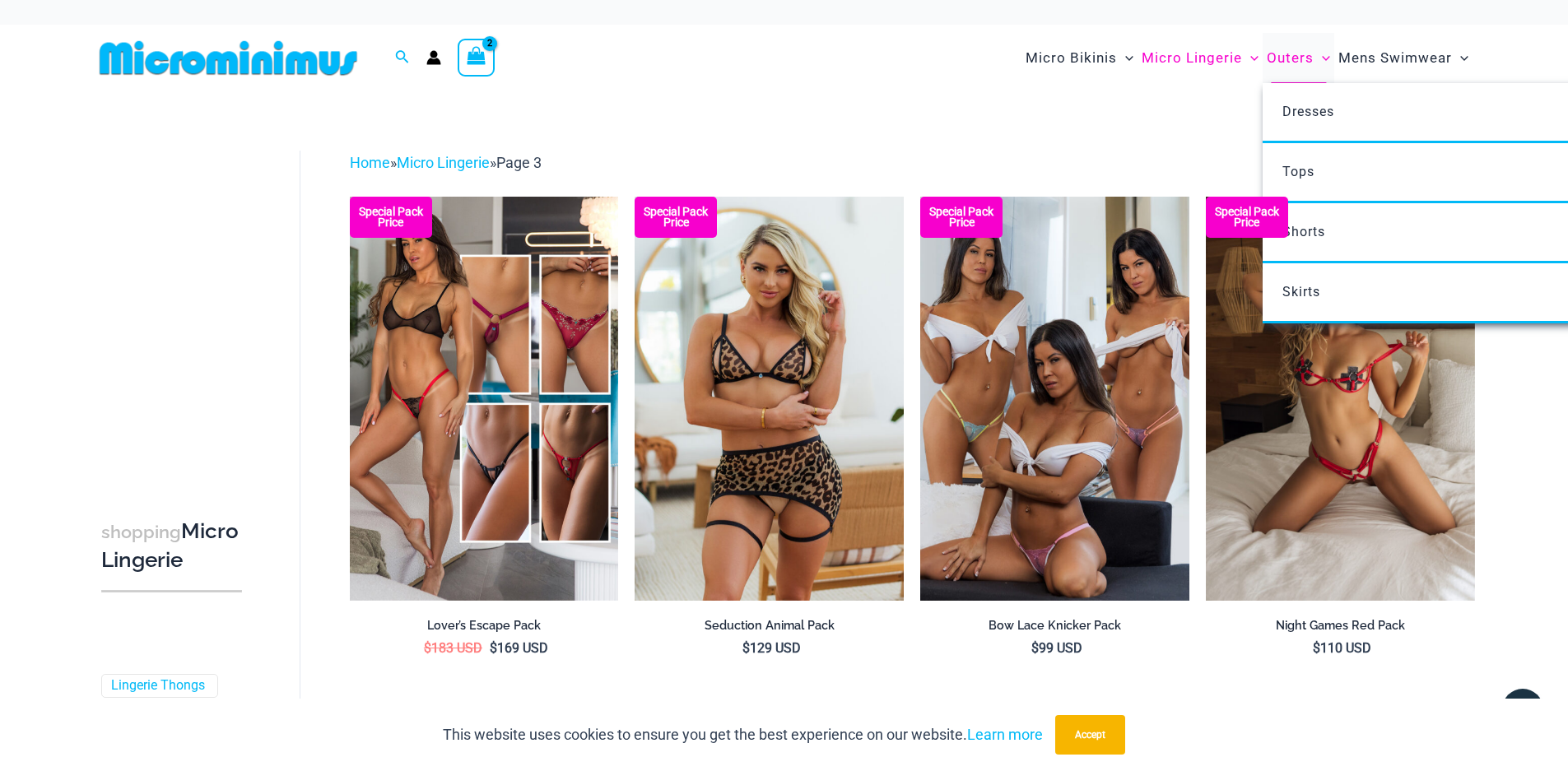
click at [1290, 53] on span "Outers" at bounding box center [1290, 58] width 47 height 42
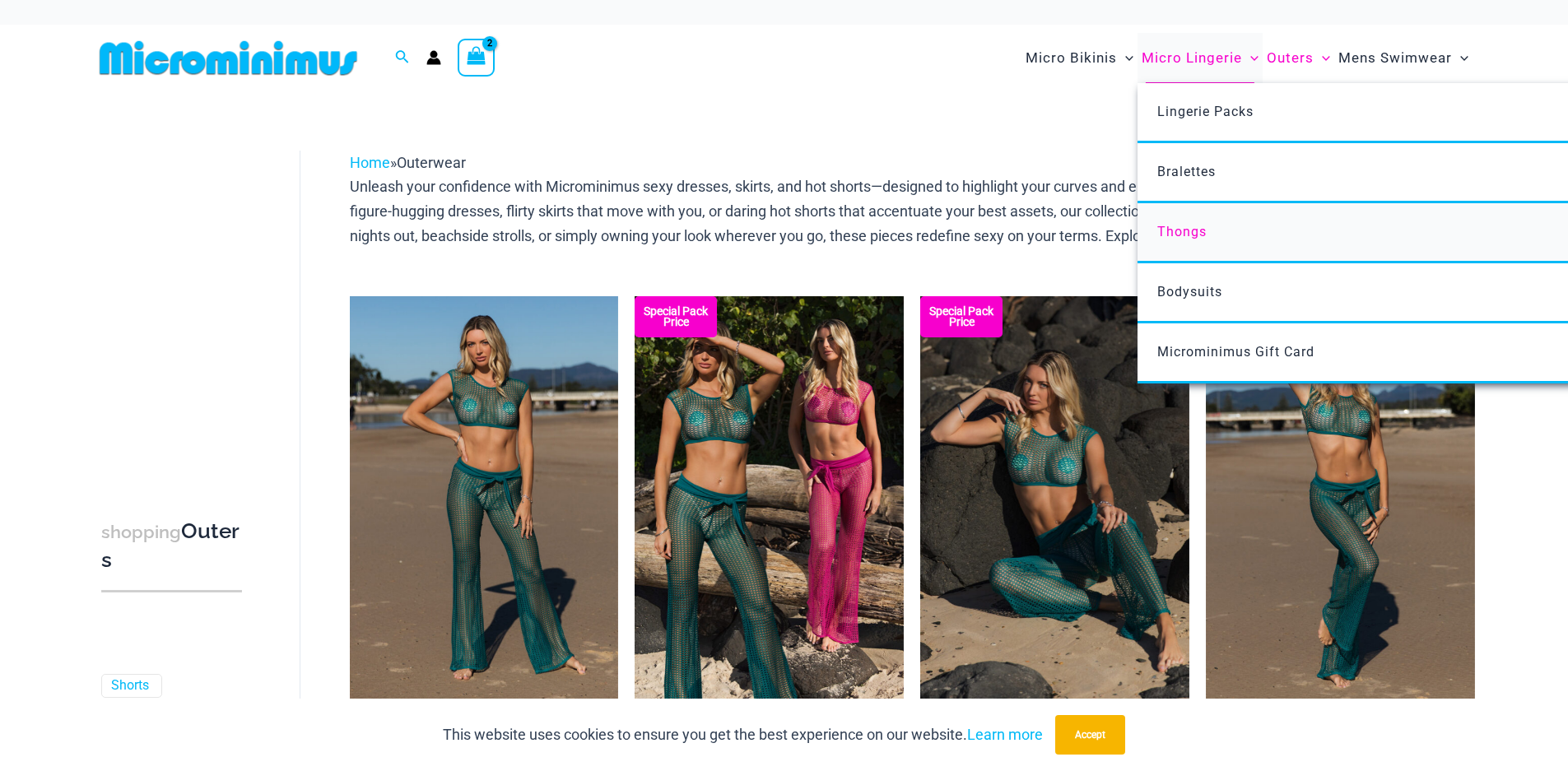
click at [1185, 233] on span "Thongs" at bounding box center [1181, 231] width 49 height 16
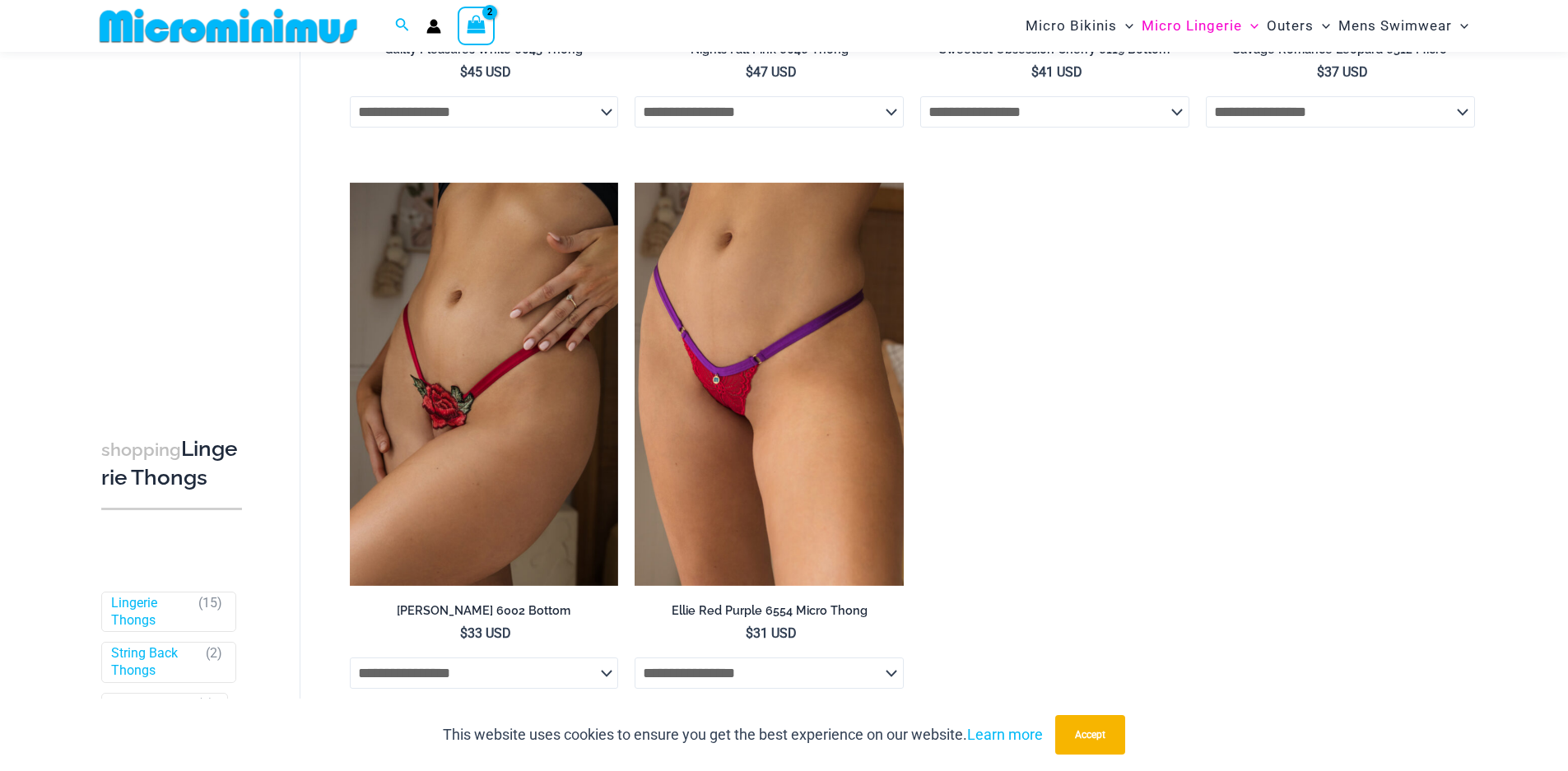
scroll to position [2216, 0]
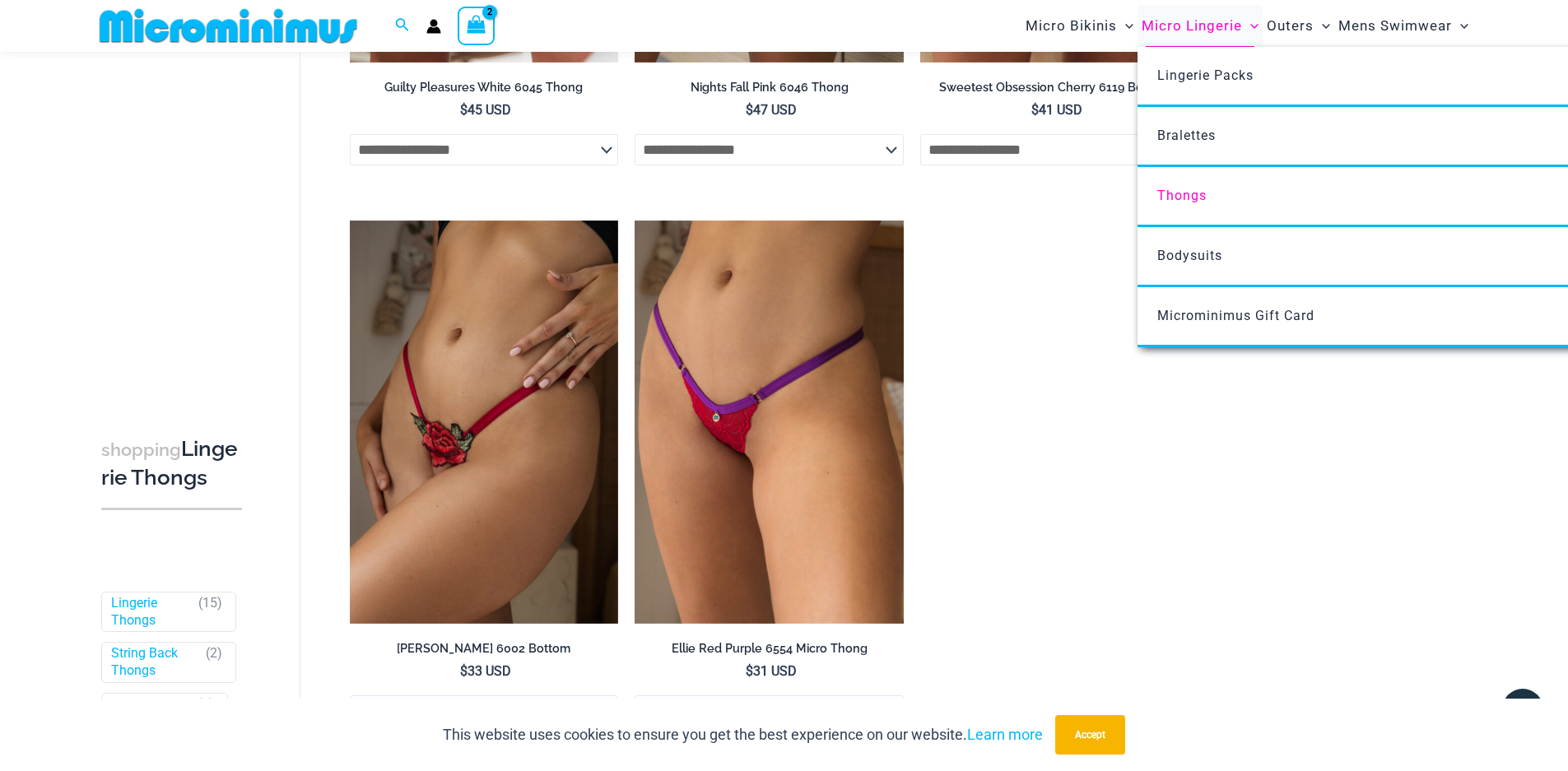
click at [1205, 32] on span "Micro Lingerie" at bounding box center [1191, 25] width 101 height 42
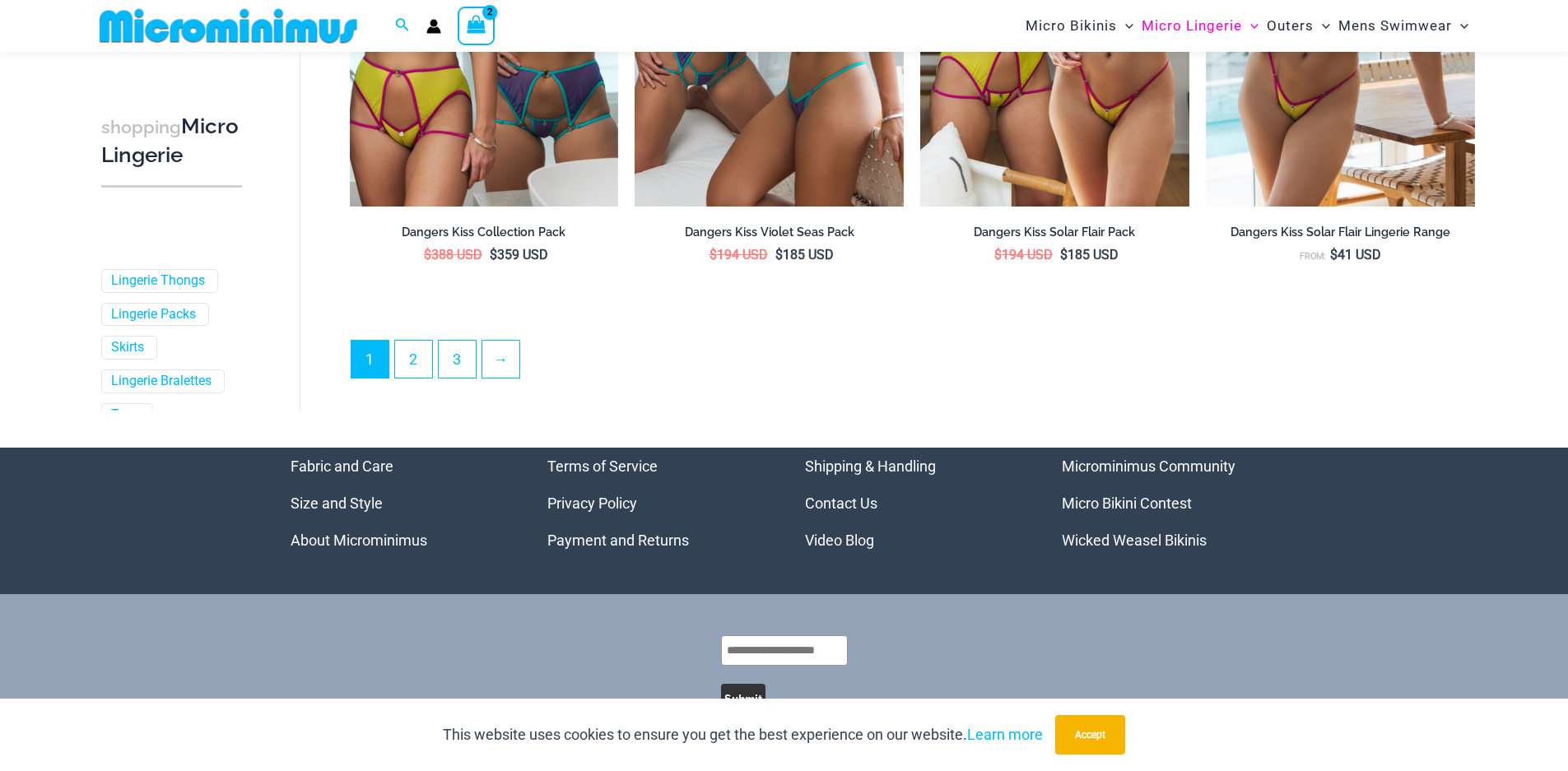
scroll to position [4464, 0]
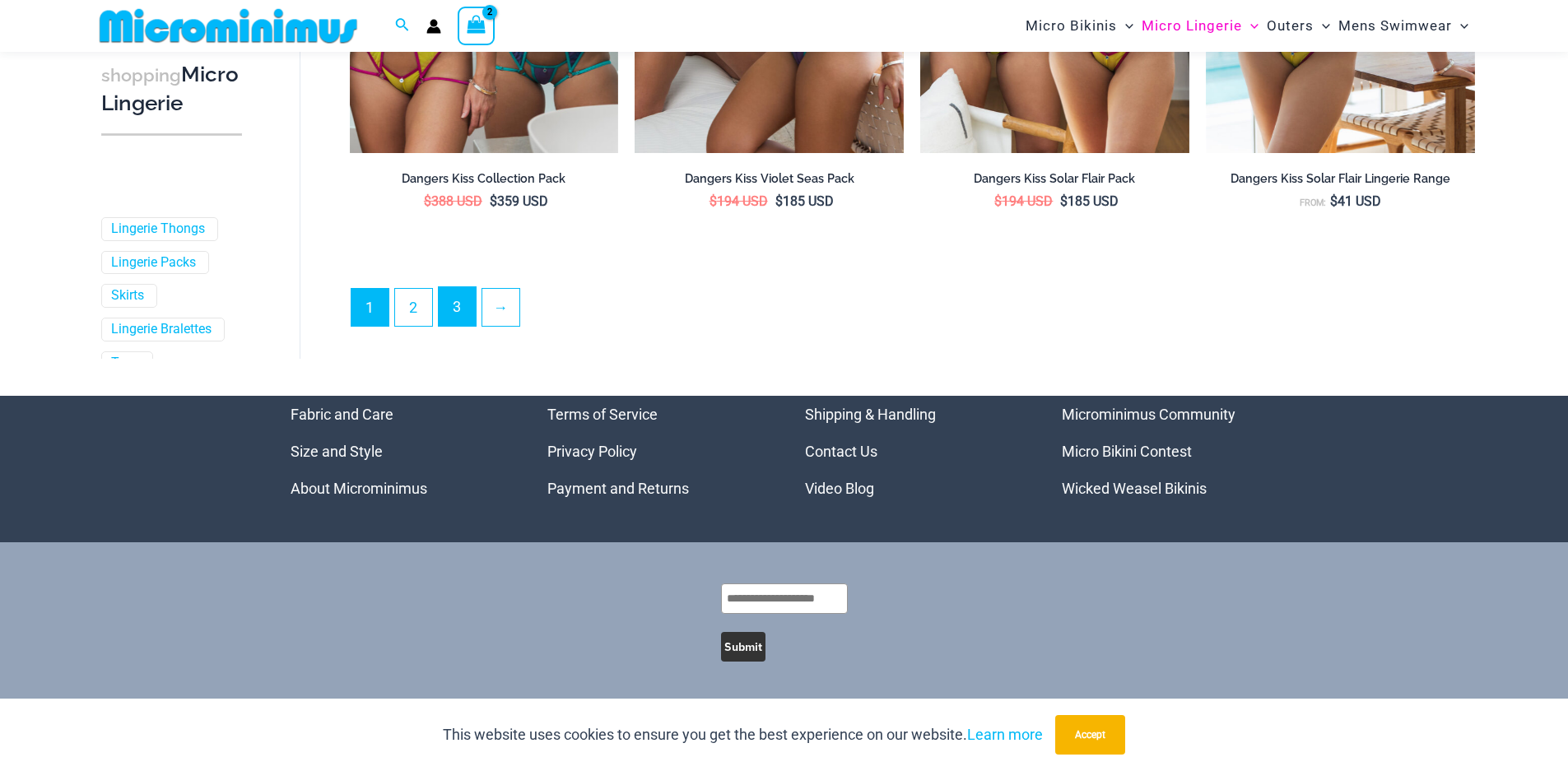
click at [447, 308] on link "3" at bounding box center [457, 306] width 37 height 38
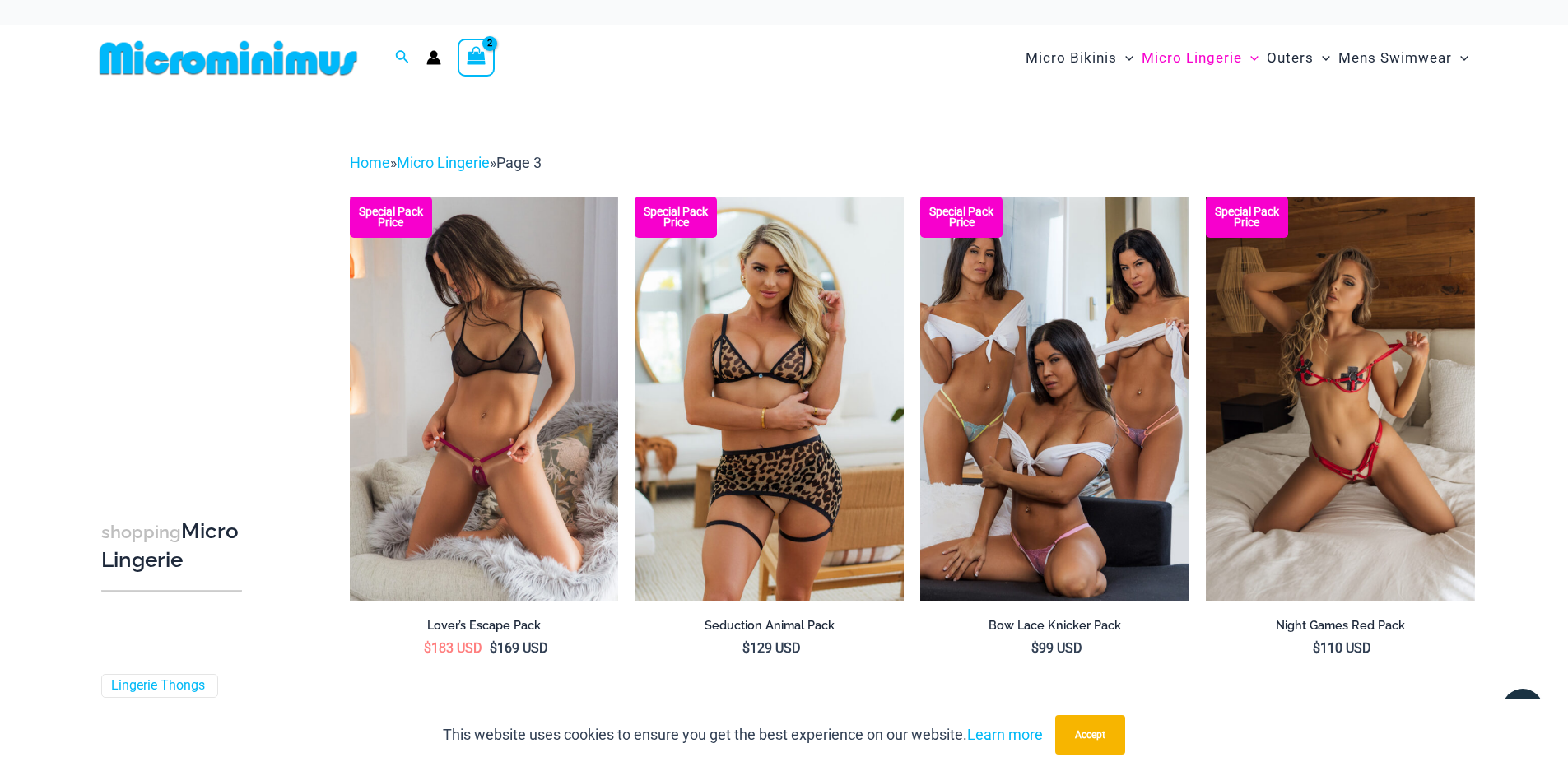
click at [463, 425] on img at bounding box center [484, 398] width 269 height 404
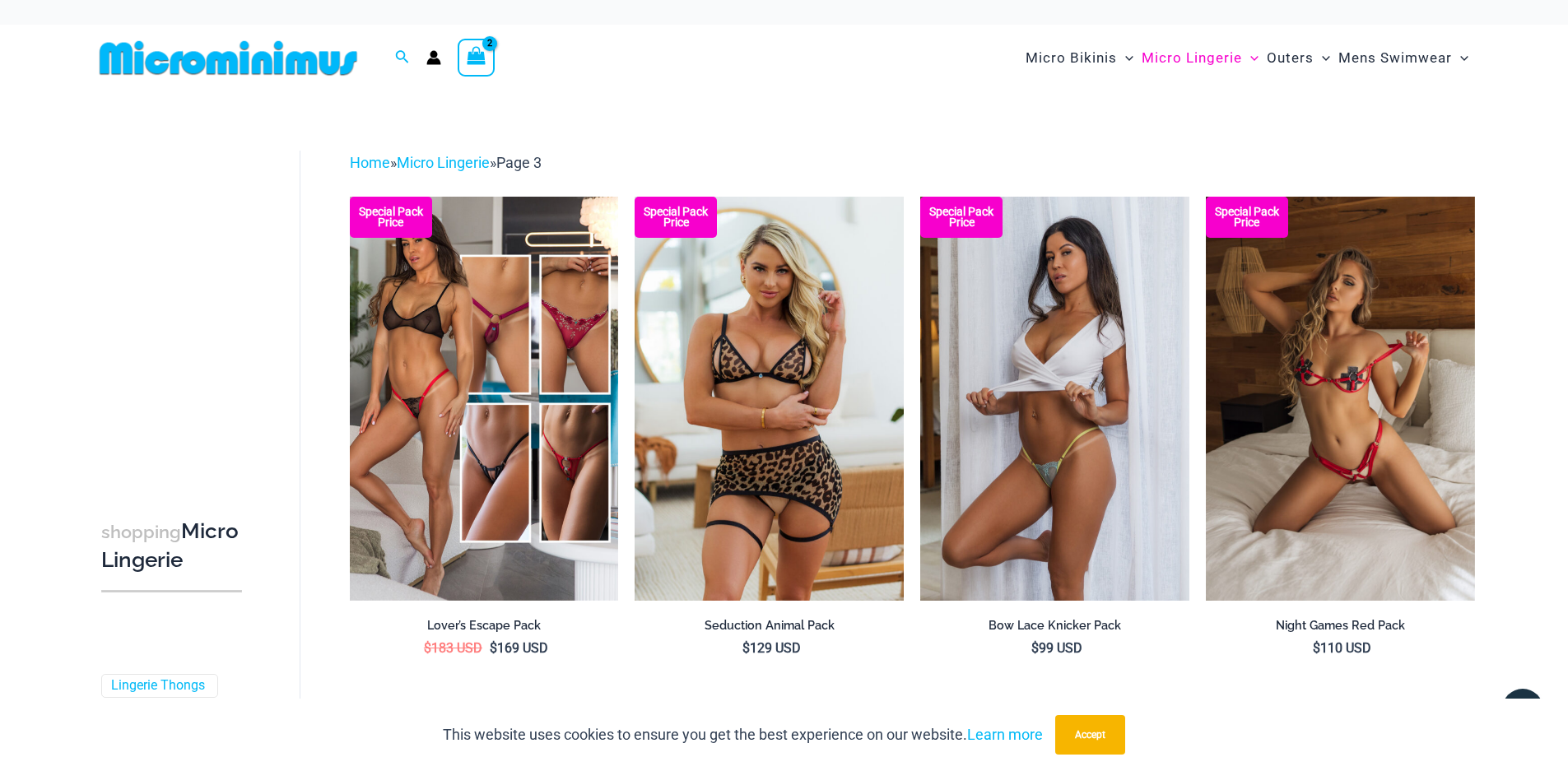
click at [1018, 389] on img at bounding box center [1054, 398] width 269 height 404
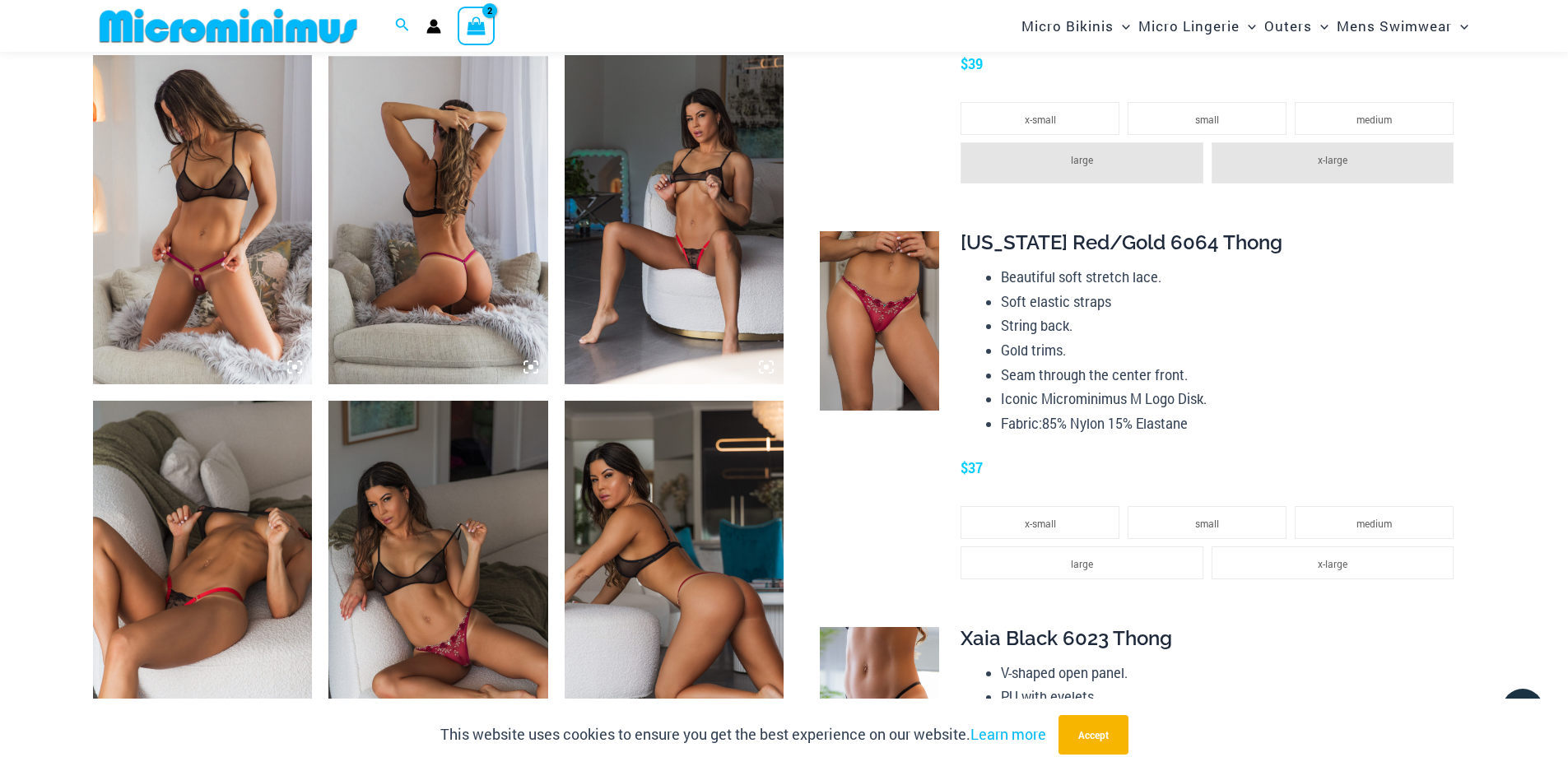
scroll to position [1139, 0]
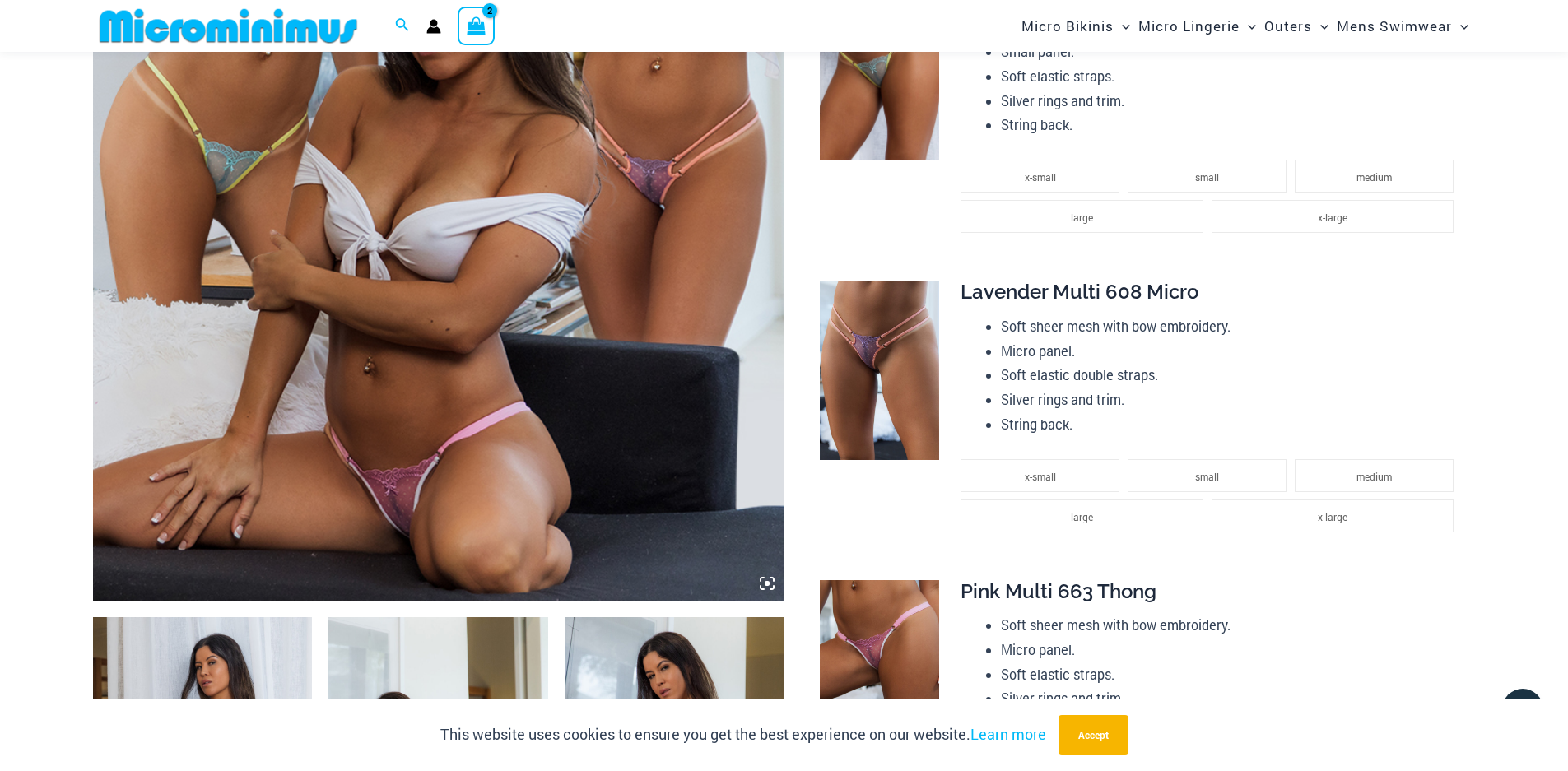
scroll to position [326, 0]
